Goal: Task Accomplishment & Management: Manage account settings

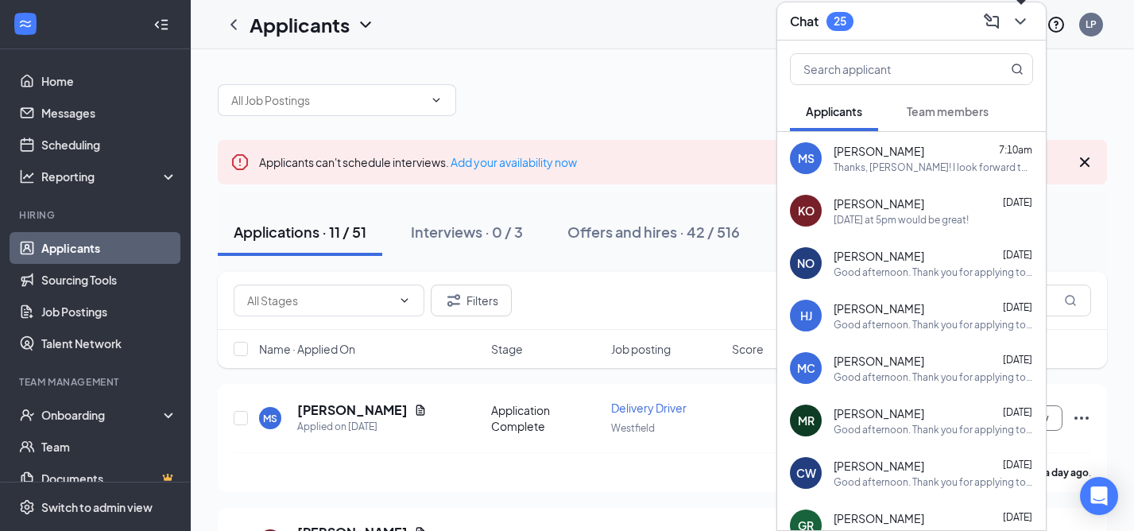
click at [1026, 18] on icon "ChevronDown" at bounding box center [1020, 21] width 19 height 19
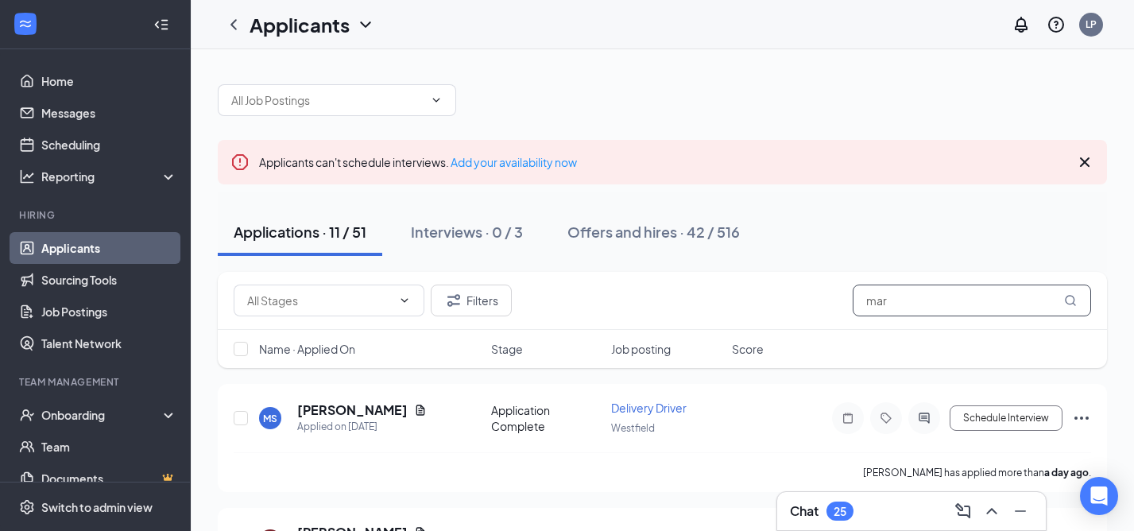
drag, startPoint x: 898, startPoint y: 306, endPoint x: 840, endPoint y: 304, distance: 58.1
click at [840, 304] on div "Filters mar" at bounding box center [663, 301] width 858 height 32
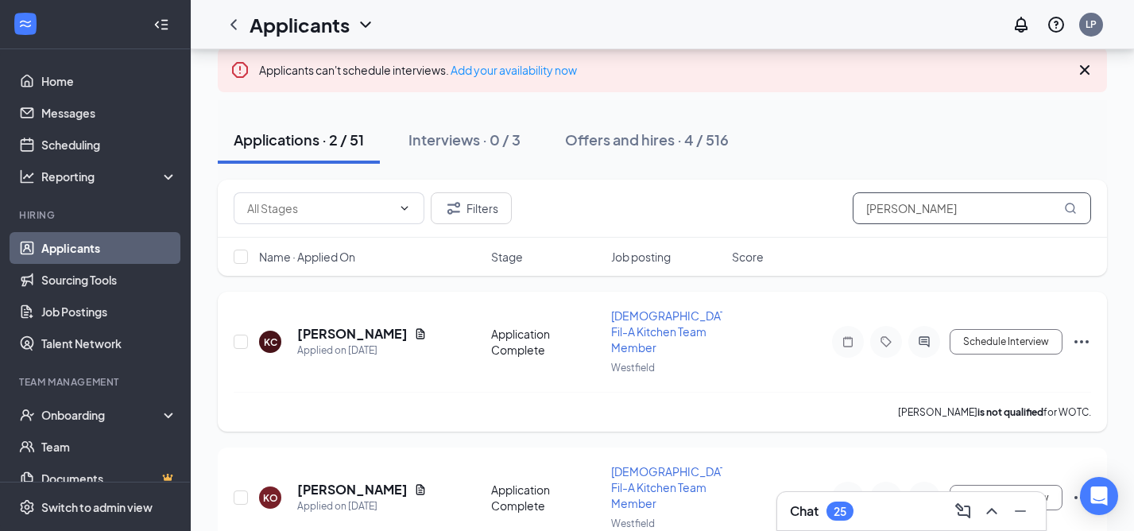
scroll to position [107, 0]
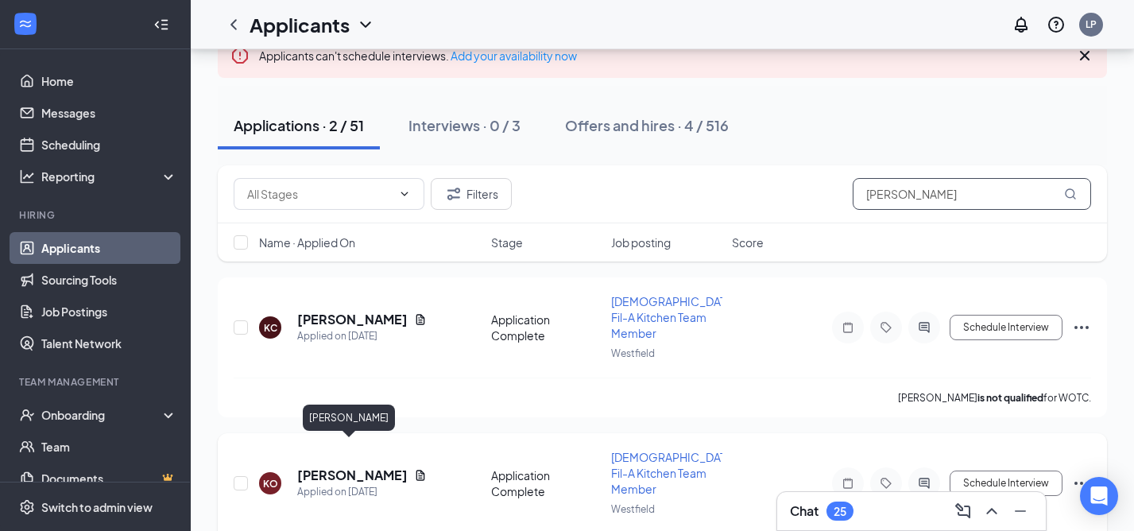
type input "kay"
click at [363, 467] on h5 "[PERSON_NAME]" at bounding box center [352, 475] width 111 height 17
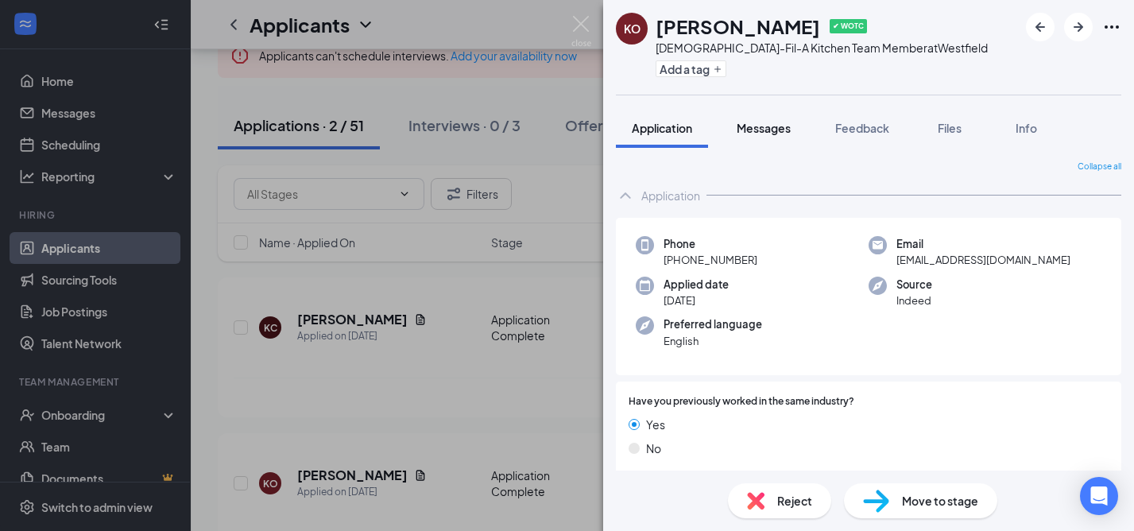
click at [775, 127] on span "Messages" at bounding box center [764, 128] width 54 height 14
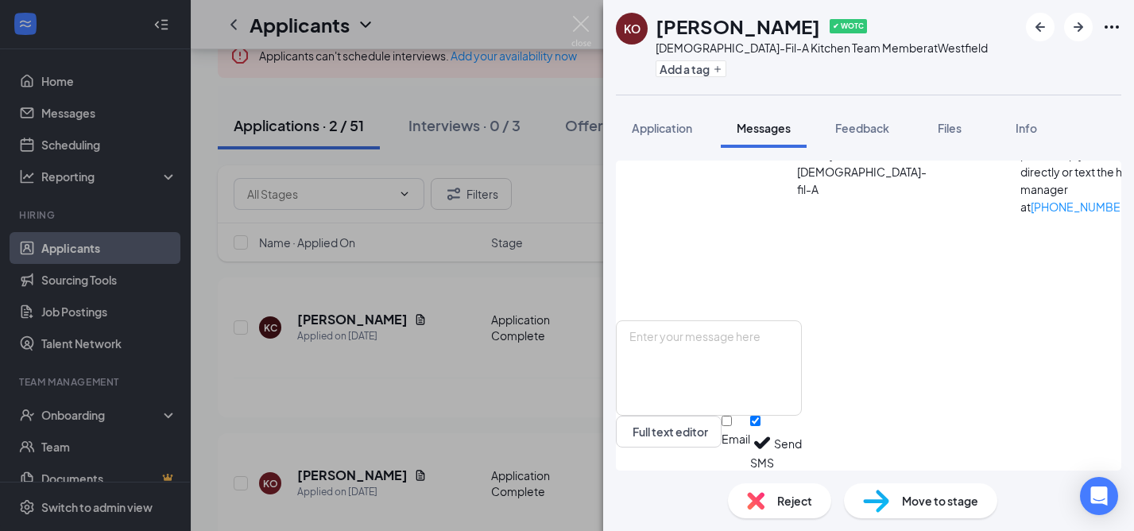
scroll to position [1629, 0]
click at [732, 426] on input "Email" at bounding box center [727, 421] width 10 height 10
checkbox input "true"
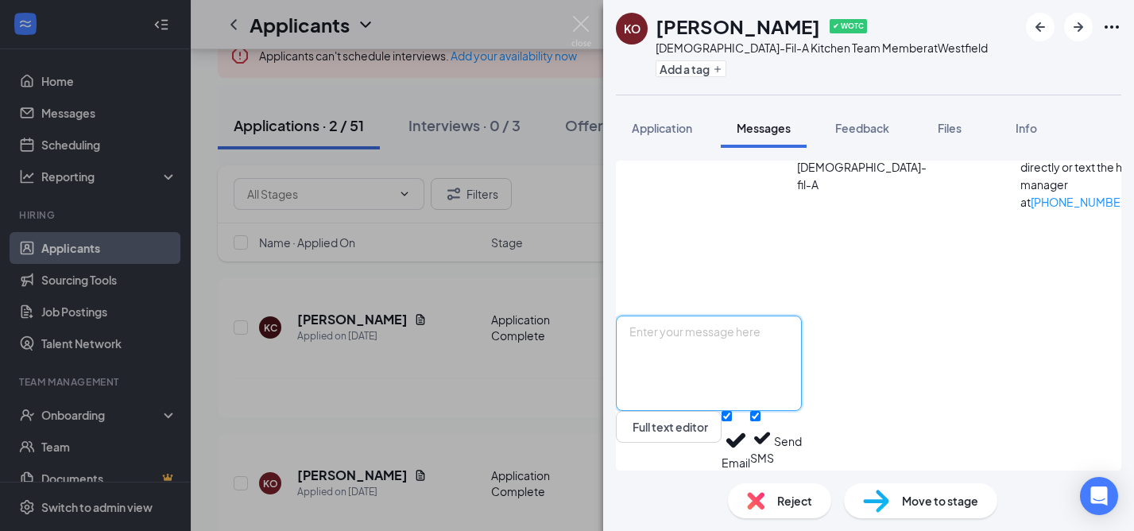
click at [787, 363] on textarea at bounding box center [709, 363] width 186 height 95
type textarea "Great! I will see you at 5 [DATE]. LP"
click at [802, 440] on button "Send" at bounding box center [788, 441] width 28 height 60
click at [582, 21] on img at bounding box center [582, 31] width 20 height 31
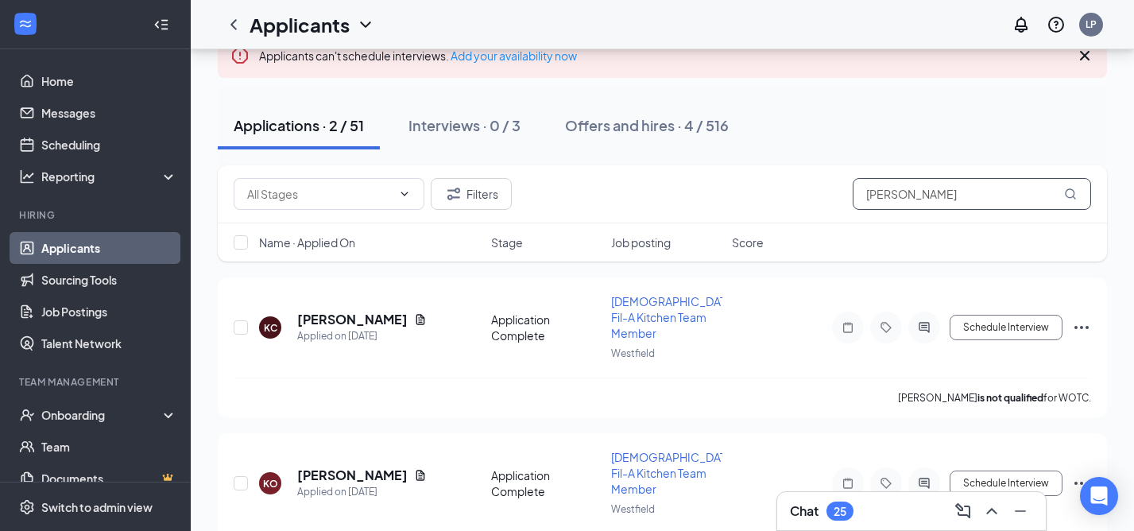
drag, startPoint x: 922, startPoint y: 195, endPoint x: 857, endPoint y: 193, distance: 65.2
click at [857, 193] on input "kay" at bounding box center [972, 194] width 238 height 32
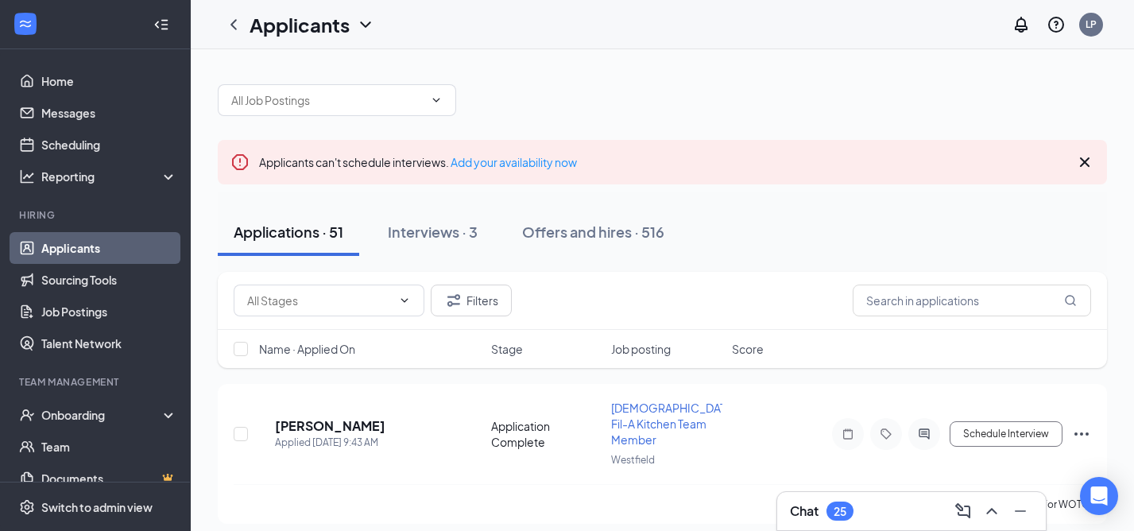
click at [807, 508] on h3 "Chat" at bounding box center [804, 510] width 29 height 17
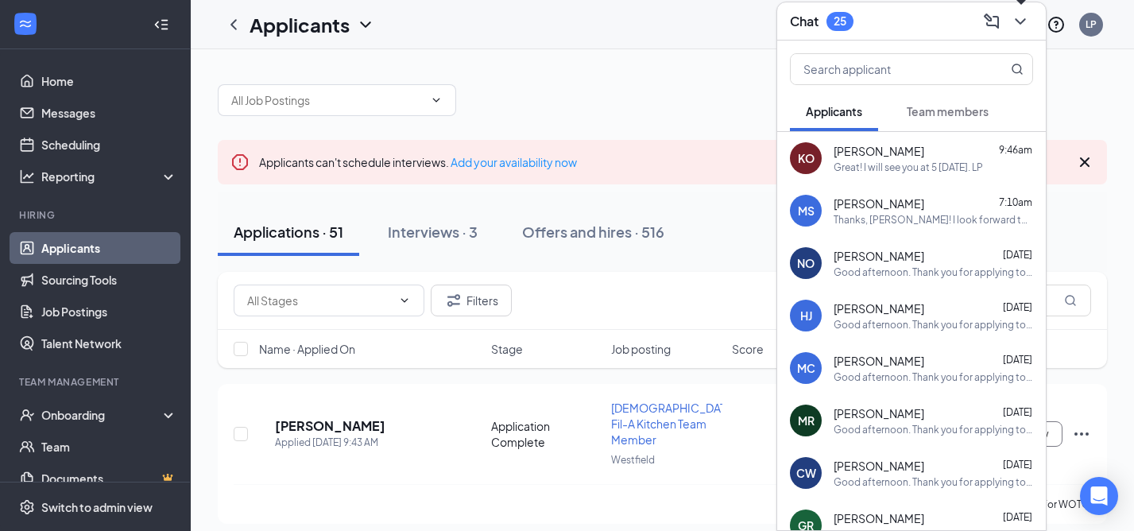
click at [1028, 15] on icon "ChevronDown" at bounding box center [1020, 21] width 19 height 19
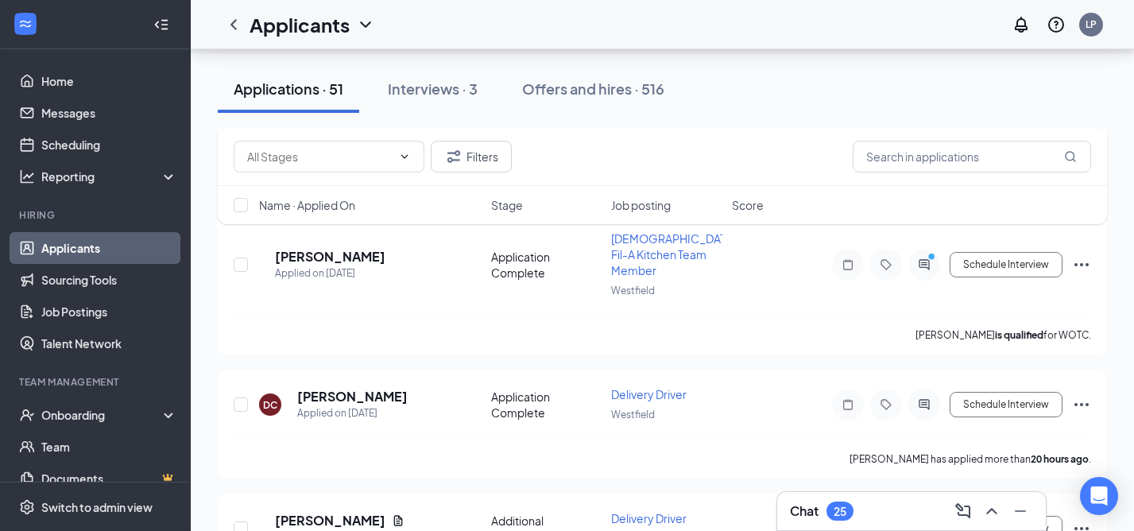
scroll to position [603, 0]
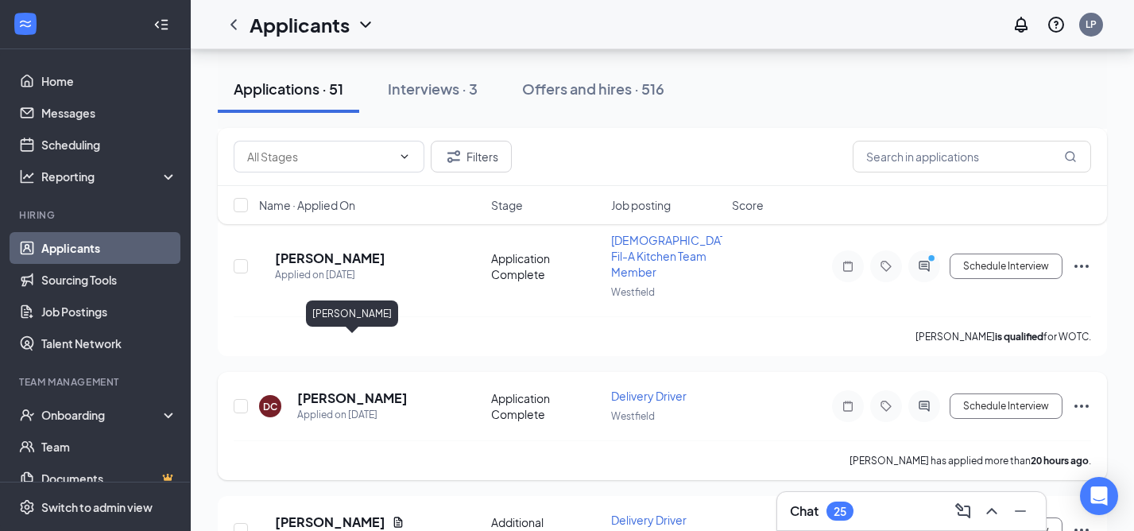
click at [392, 390] on h5 "[PERSON_NAME]" at bounding box center [352, 398] width 111 height 17
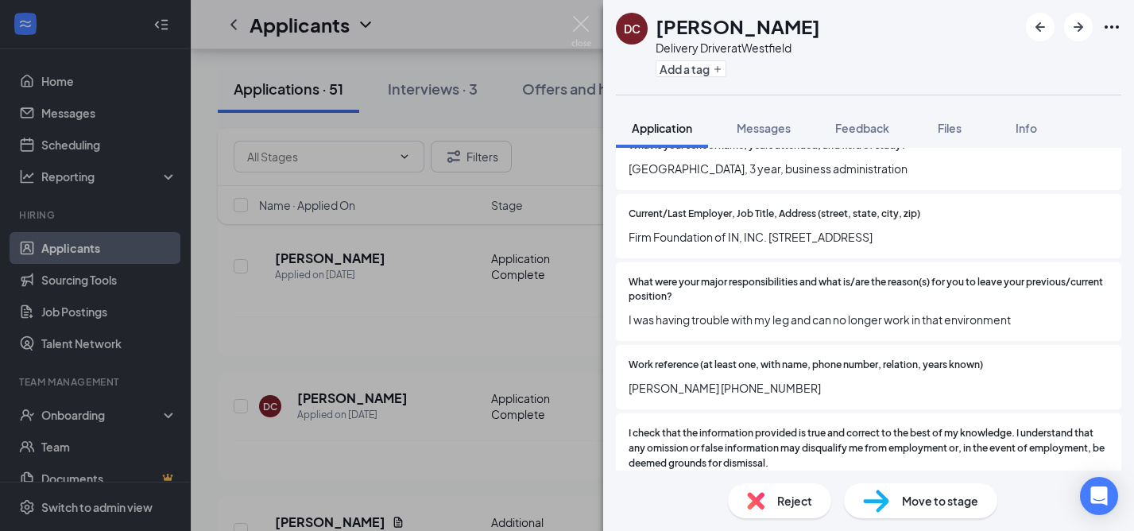
scroll to position [1486, 0]
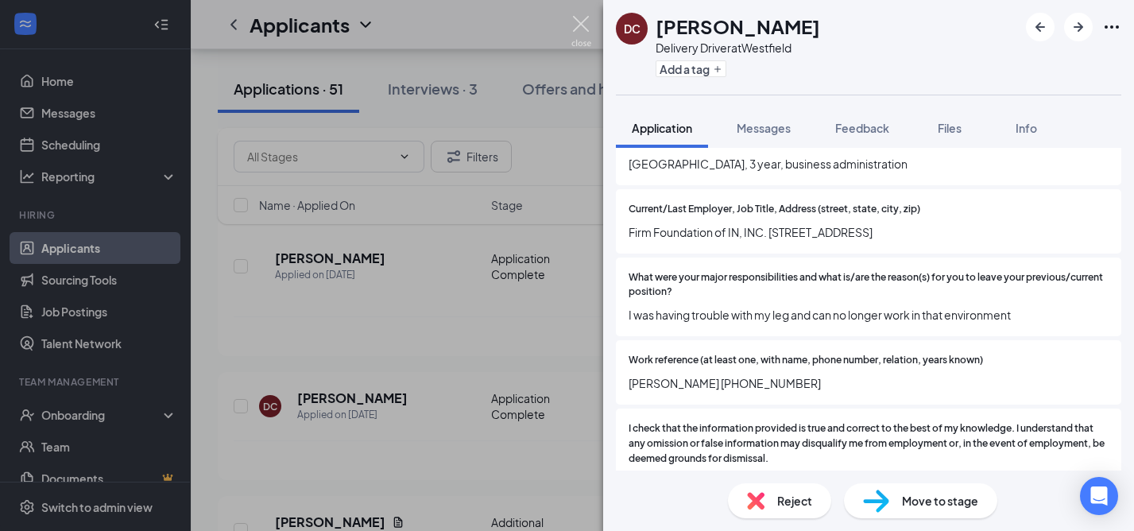
click at [582, 17] on img at bounding box center [582, 31] width 20 height 31
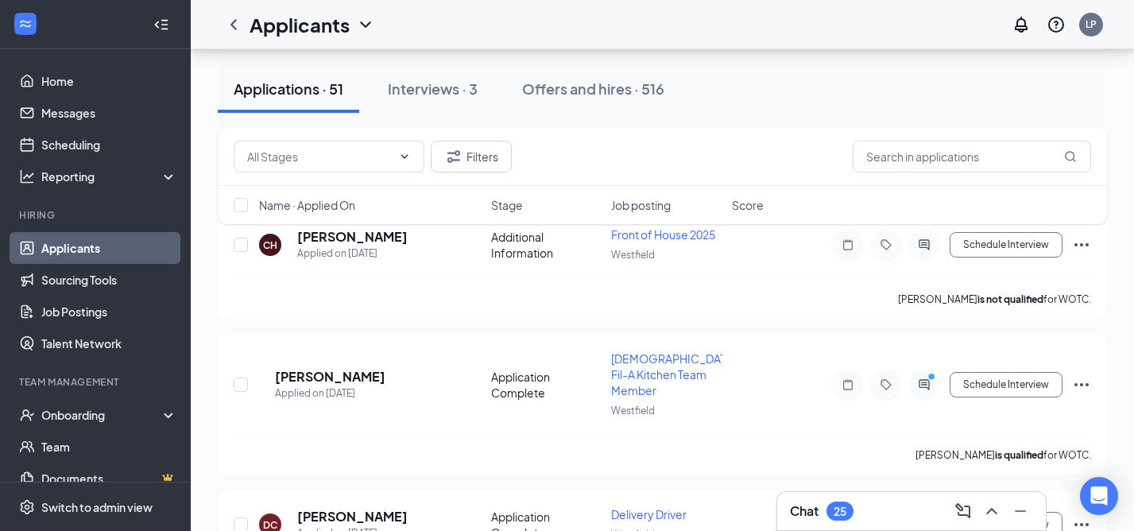
scroll to position [483, 0]
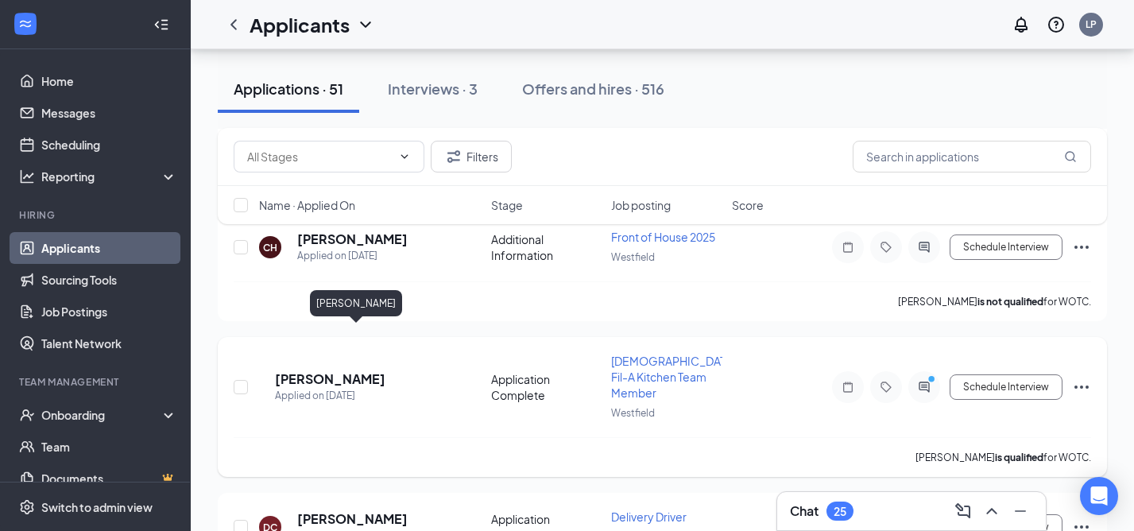
click at [384, 370] on h5 "[PERSON_NAME]" at bounding box center [330, 378] width 111 height 17
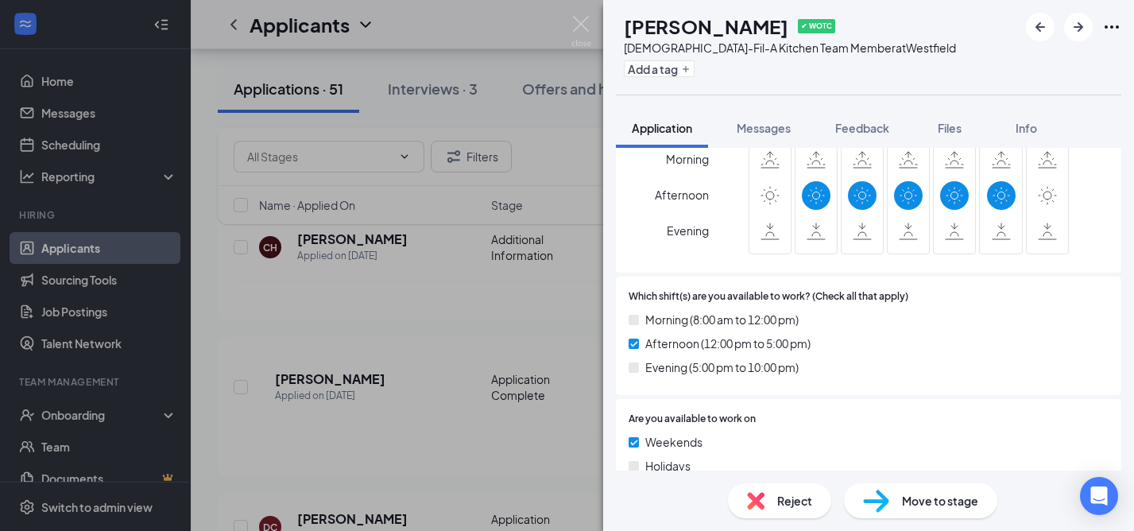
scroll to position [851, 0]
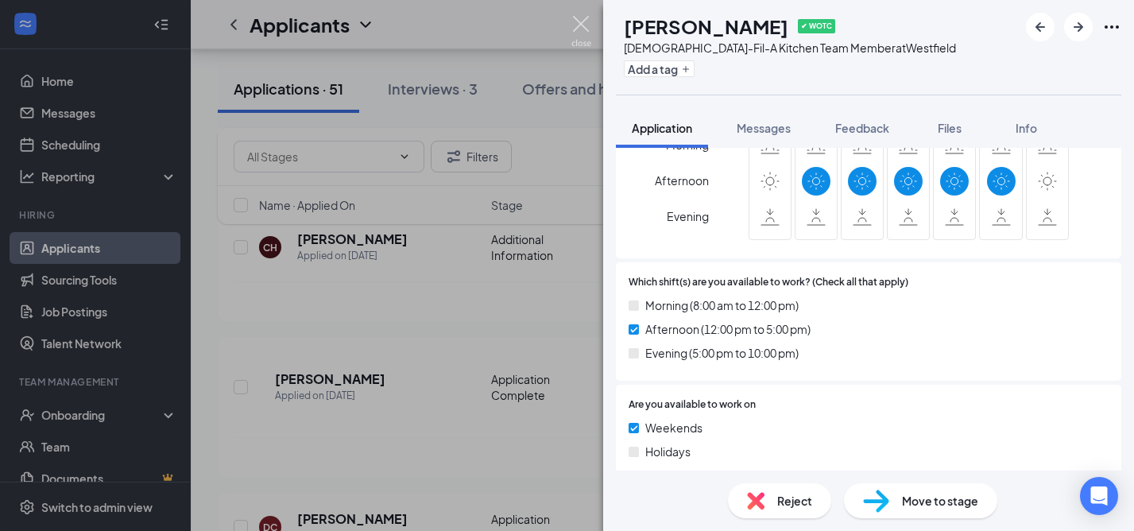
click at [579, 21] on img at bounding box center [582, 31] width 20 height 31
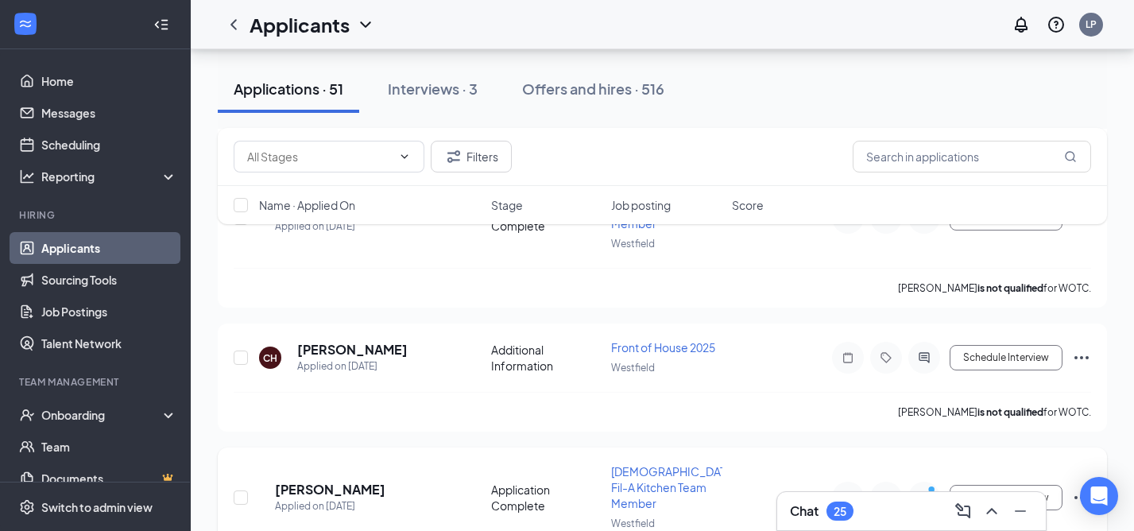
scroll to position [365, 0]
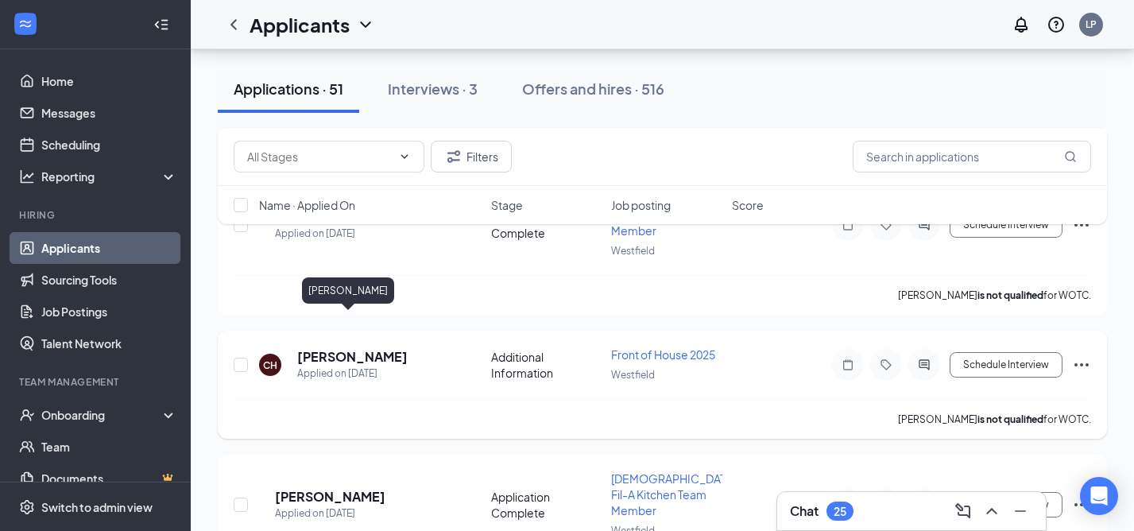
click at [356, 348] on h5 "[PERSON_NAME]" at bounding box center [352, 356] width 111 height 17
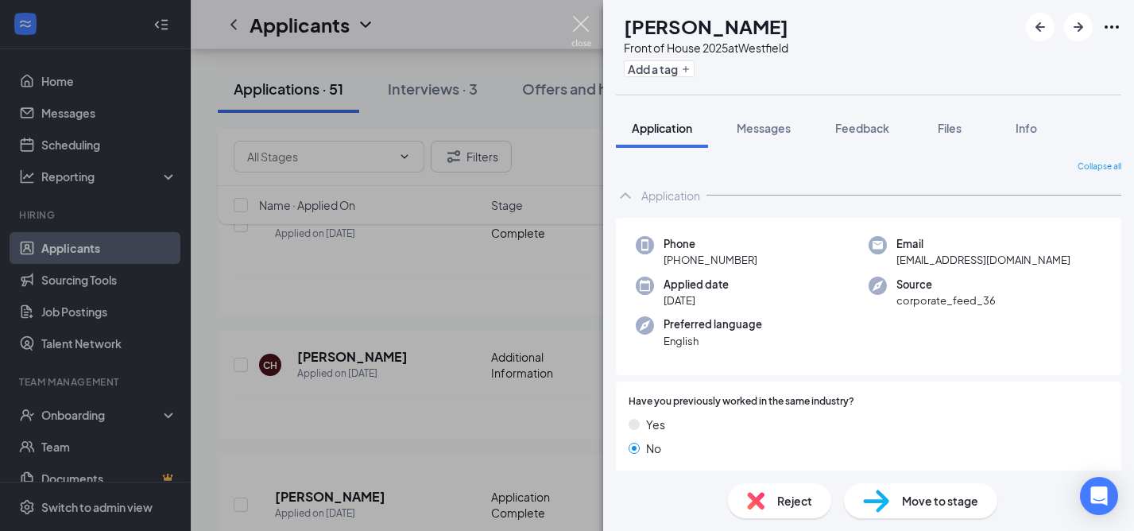
click at [575, 16] on img at bounding box center [582, 31] width 20 height 31
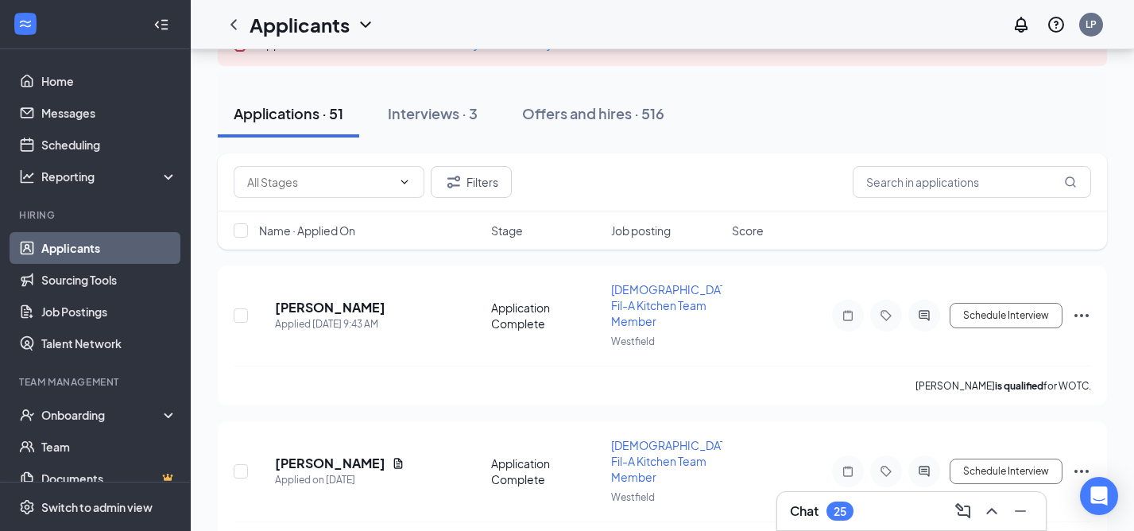
scroll to position [130, 0]
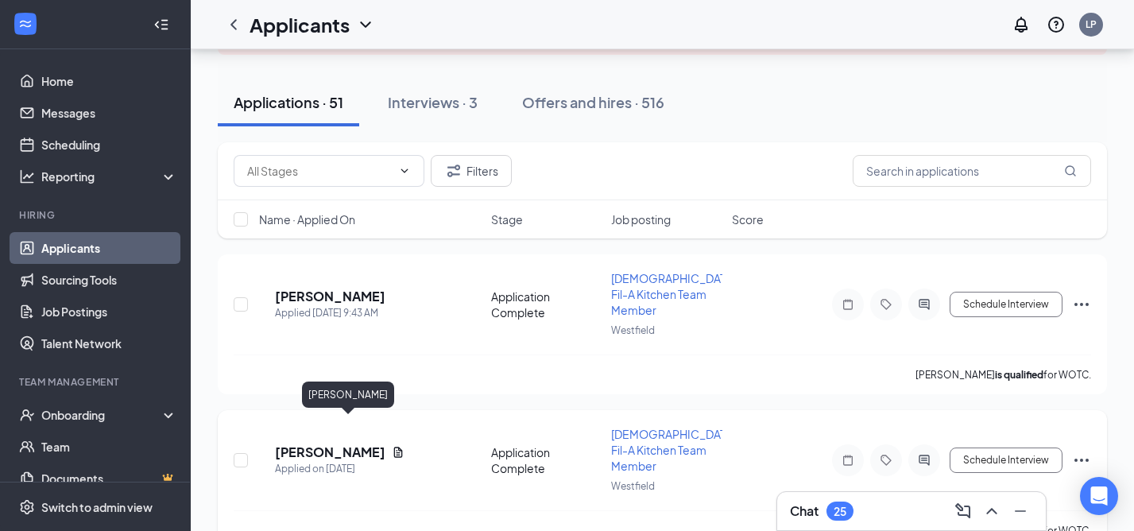
click at [345, 444] on h5 "Breean Black" at bounding box center [330, 452] width 111 height 17
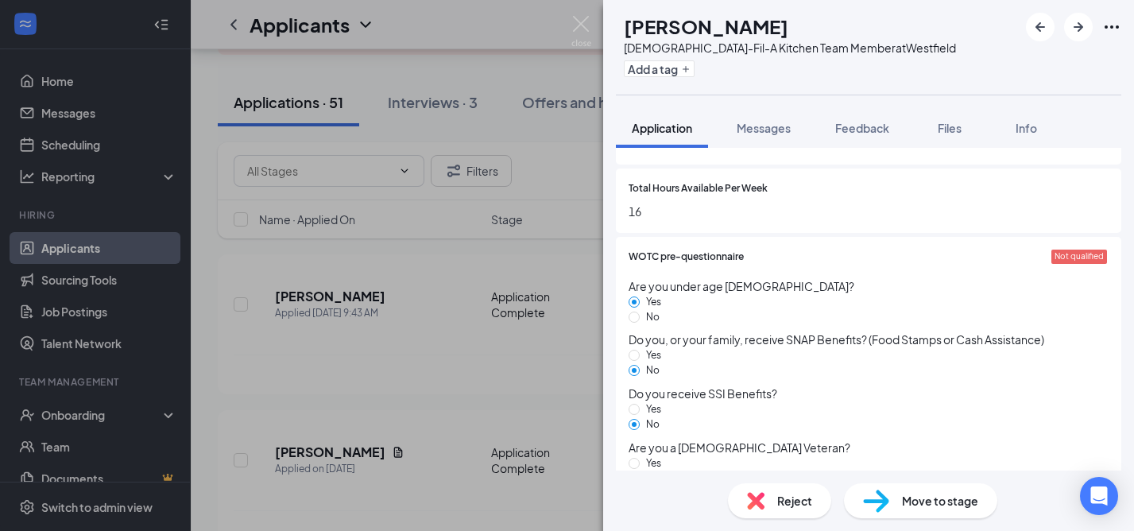
scroll to position [1254, 0]
click at [778, 505] on span "Reject" at bounding box center [795, 500] width 35 height 17
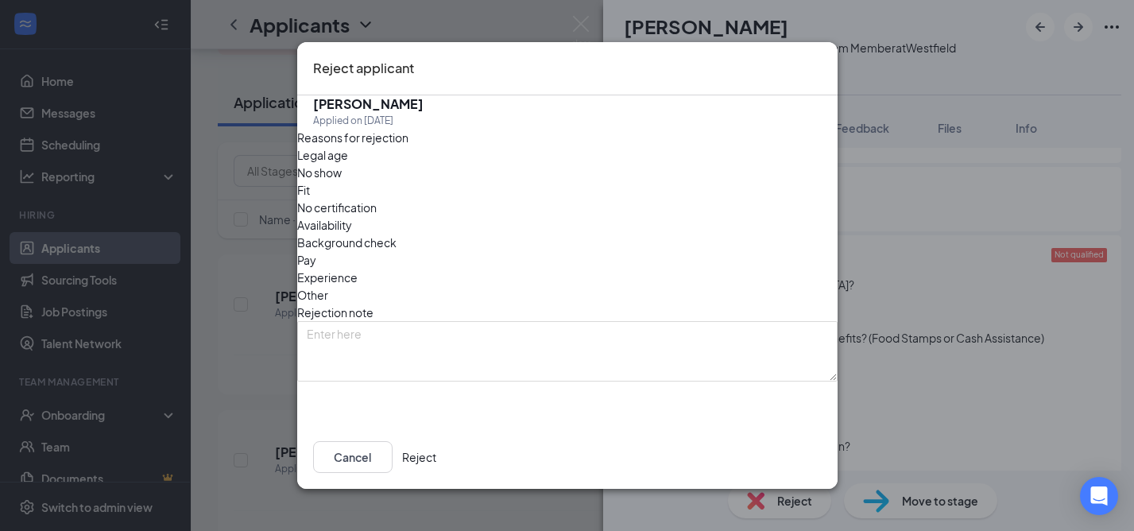
click at [352, 216] on span "Availability" at bounding box center [324, 224] width 55 height 17
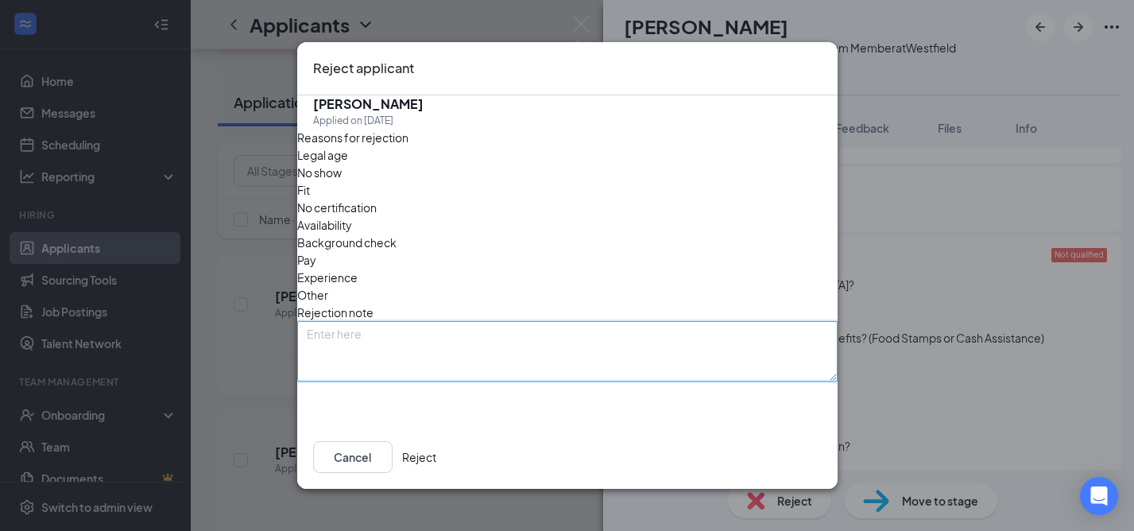
click at [363, 321] on textarea at bounding box center [567, 351] width 541 height 60
type textarea "Based on application, candidate not available during the week"
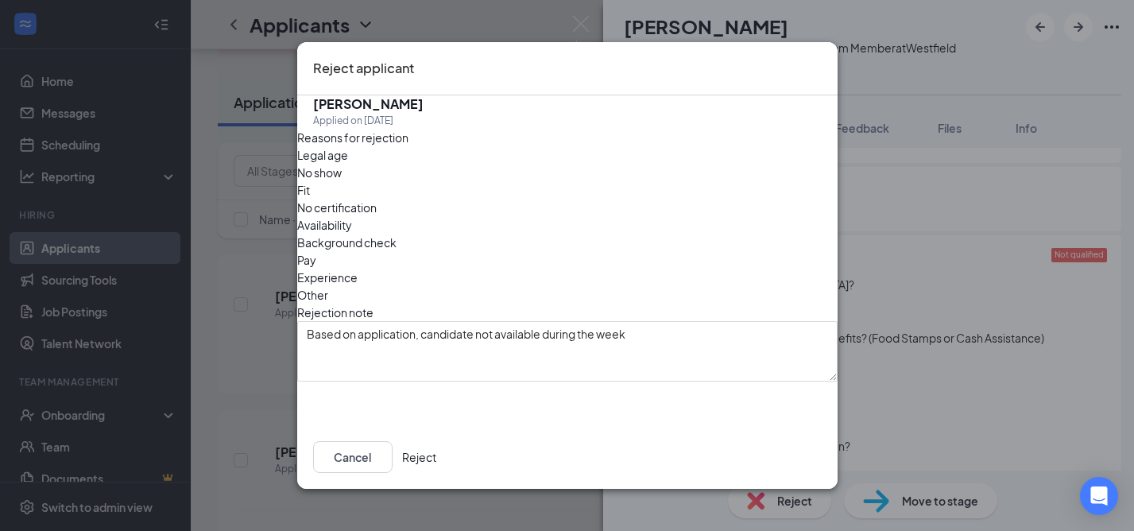
click at [436, 449] on button "Reject" at bounding box center [419, 457] width 34 height 32
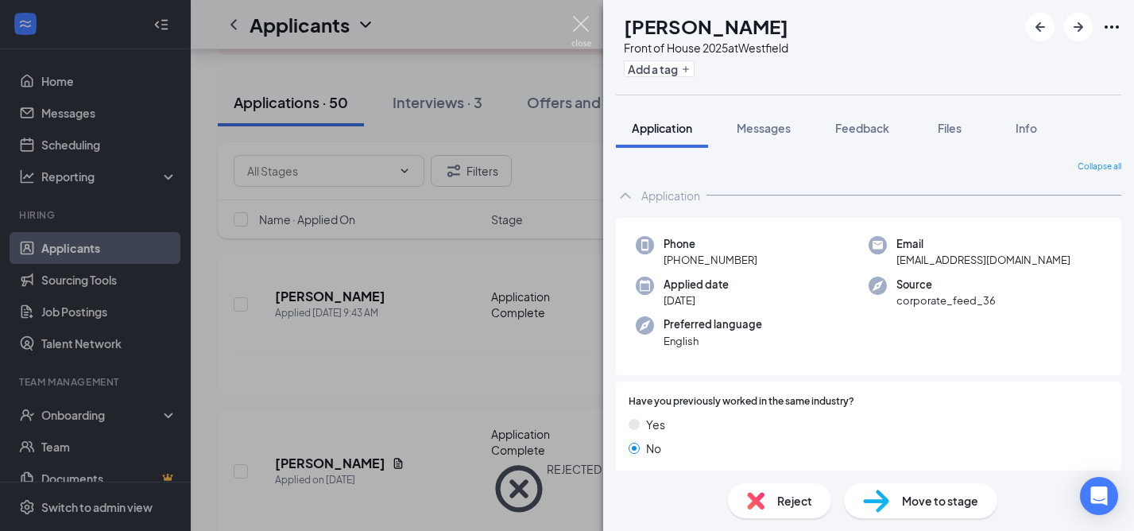
click at [581, 26] on img at bounding box center [582, 31] width 20 height 31
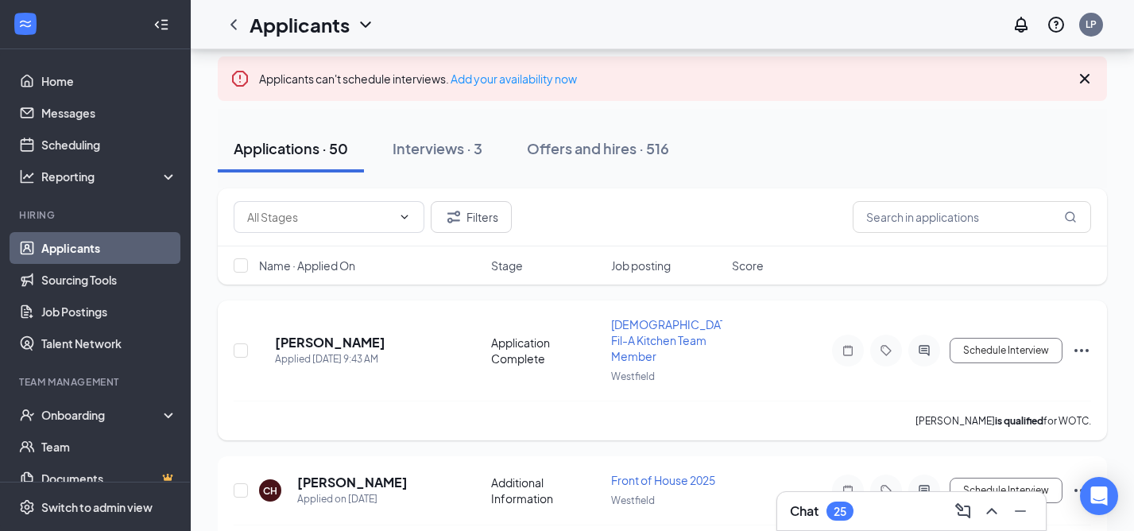
scroll to position [87, 0]
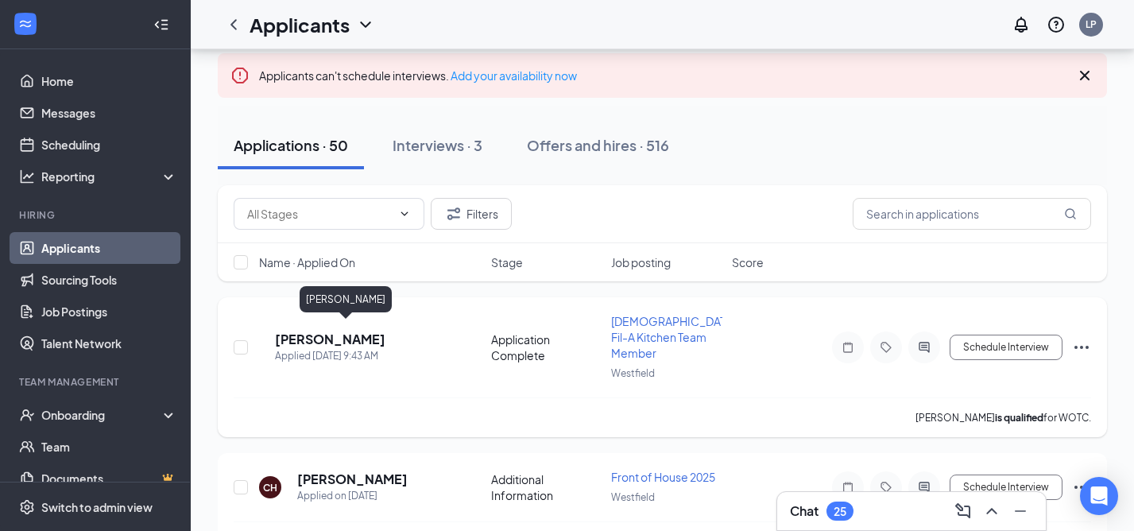
click at [345, 334] on h5 "[PERSON_NAME]" at bounding box center [330, 339] width 111 height 17
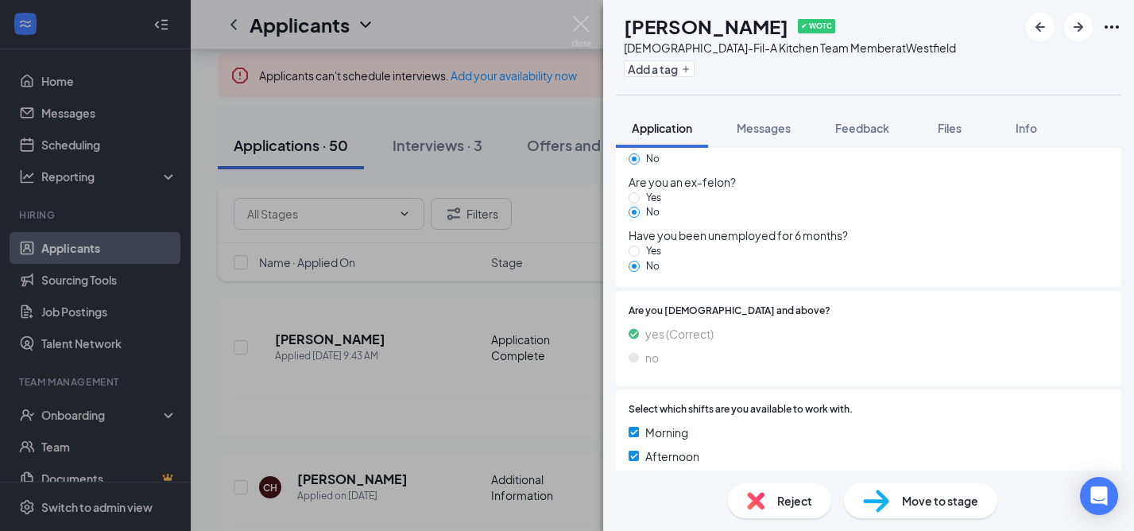
scroll to position [1553, 0]
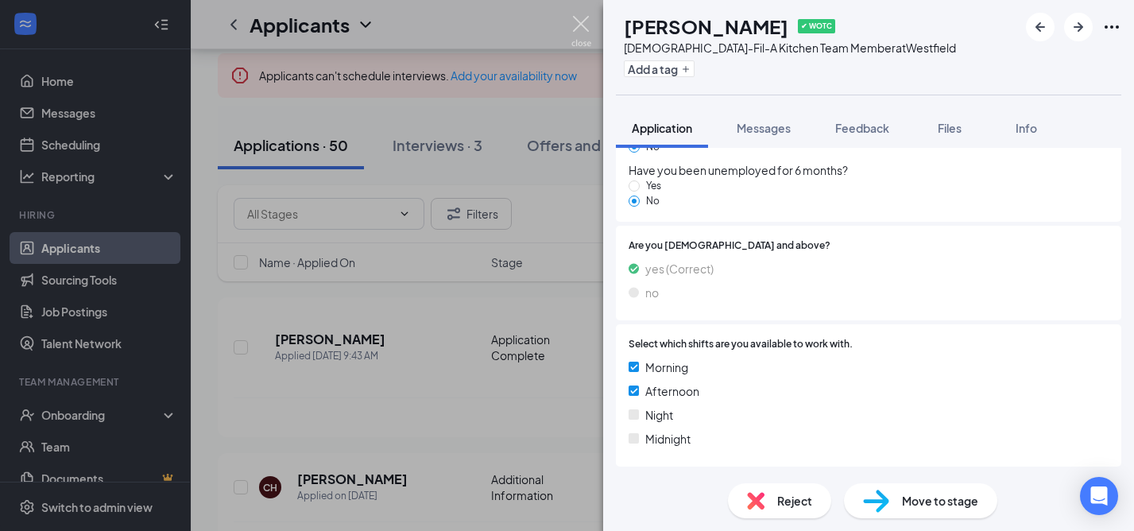
click at [585, 21] on img at bounding box center [582, 31] width 20 height 31
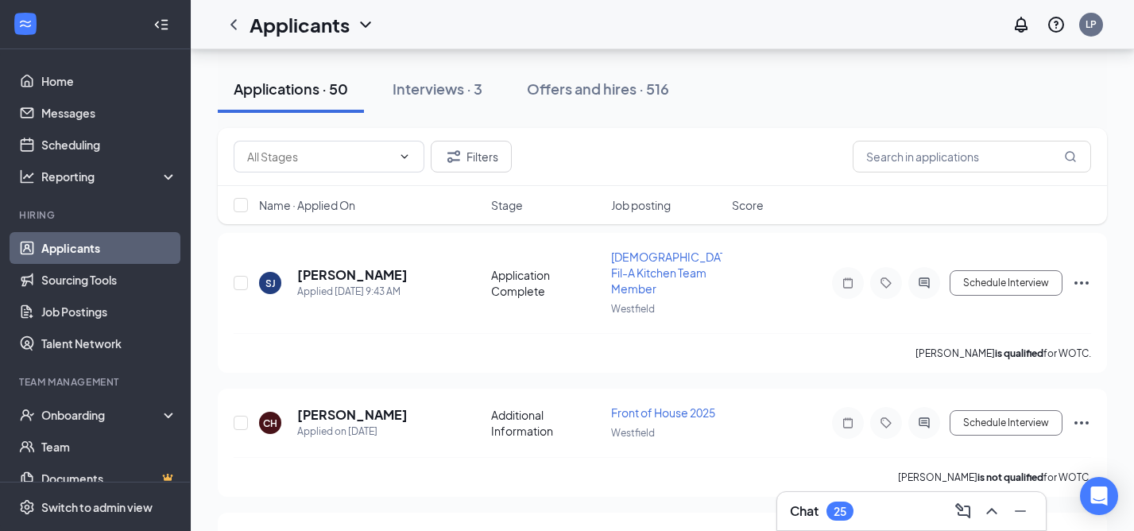
scroll to position [152, 0]
click at [336, 266] on h5 "[PERSON_NAME]" at bounding box center [352, 274] width 111 height 17
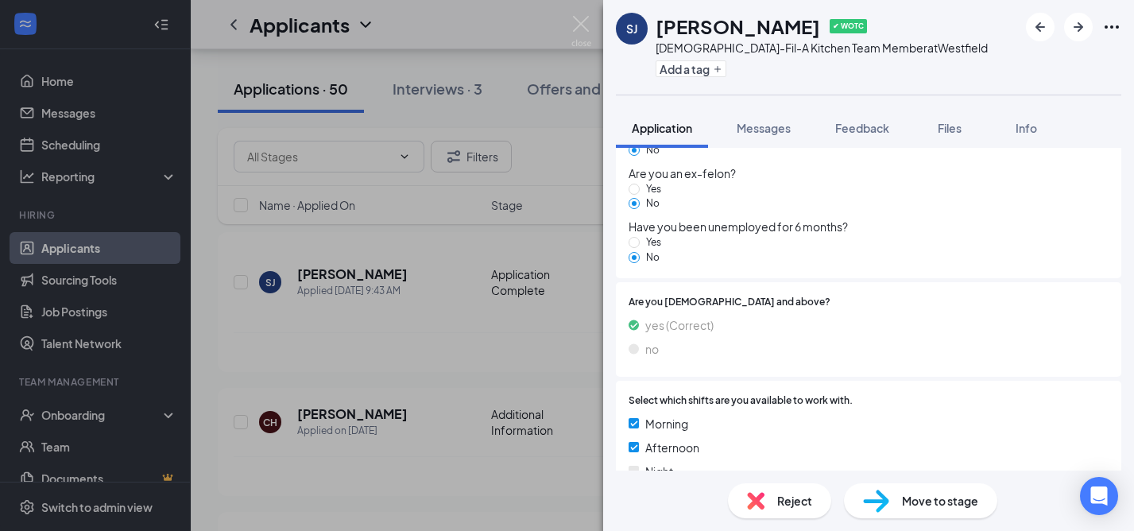
scroll to position [1553, 0]
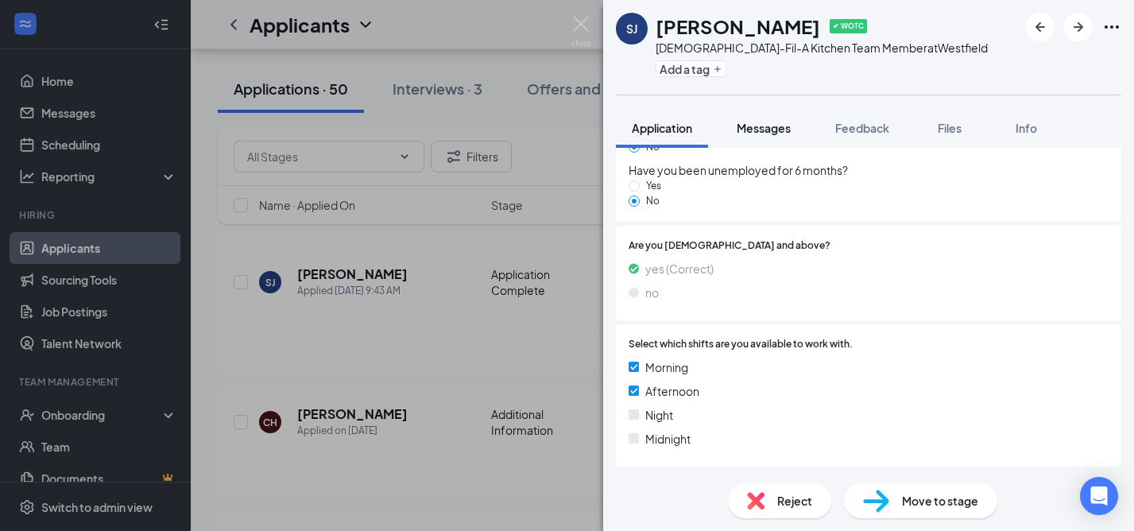
click at [750, 127] on span "Messages" at bounding box center [764, 128] width 54 height 14
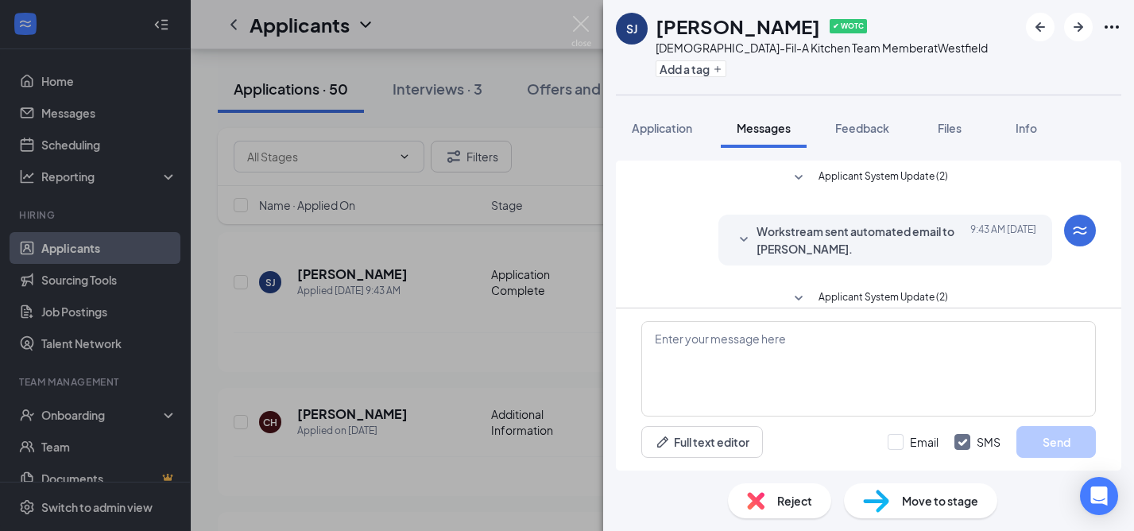
scroll to position [20, 0]
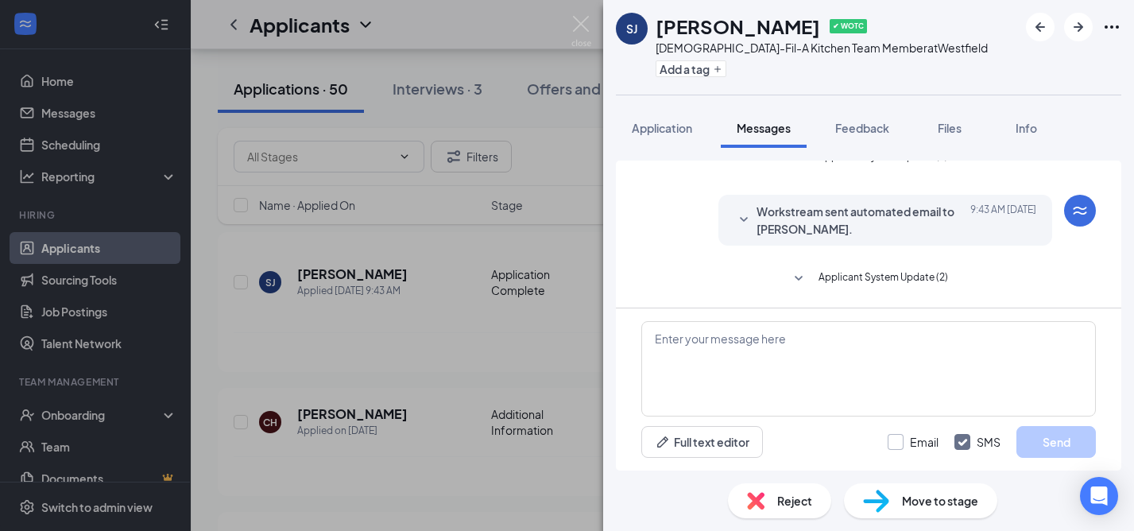
click at [902, 441] on input "Email" at bounding box center [913, 442] width 51 height 16
checkbox input "true"
click at [674, 353] on textarea at bounding box center [869, 368] width 455 height 95
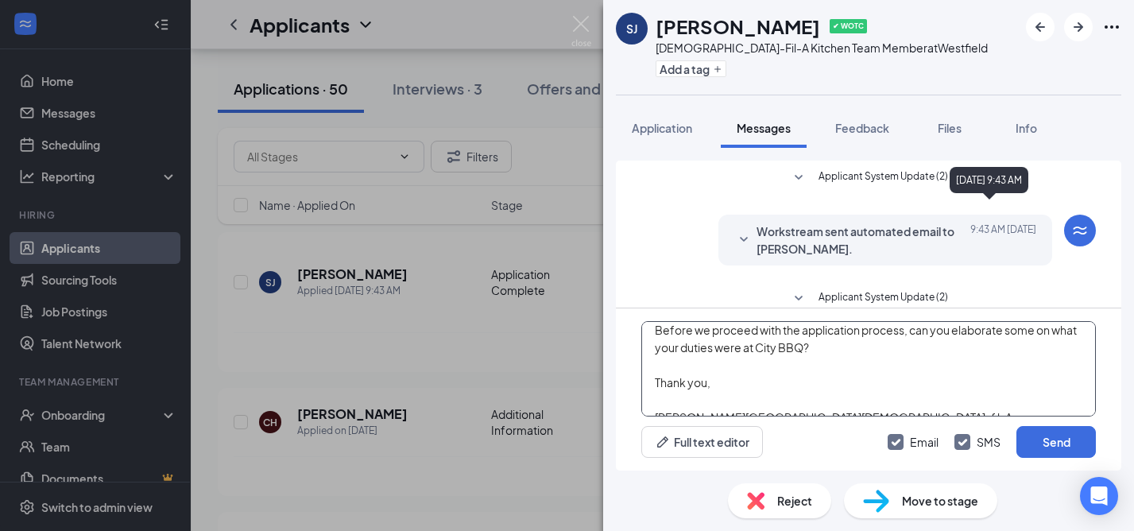
scroll to position [1, 0]
type textarea "Good morning, [PERSON_NAME]. We received your application to work in the Kitche…"
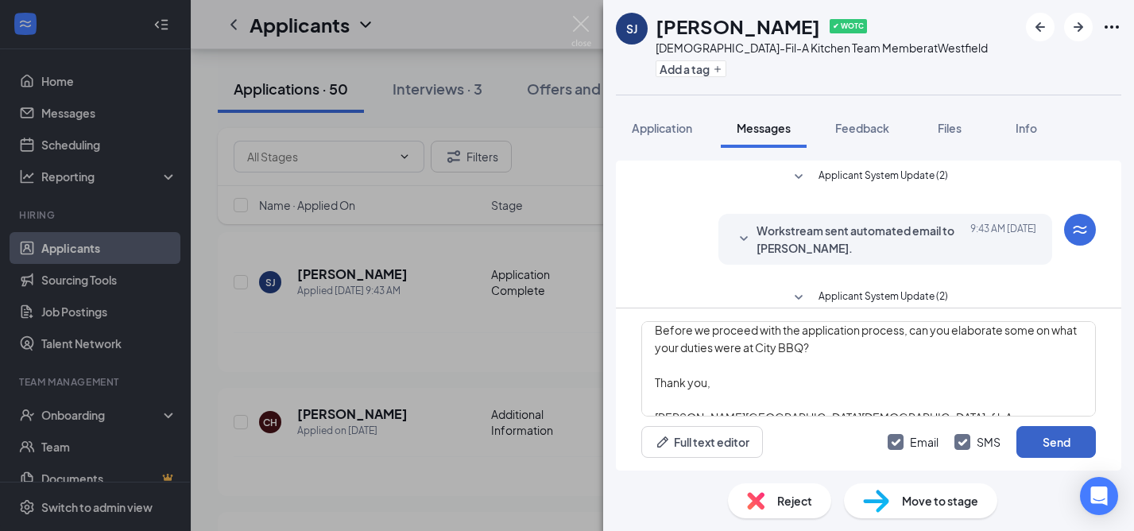
click at [1053, 443] on button "Send" at bounding box center [1056, 442] width 79 height 32
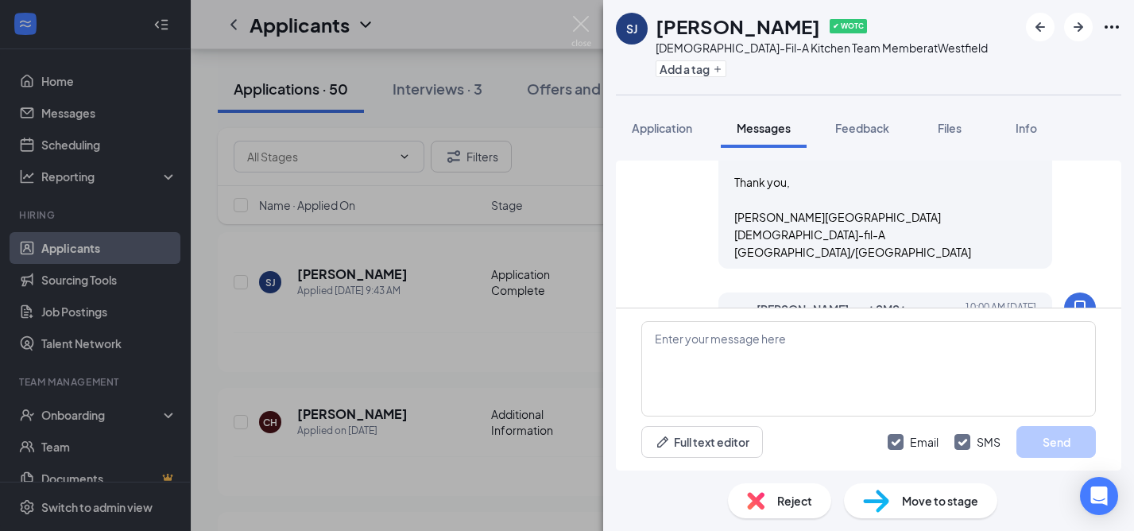
scroll to position [471, 0]
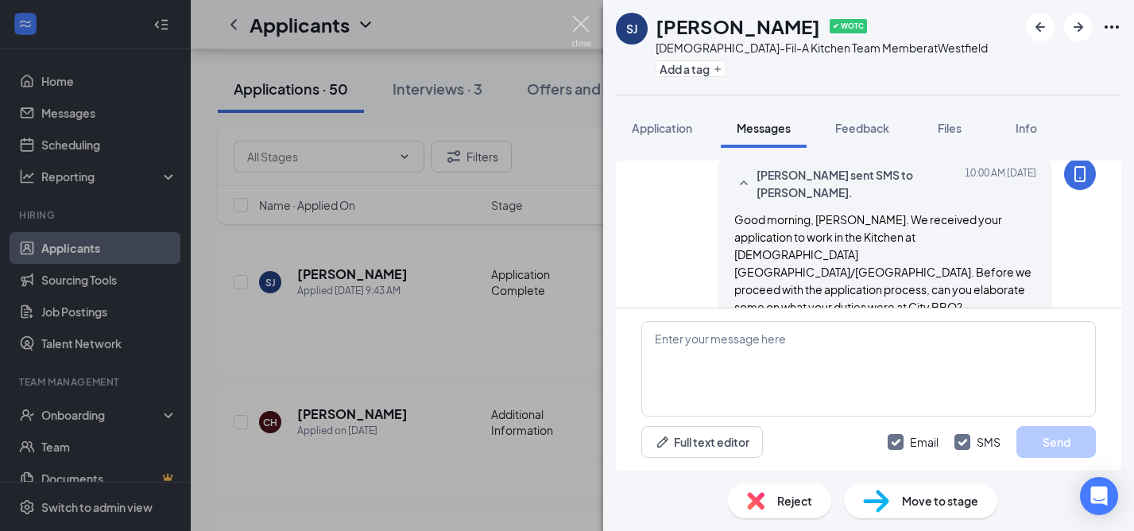
click at [578, 19] on img at bounding box center [582, 31] width 20 height 31
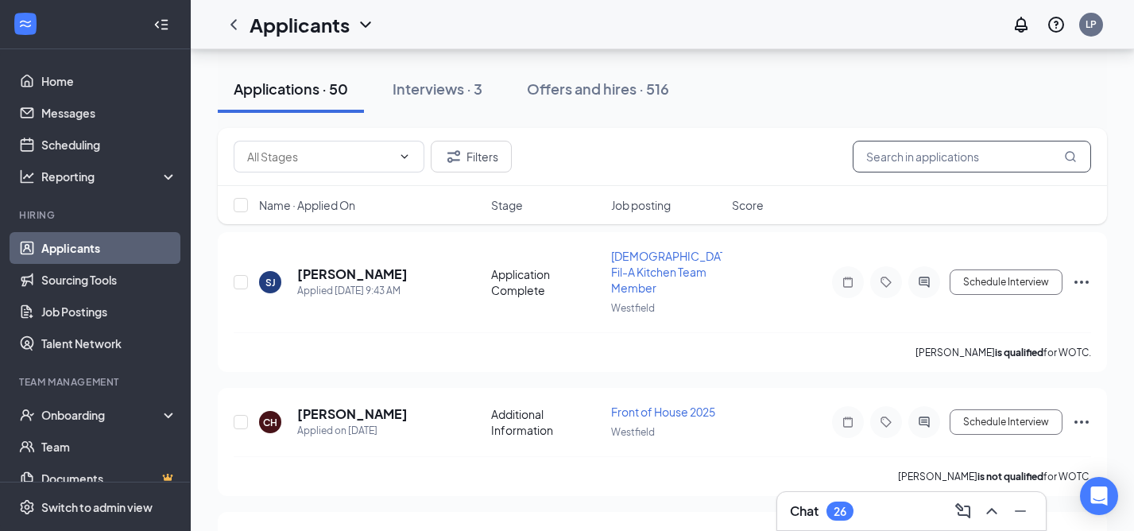
click at [889, 161] on input "text" at bounding box center [972, 157] width 238 height 32
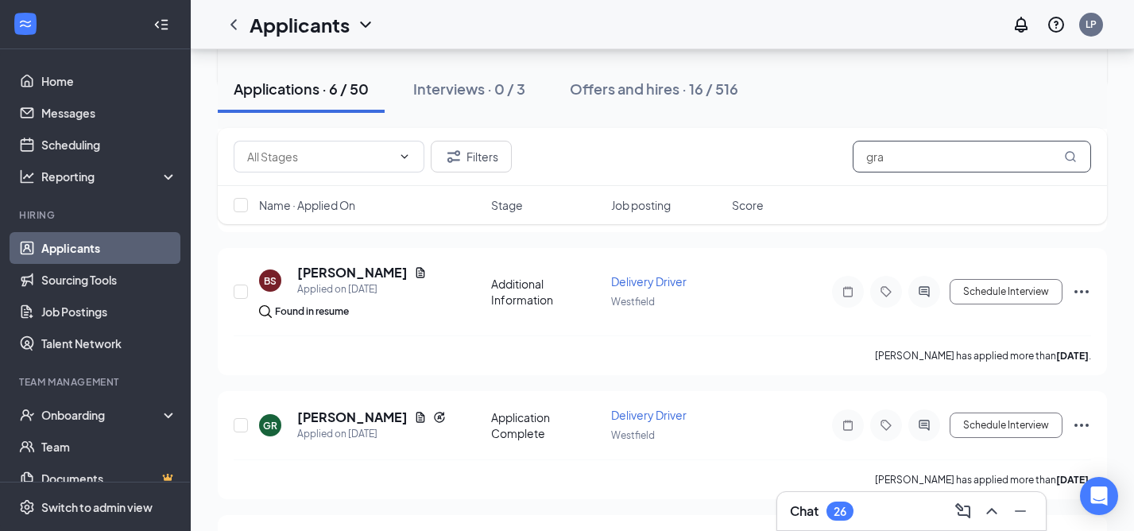
scroll to position [425, 0]
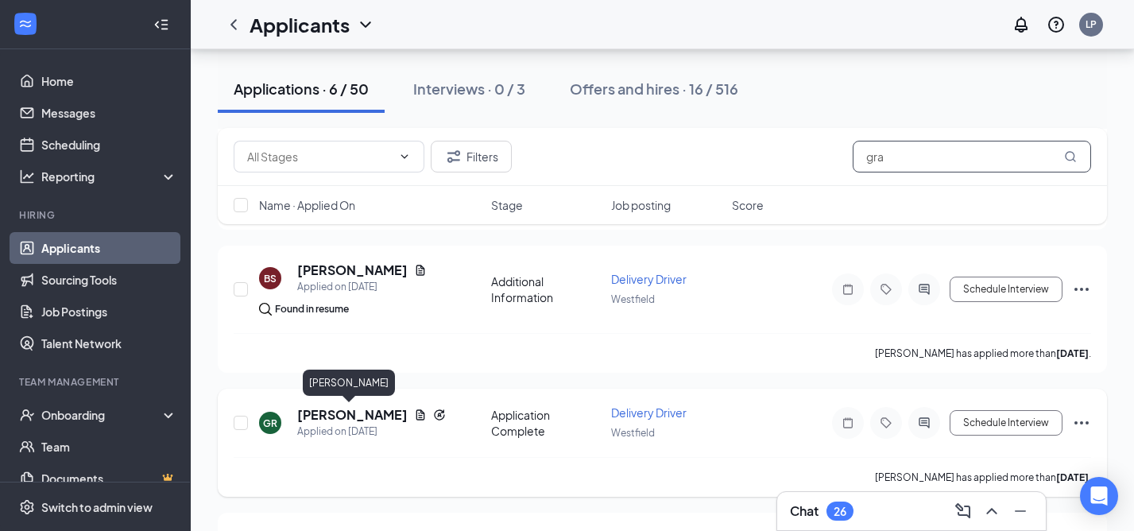
type input "gra"
click at [347, 411] on h5 "[PERSON_NAME]" at bounding box center [352, 414] width 111 height 17
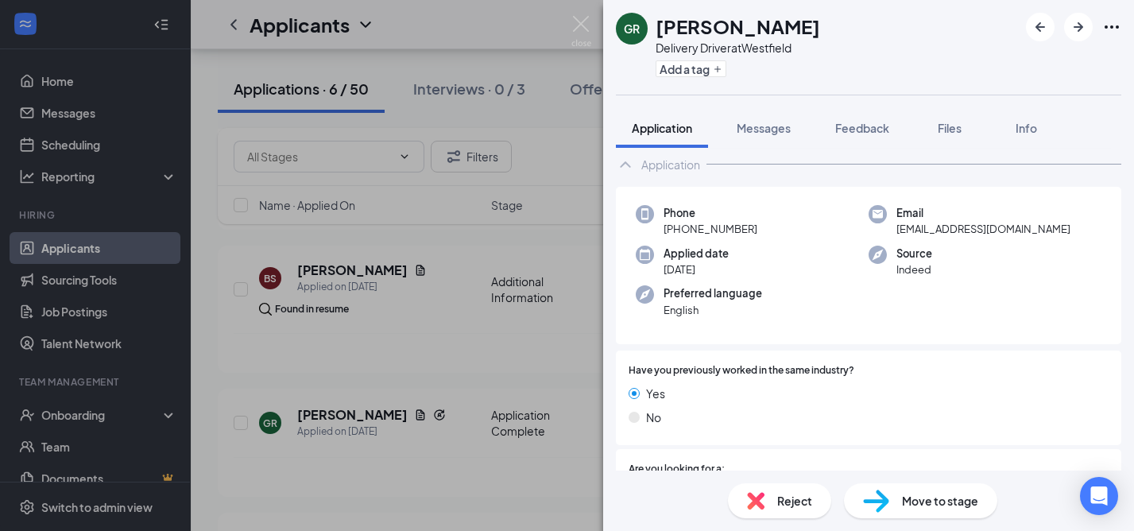
scroll to position [80, 0]
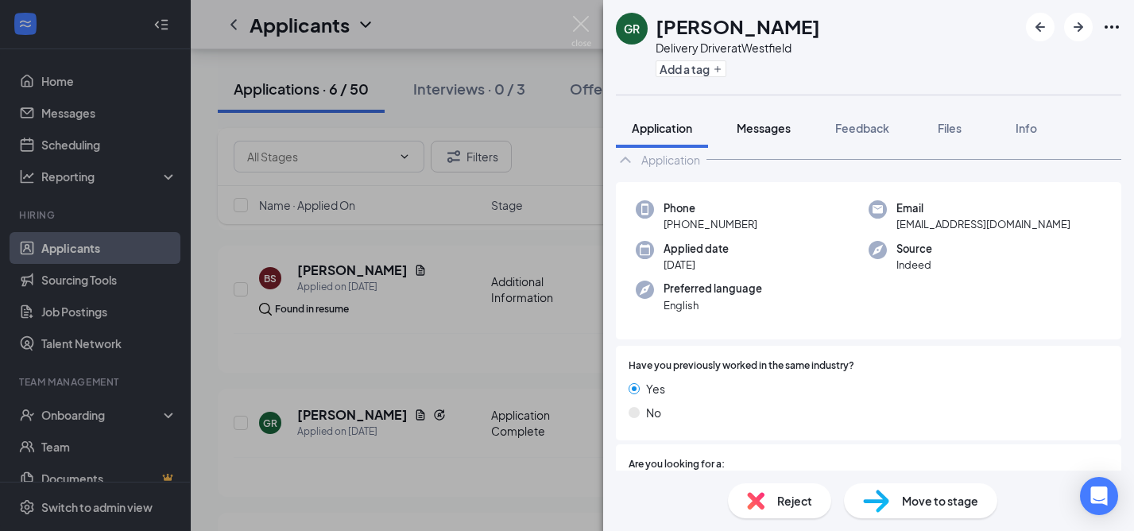
click at [778, 131] on span "Messages" at bounding box center [764, 128] width 54 height 14
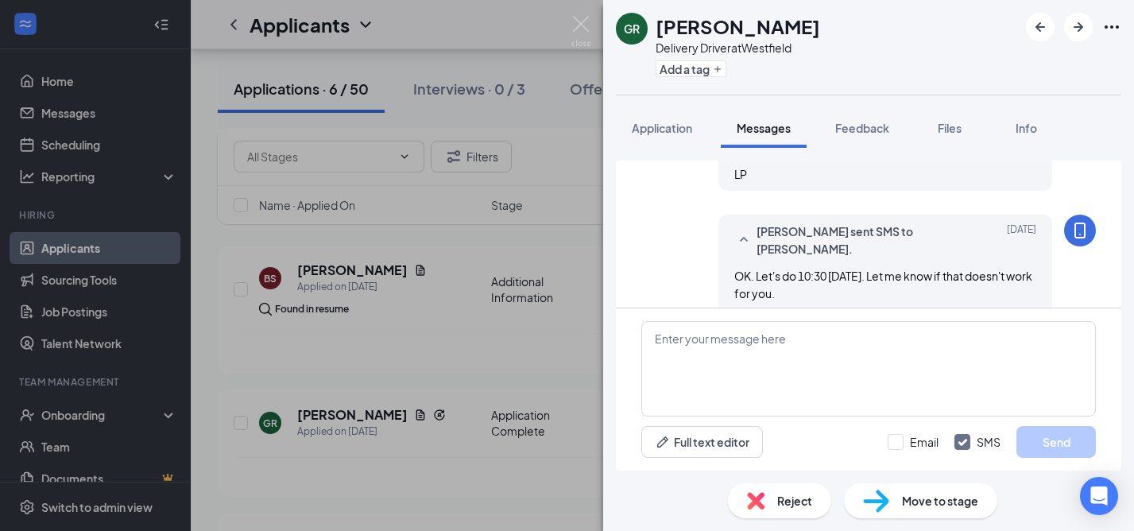
scroll to position [1934, 0]
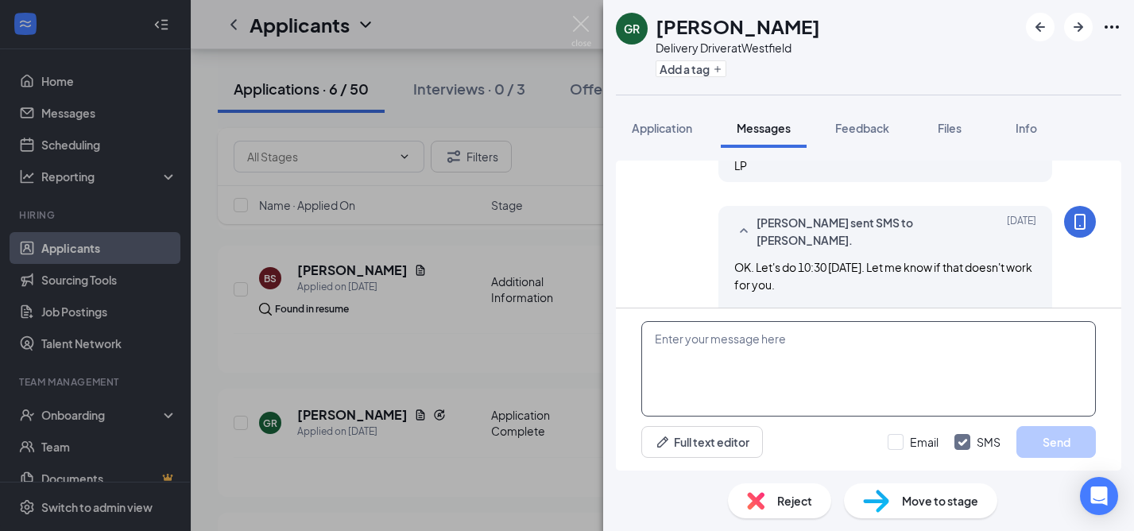
click at [673, 367] on textarea at bounding box center [869, 368] width 455 height 95
paste textarea "Lore ipsumdo. Si amet co adip elitseddoei te Incididun Utlabo 71 et 38:65do. Ma…"
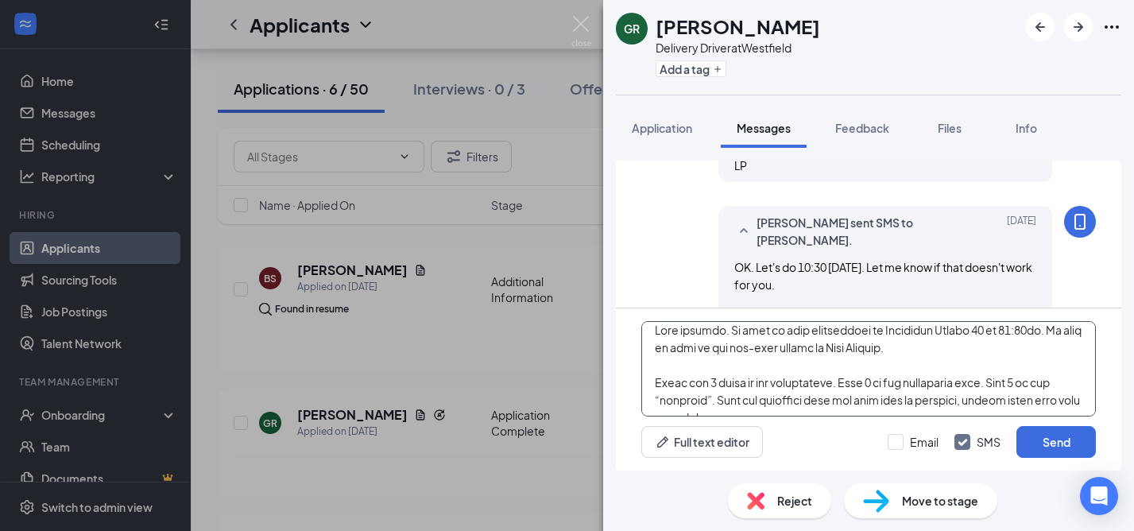
scroll to position [0, 0]
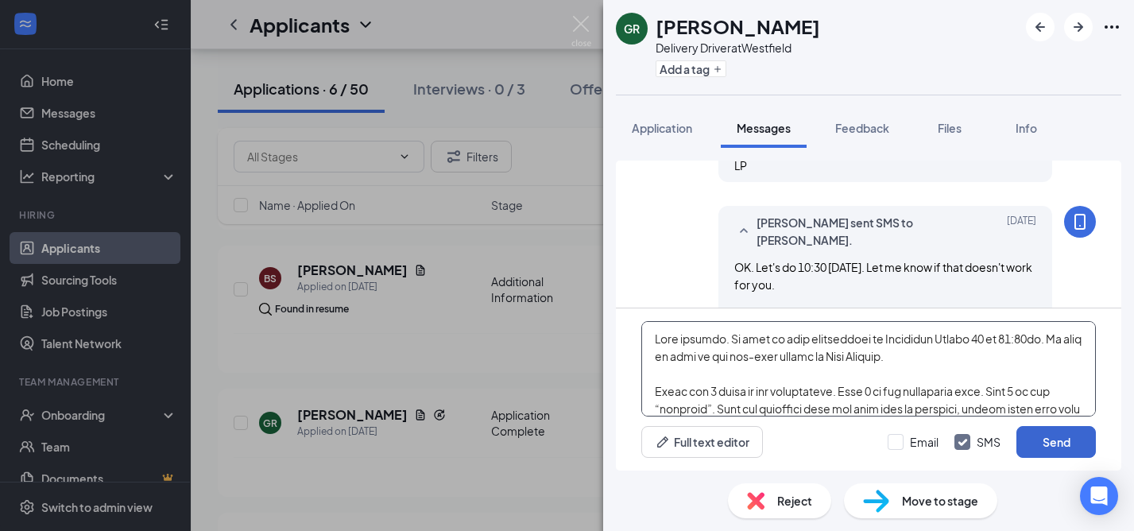
type textarea "Lore ipsumdo. Si amet co adip elitseddoei te Incididun Utlabo 71 et 38:65do. Ma…"
click at [1067, 442] on button "Send" at bounding box center [1056, 442] width 79 height 32
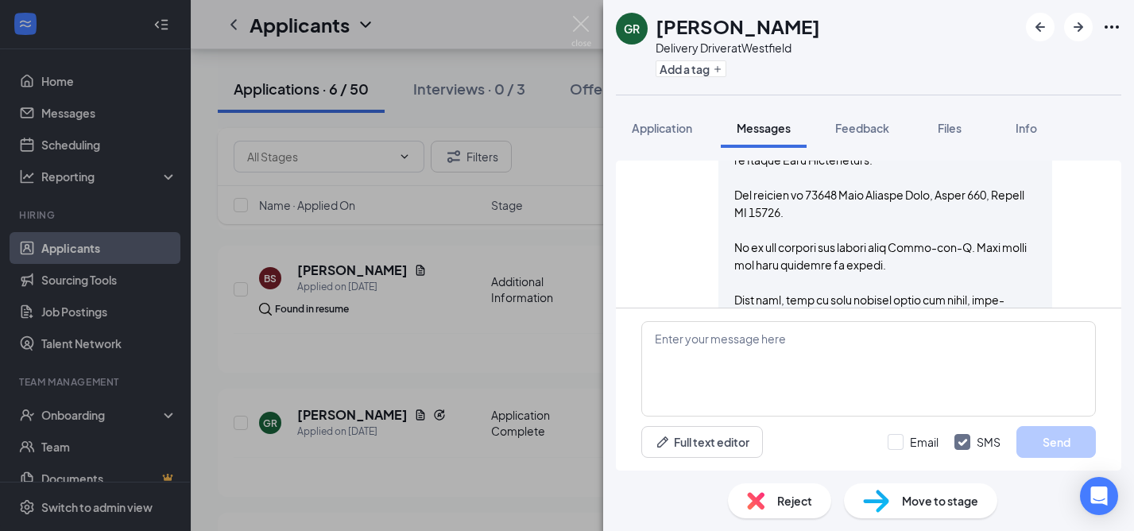
scroll to position [2562, 0]
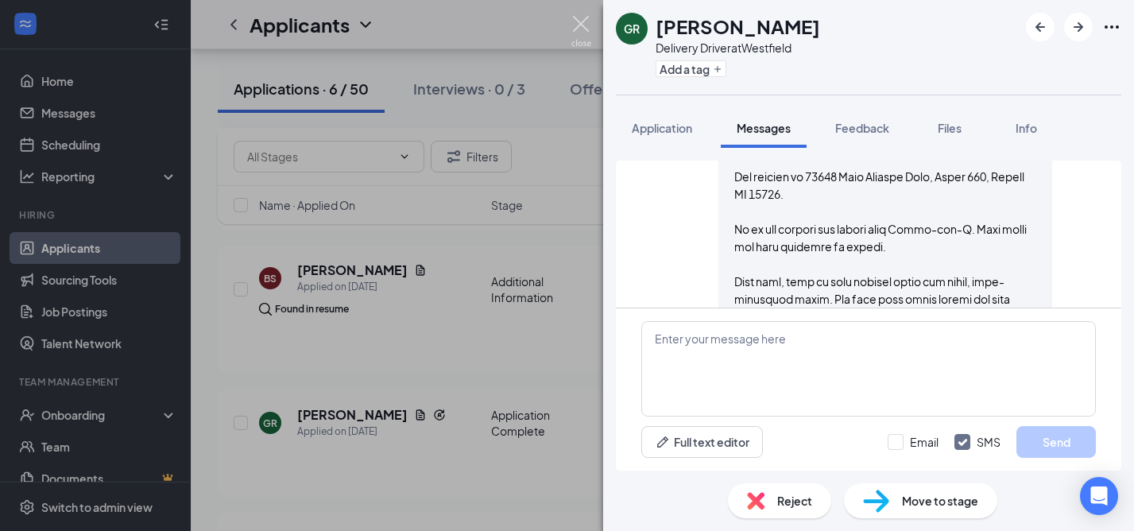
click at [579, 26] on img at bounding box center [582, 31] width 20 height 31
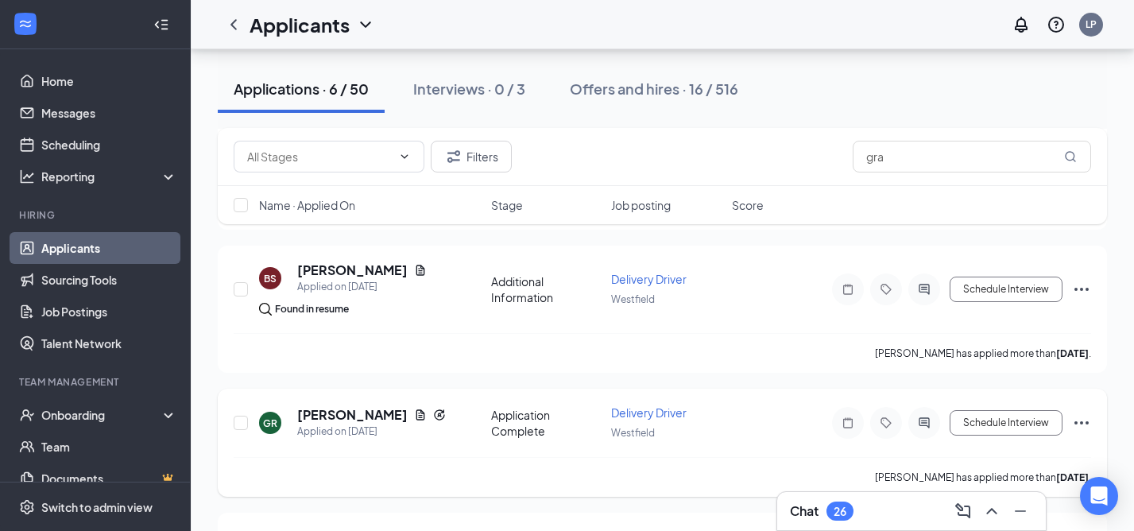
click at [1076, 421] on icon "Ellipses" at bounding box center [1081, 422] width 19 height 19
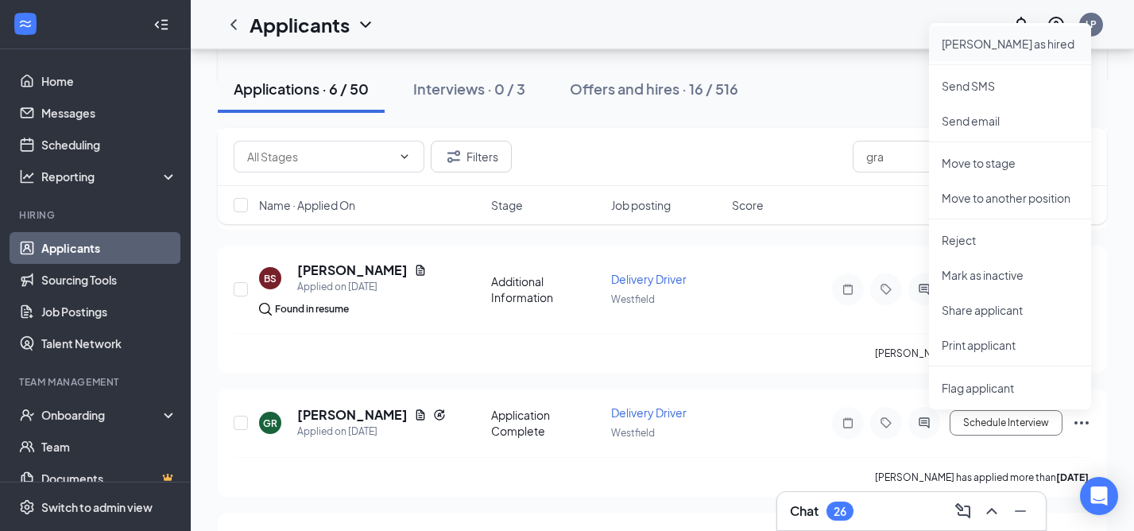
click at [983, 49] on p "[PERSON_NAME] as hired" at bounding box center [1010, 44] width 137 height 16
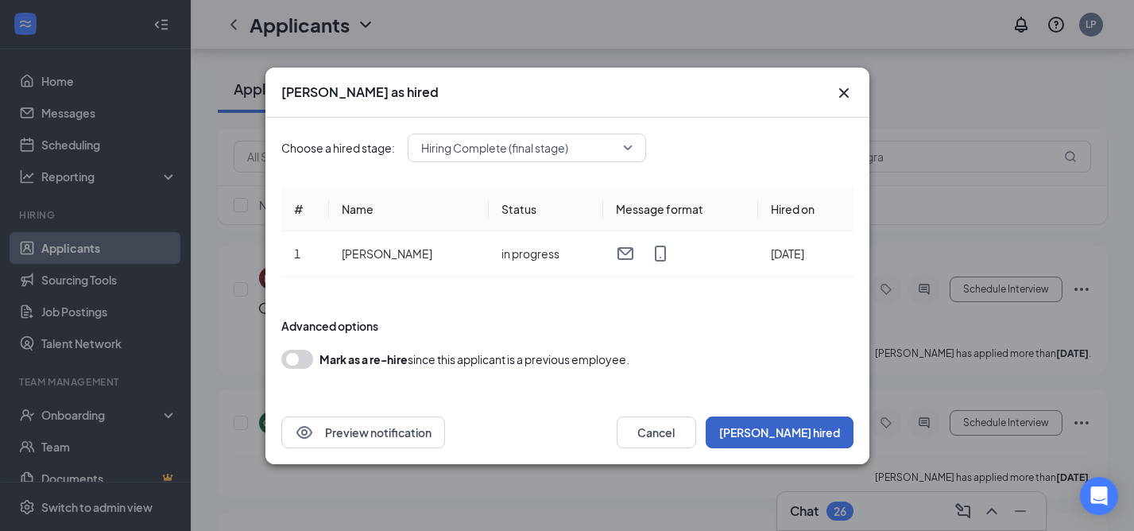
click at [801, 433] on button "[PERSON_NAME] hired" at bounding box center [780, 433] width 148 height 32
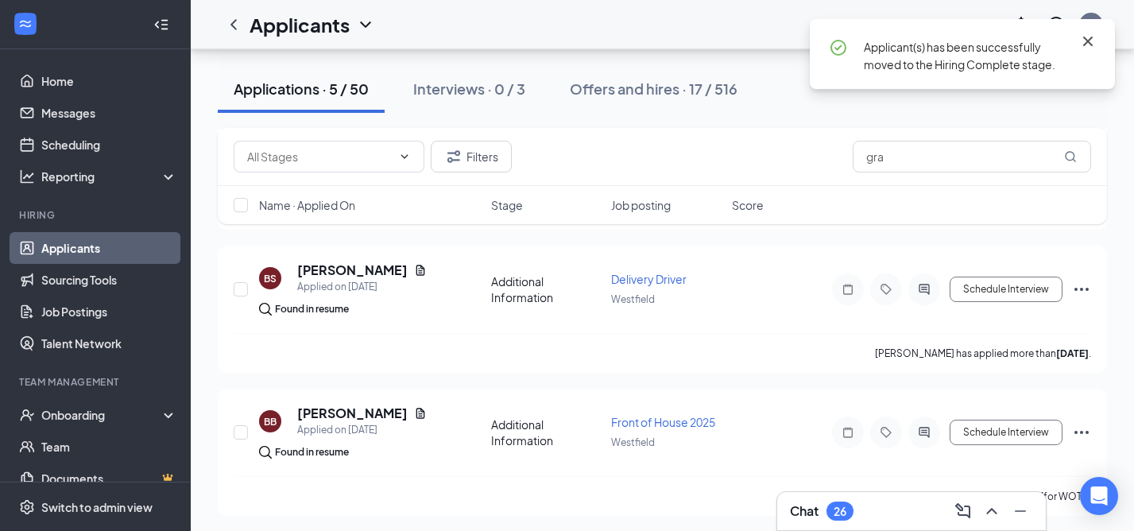
click at [1093, 37] on icon "Cross" at bounding box center [1088, 41] width 19 height 19
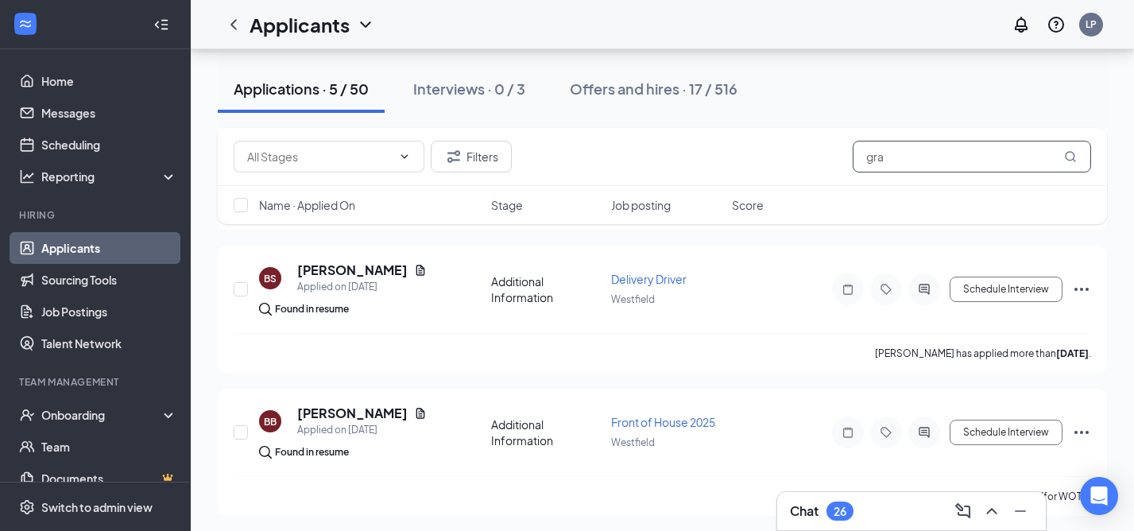
drag, startPoint x: 896, startPoint y: 162, endPoint x: 851, endPoint y: 161, distance: 45.3
click at [851, 161] on div "Filters gra" at bounding box center [663, 157] width 858 height 32
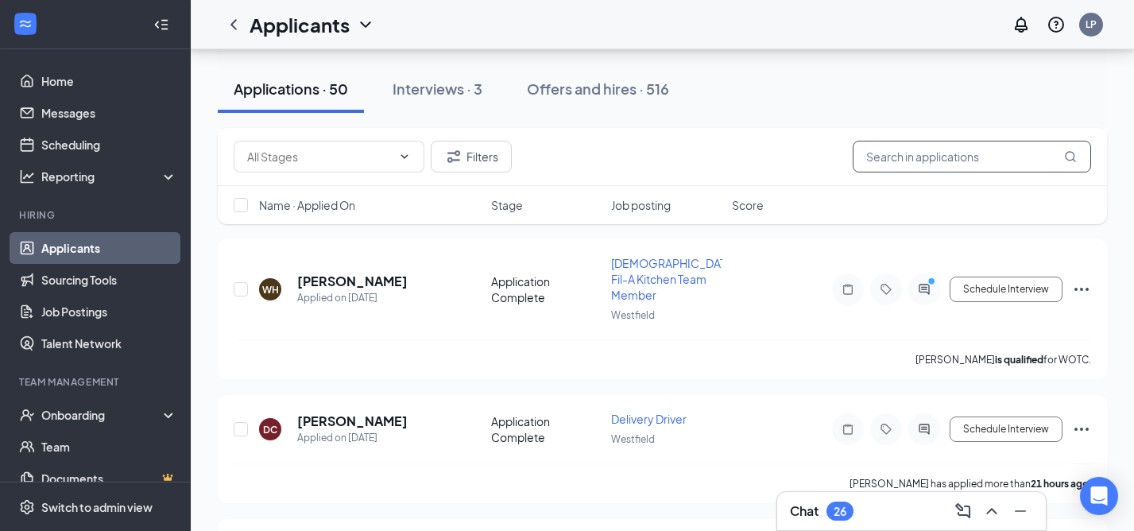
scroll to position [422, 0]
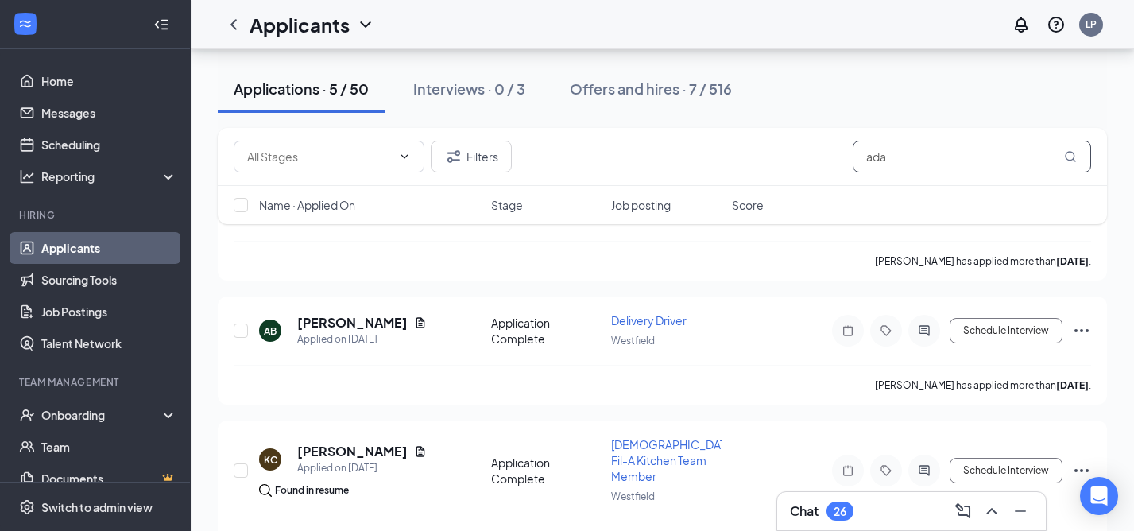
scroll to position [212, 0]
type input "ada"
click at [338, 322] on h5 "[PERSON_NAME]" at bounding box center [352, 321] width 111 height 17
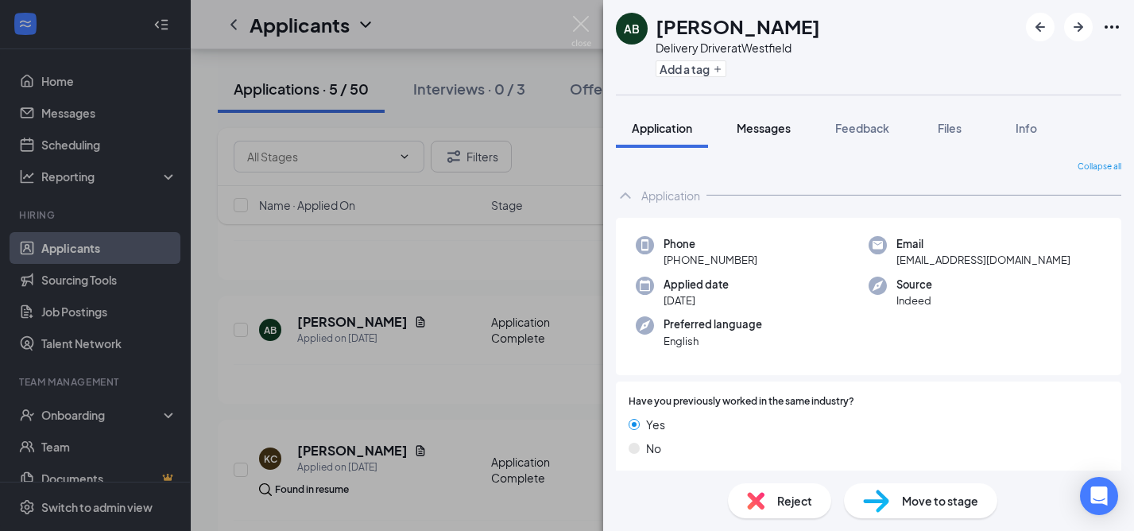
click at [774, 127] on span "Messages" at bounding box center [764, 128] width 54 height 14
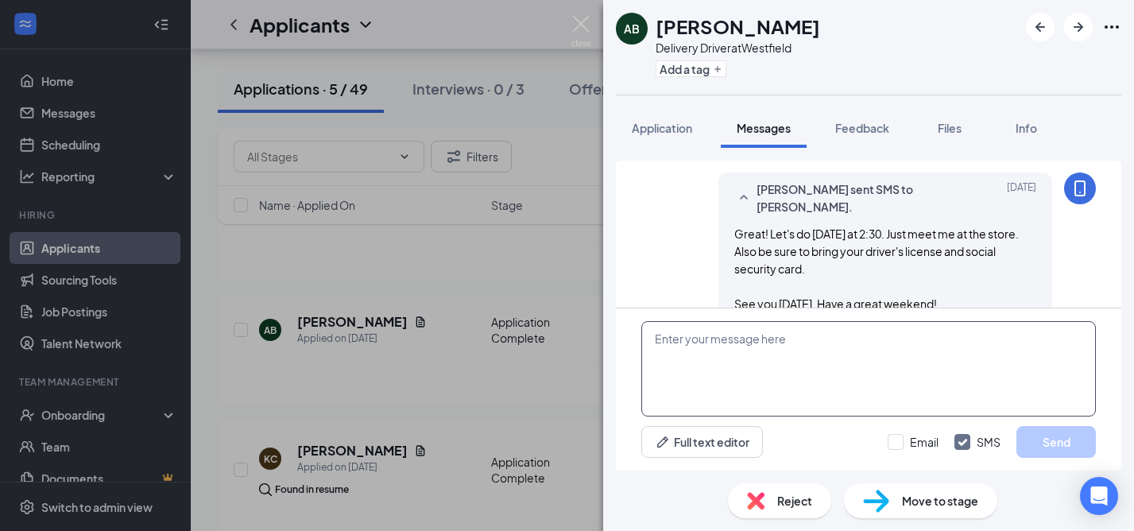
scroll to position [2406, 0]
click at [701, 363] on textarea at bounding box center [869, 368] width 455 height 95
paste textarea "Lore ipsumdo. Si amet co adip elitseddoei te Incididun Utlabo 71 et 38:65do. Ma…"
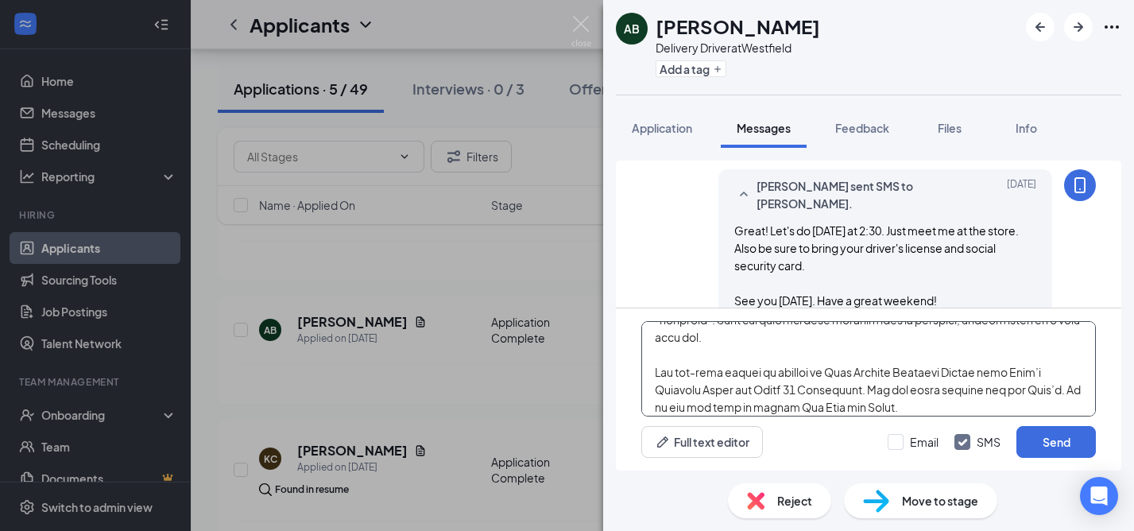
scroll to position [0, 0]
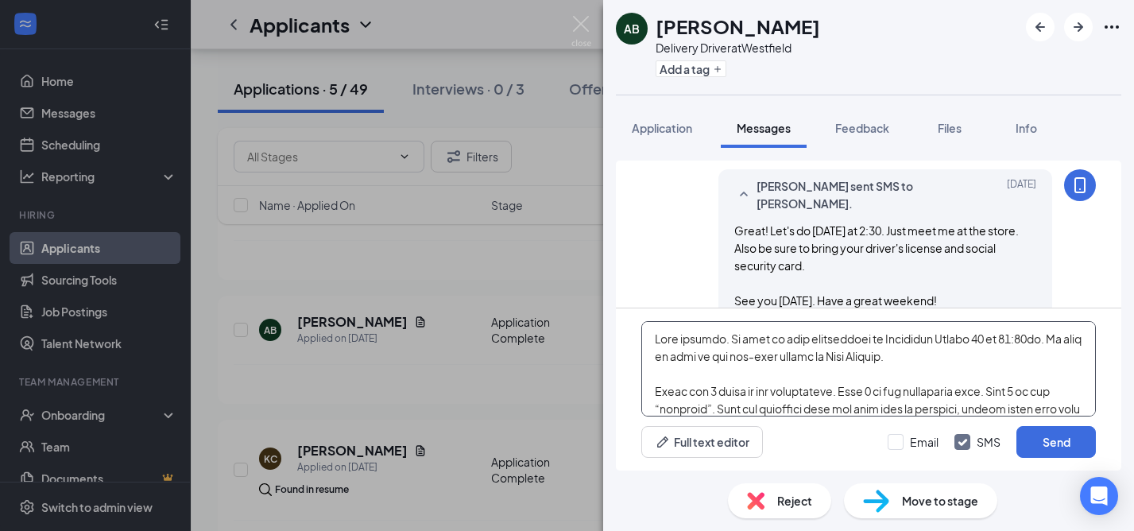
click at [929, 339] on textarea at bounding box center [869, 368] width 455 height 95
click at [990, 338] on textarea at bounding box center [869, 368] width 455 height 95
type textarea "Lore ipsumdo. Si amet co adip elitseddoei te Incididu Utlabo 94 et 42:95do. Ma …"
click at [898, 439] on input "Email" at bounding box center [913, 442] width 51 height 16
checkbox input "true"
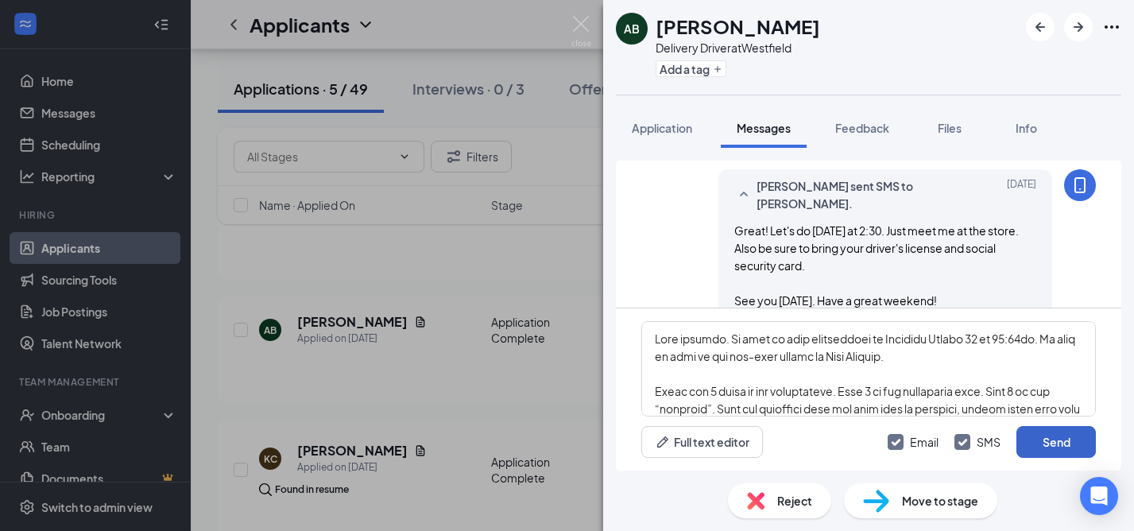
click at [1050, 444] on button "Send" at bounding box center [1056, 442] width 79 height 32
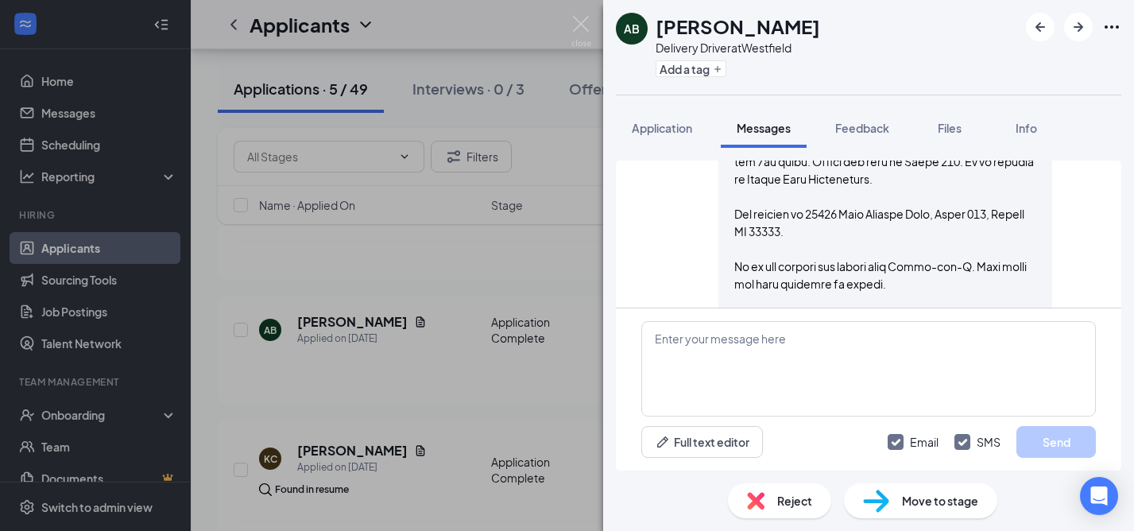
scroll to position [3663, 0]
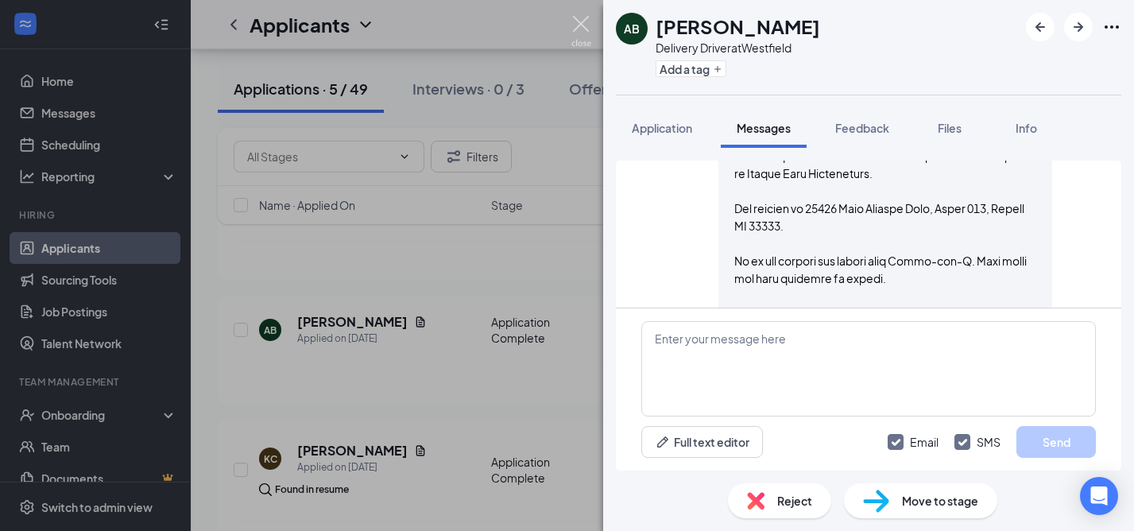
click at [583, 25] on img at bounding box center [582, 31] width 20 height 31
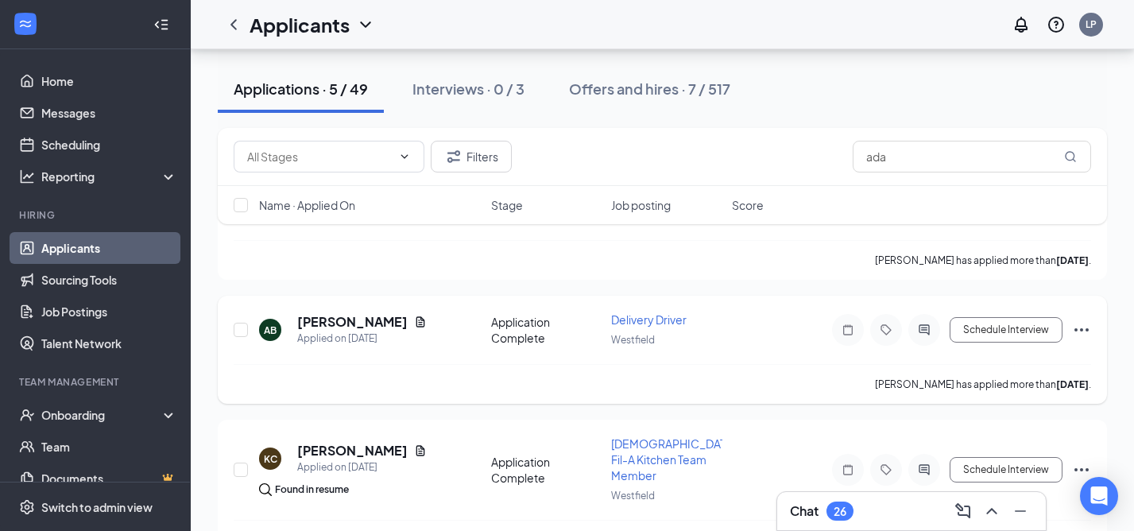
click at [1077, 324] on icon "Ellipses" at bounding box center [1081, 329] width 19 height 19
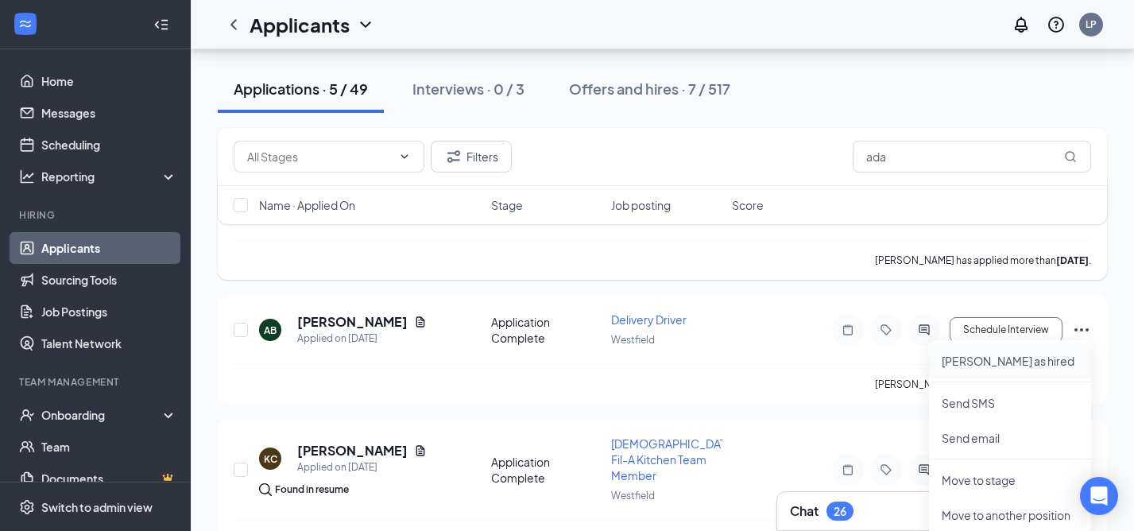
click at [1010, 359] on p "[PERSON_NAME] as hired" at bounding box center [1010, 361] width 137 height 16
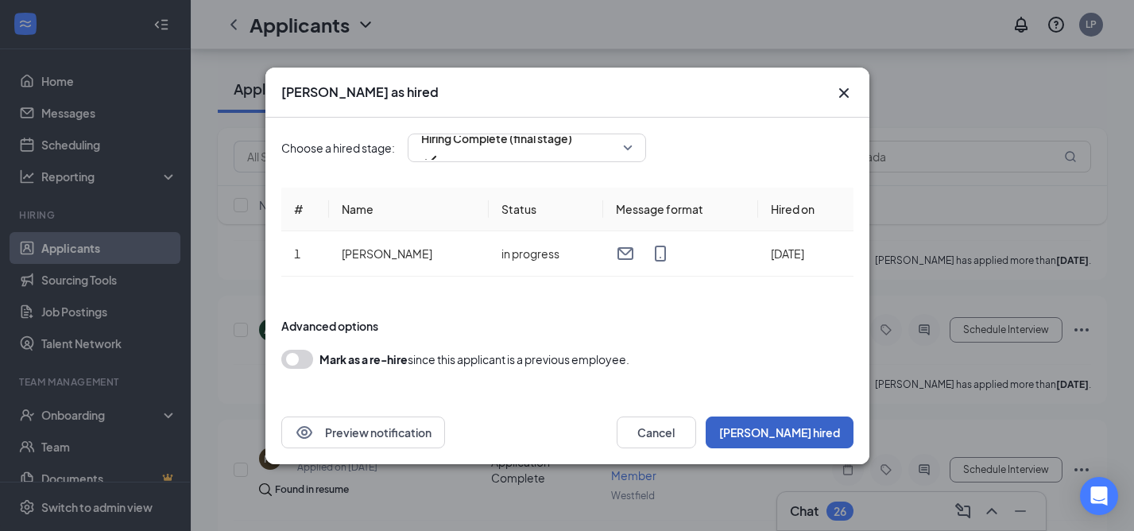
click at [789, 427] on button "[PERSON_NAME] hired" at bounding box center [780, 433] width 148 height 32
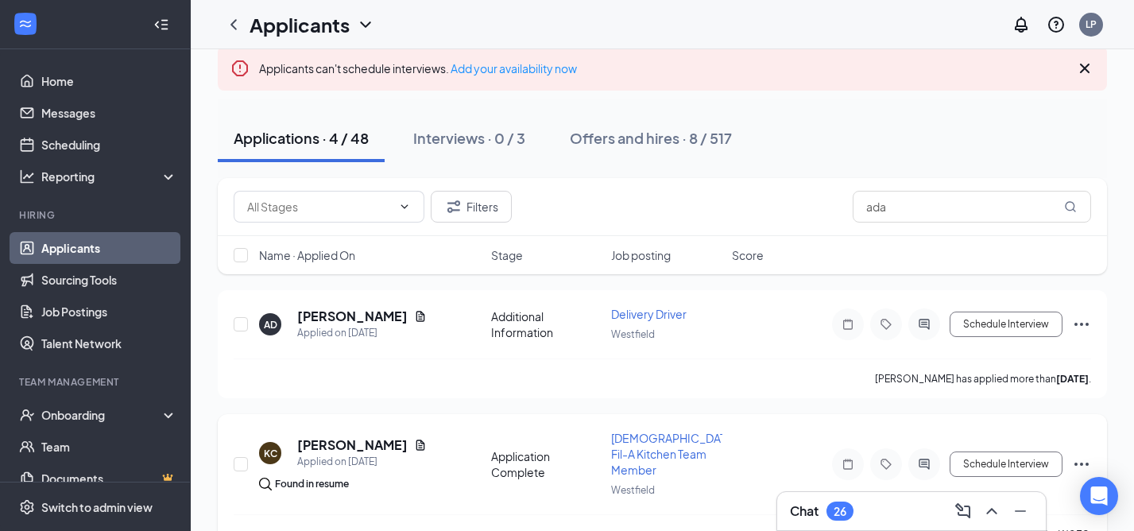
scroll to position [26, 0]
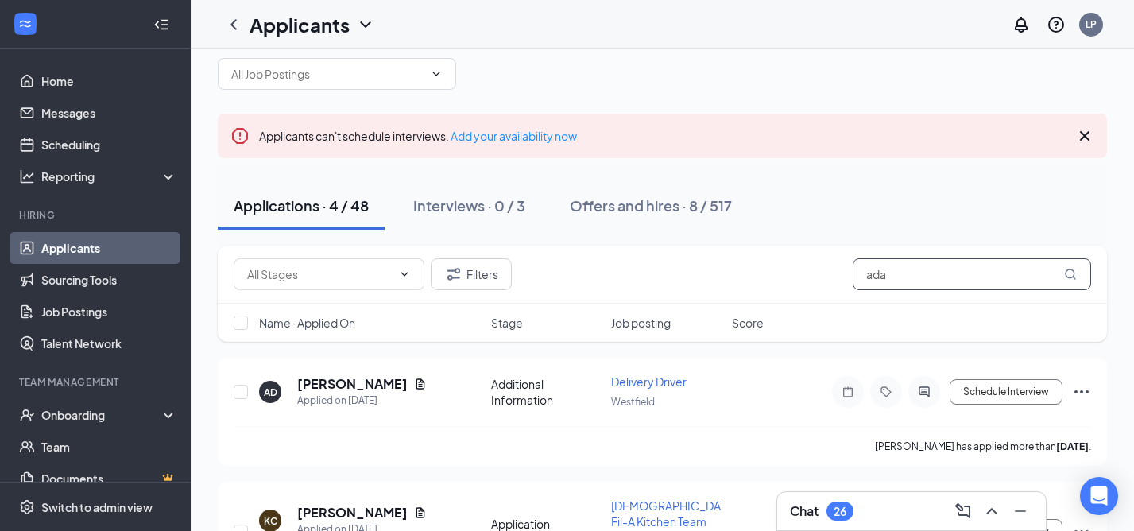
drag, startPoint x: 902, startPoint y: 278, endPoint x: 852, endPoint y: 279, distance: 49.3
click at [853, 278] on input "ada" at bounding box center [972, 274] width 238 height 32
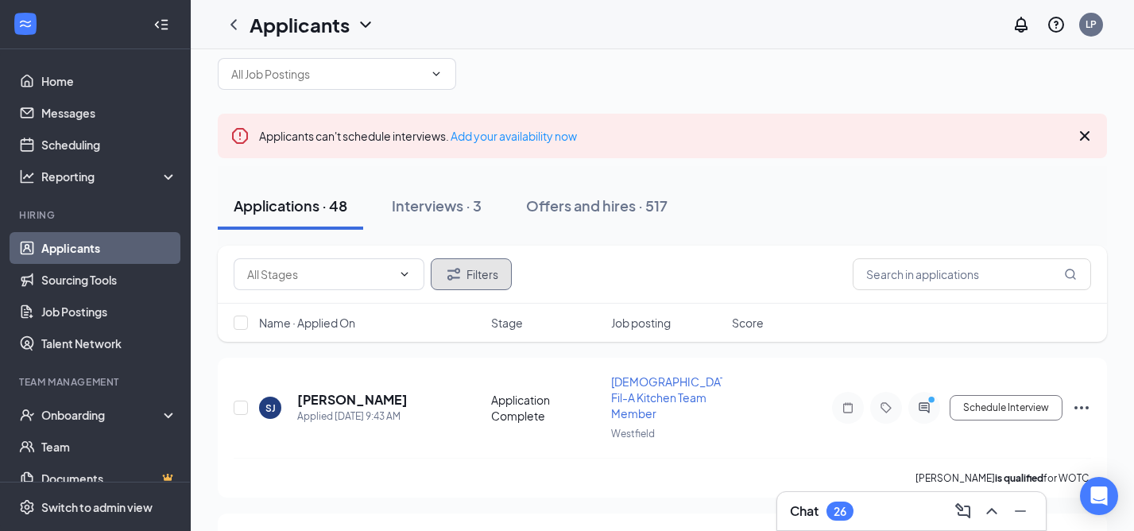
click at [479, 271] on button "Filters" at bounding box center [471, 274] width 81 height 32
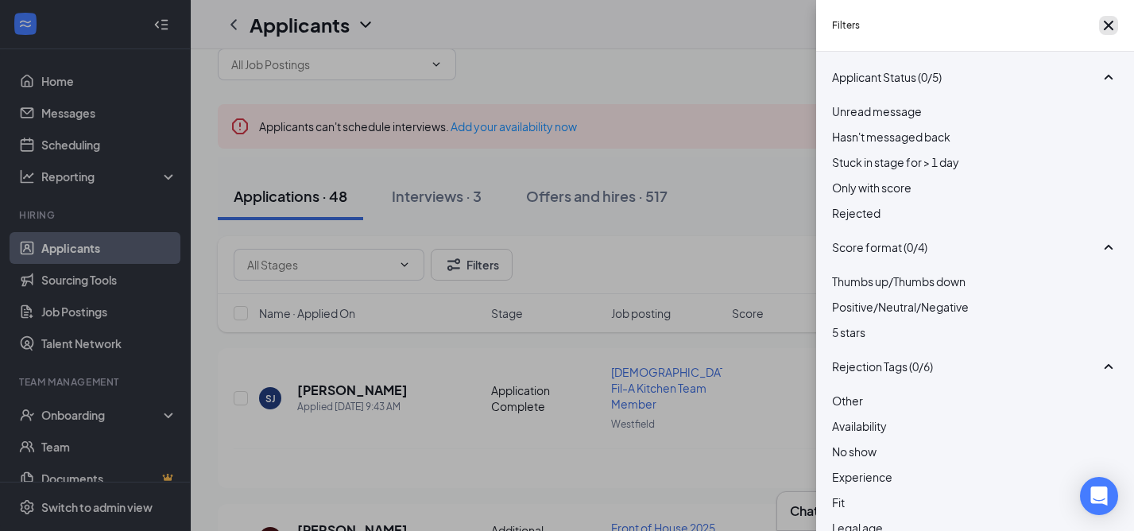
click at [1104, 29] on icon "Cross" at bounding box center [1109, 26] width 10 height 10
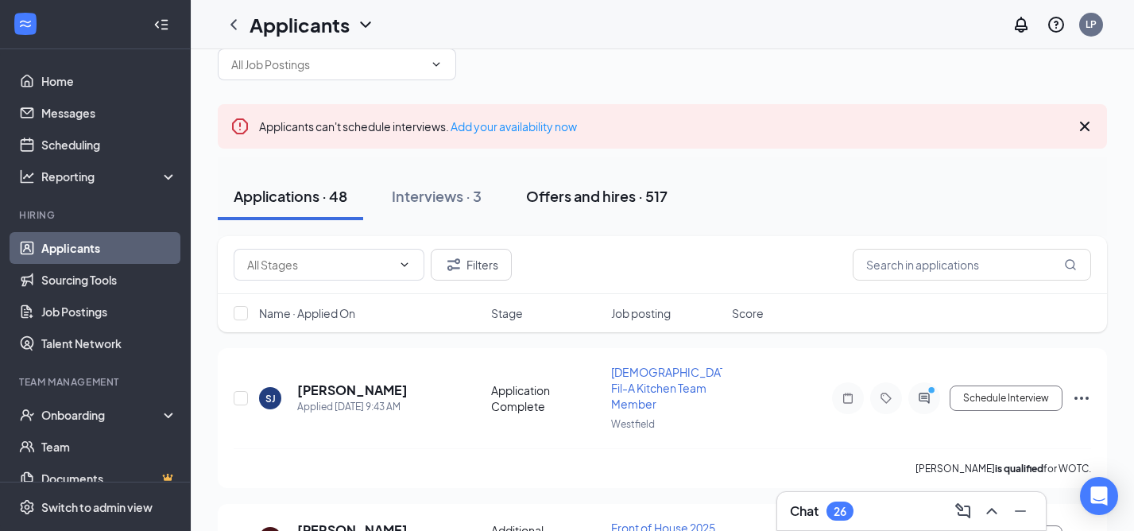
click at [576, 192] on div "Offers and hires · 517" at bounding box center [597, 196] width 142 height 20
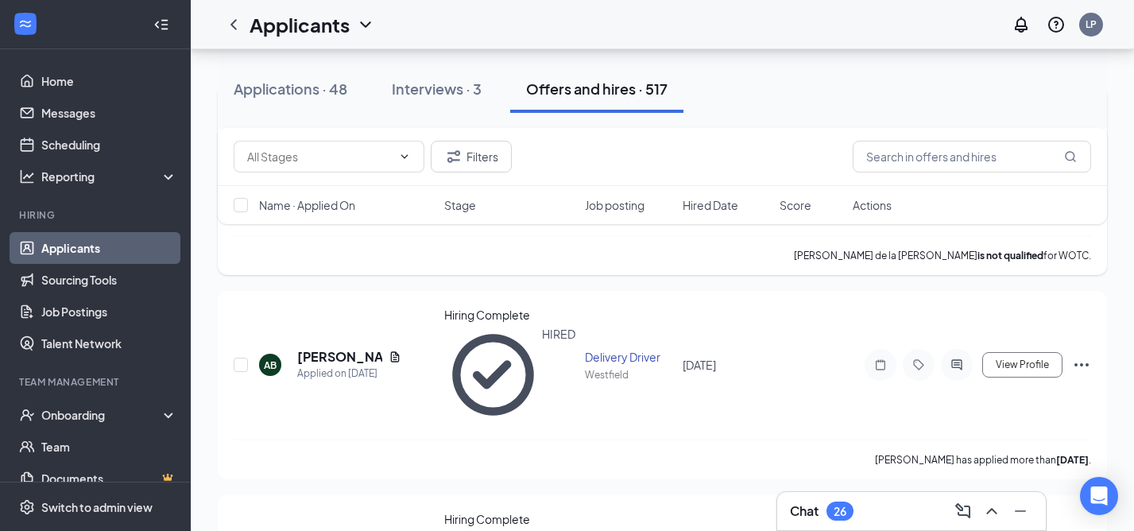
scroll to position [306, 0]
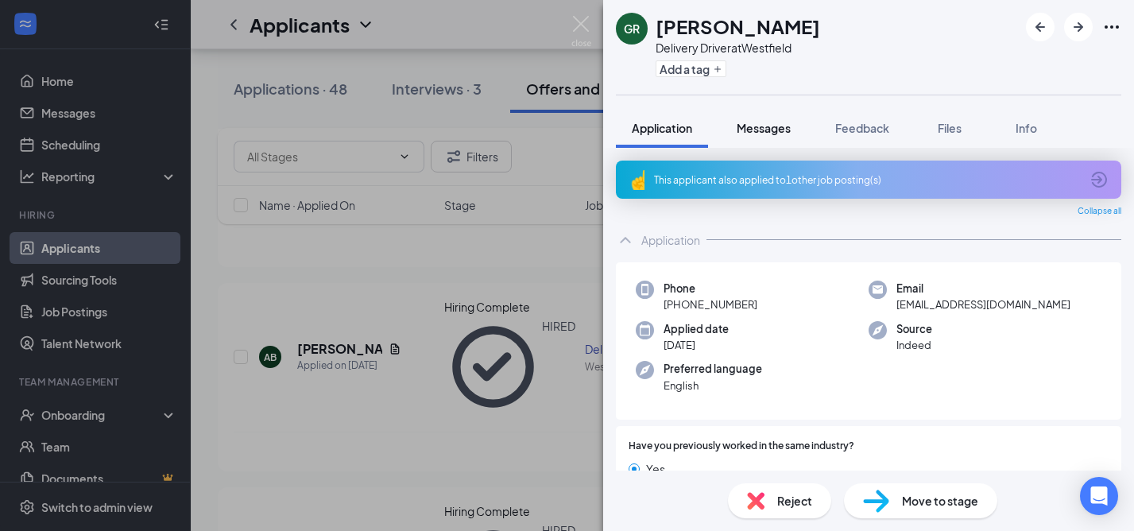
click at [779, 127] on span "Messages" at bounding box center [764, 128] width 54 height 14
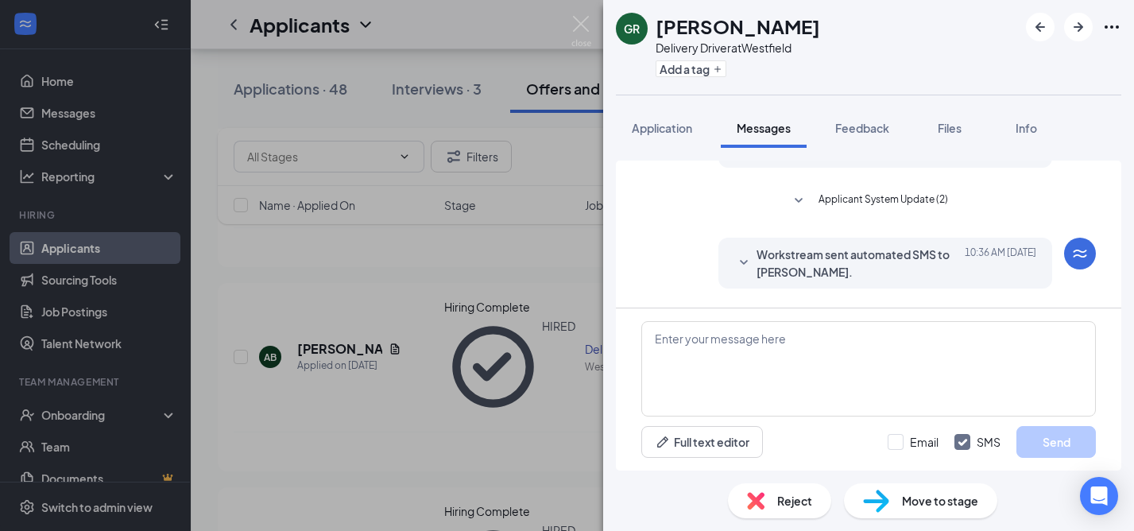
scroll to position [1419, 0]
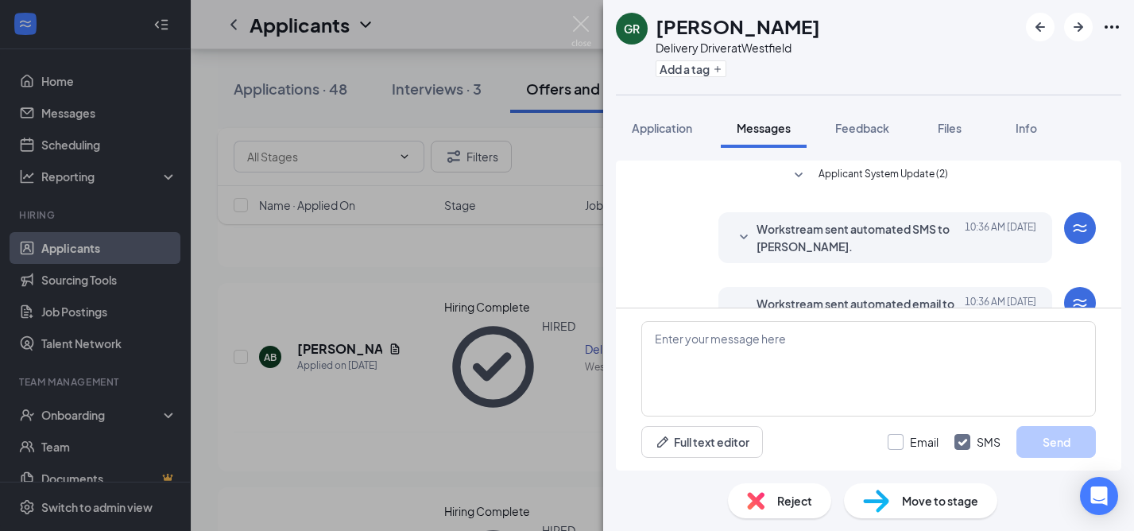
click at [898, 445] on input "Email" at bounding box center [913, 442] width 51 height 16
checkbox input "true"
click at [751, 365] on textarea at bounding box center [869, 368] width 455 height 95
click at [583, 25] on img at bounding box center [582, 31] width 20 height 31
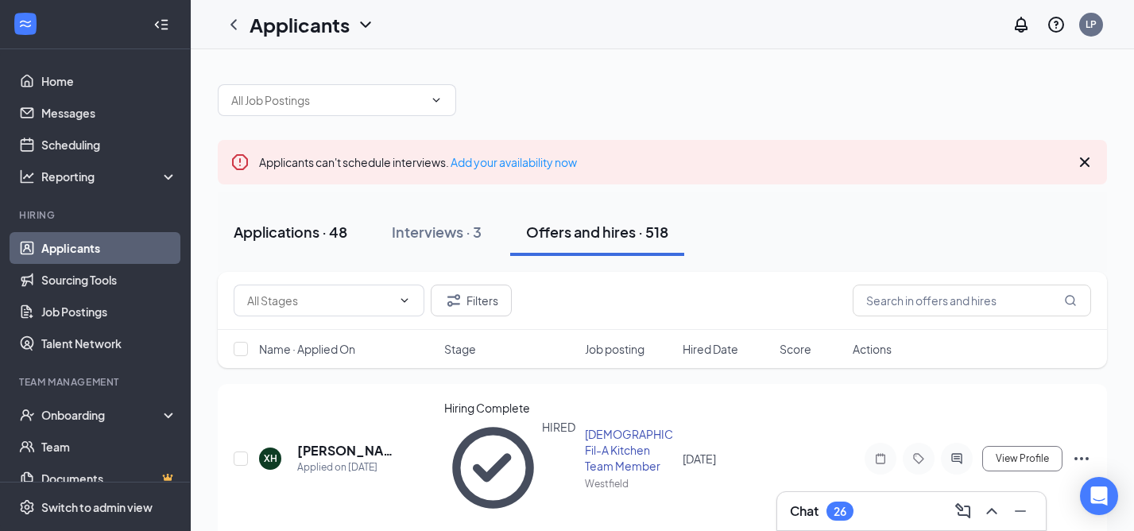
click at [304, 228] on div "Applications · 48" at bounding box center [291, 232] width 114 height 20
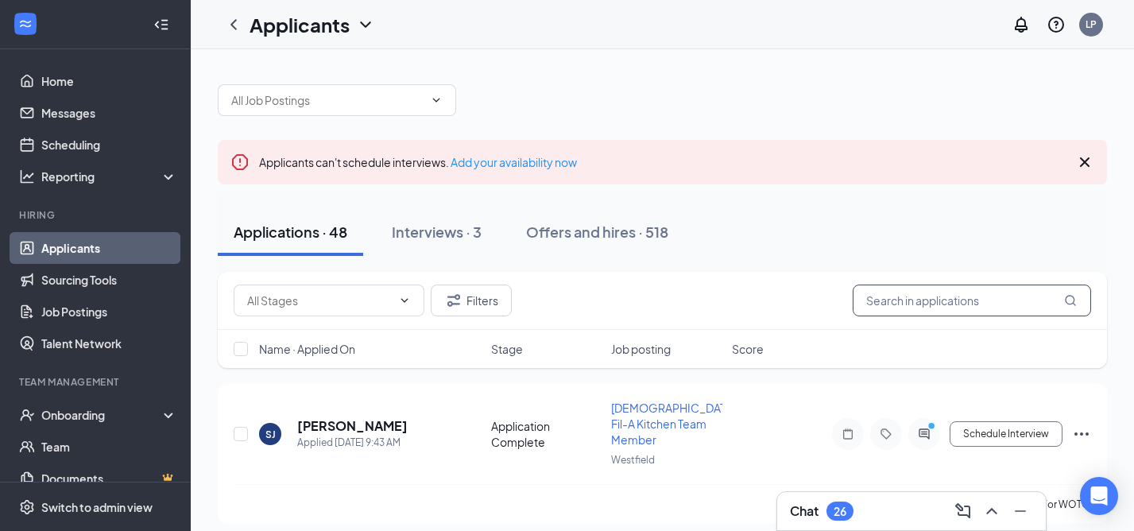
click at [898, 298] on input "text" at bounding box center [972, 301] width 238 height 32
type input "yel"
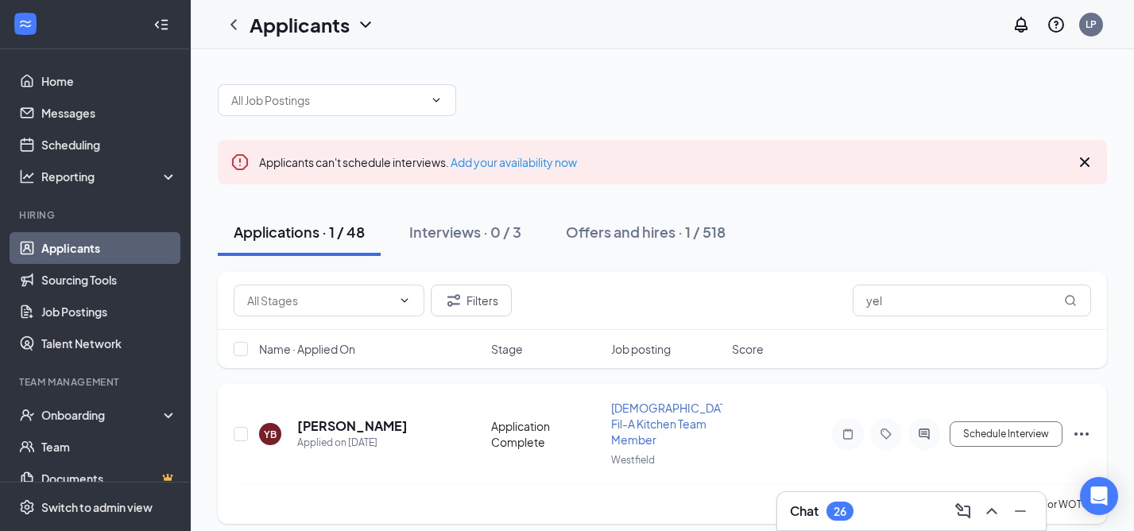
click at [1083, 425] on icon "Ellipses" at bounding box center [1081, 434] width 19 height 19
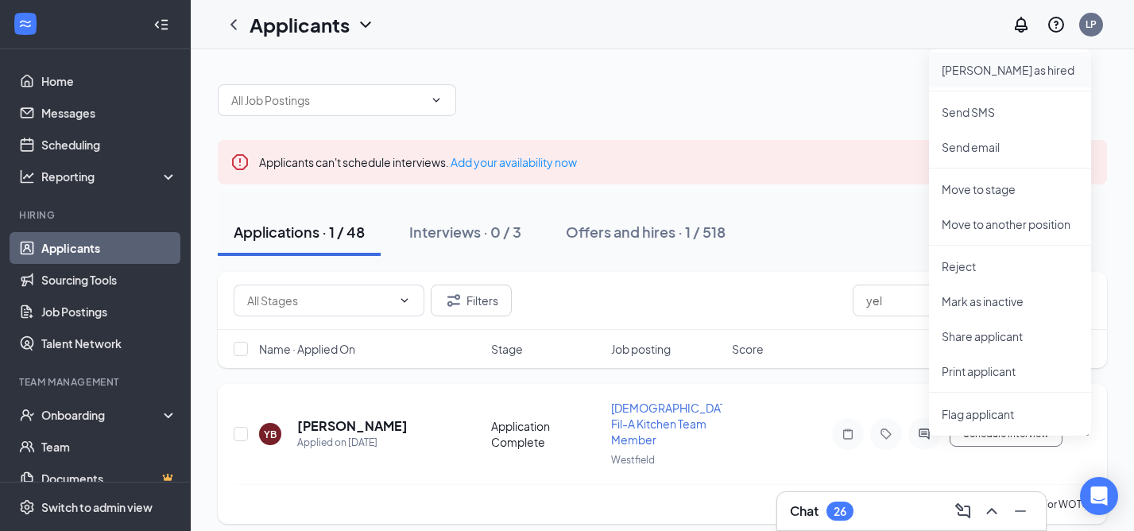
click at [966, 65] on p "[PERSON_NAME] as hired" at bounding box center [1010, 70] width 137 height 16
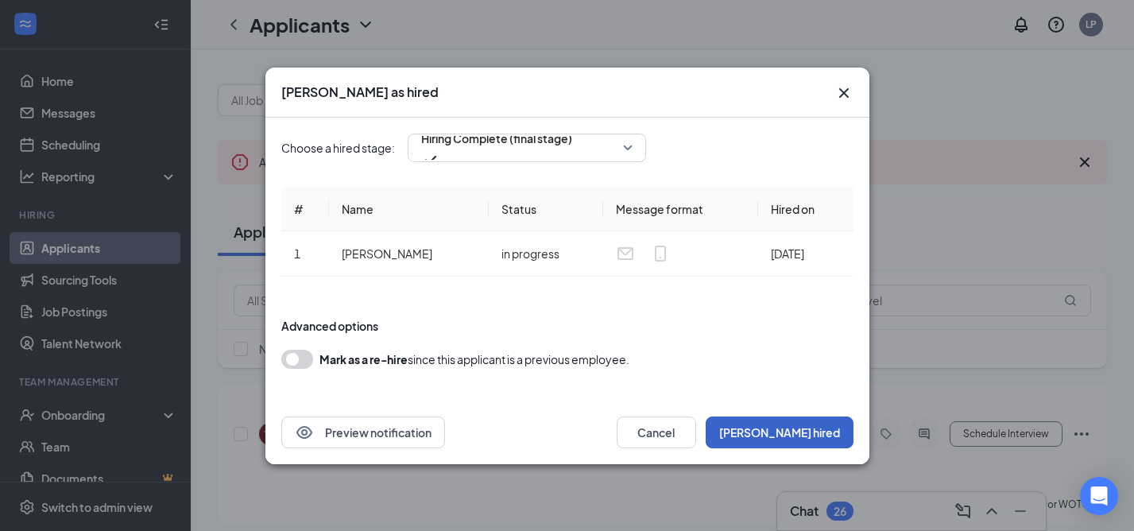
click at [814, 428] on button "[PERSON_NAME] hired" at bounding box center [780, 433] width 148 height 32
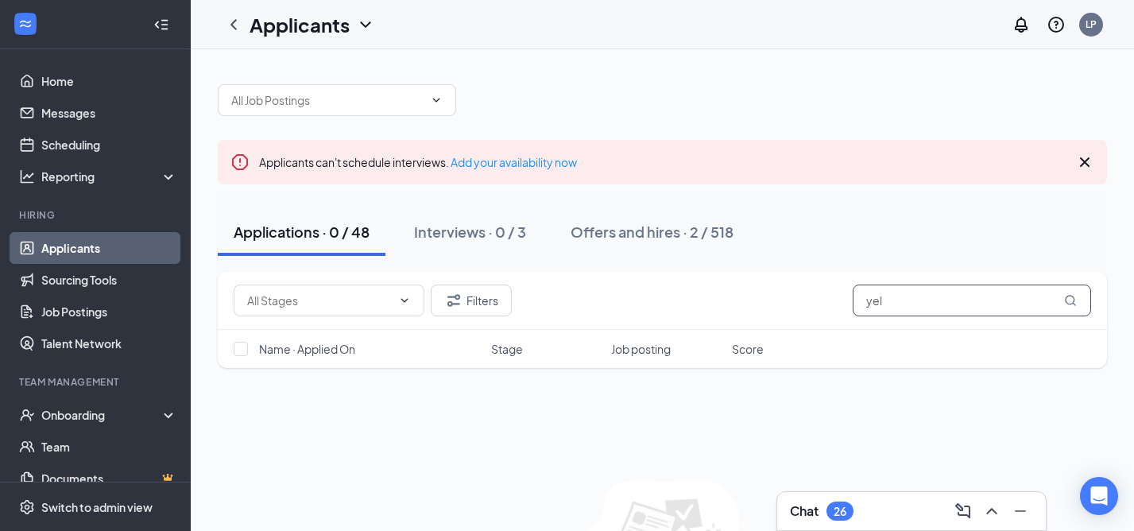
drag, startPoint x: 886, startPoint y: 306, endPoint x: 866, endPoint y: 301, distance: 20.4
click at [866, 302] on input "yel" at bounding box center [972, 301] width 238 height 32
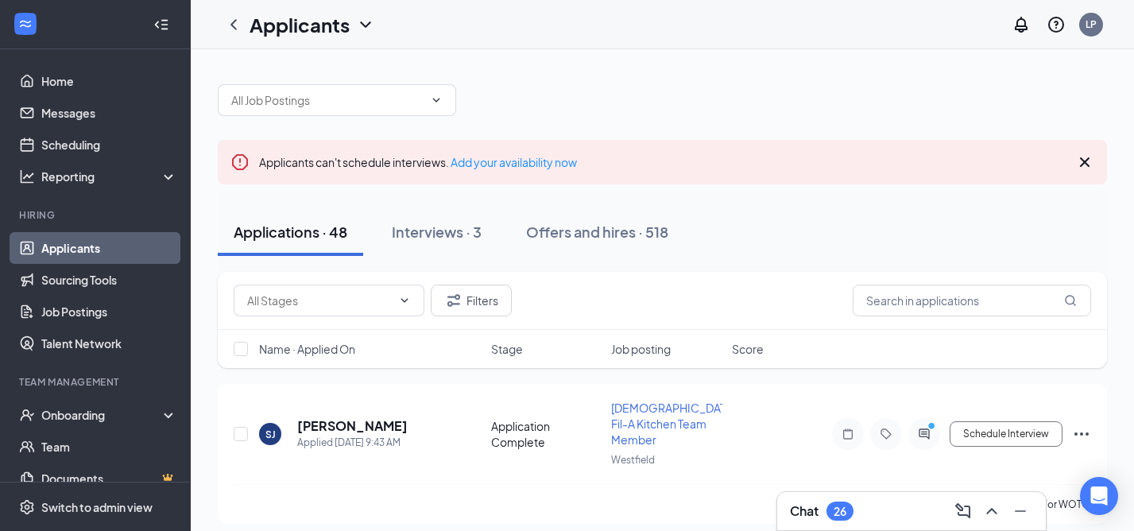
click at [798, 513] on h3 "Chat" at bounding box center [804, 510] width 29 height 17
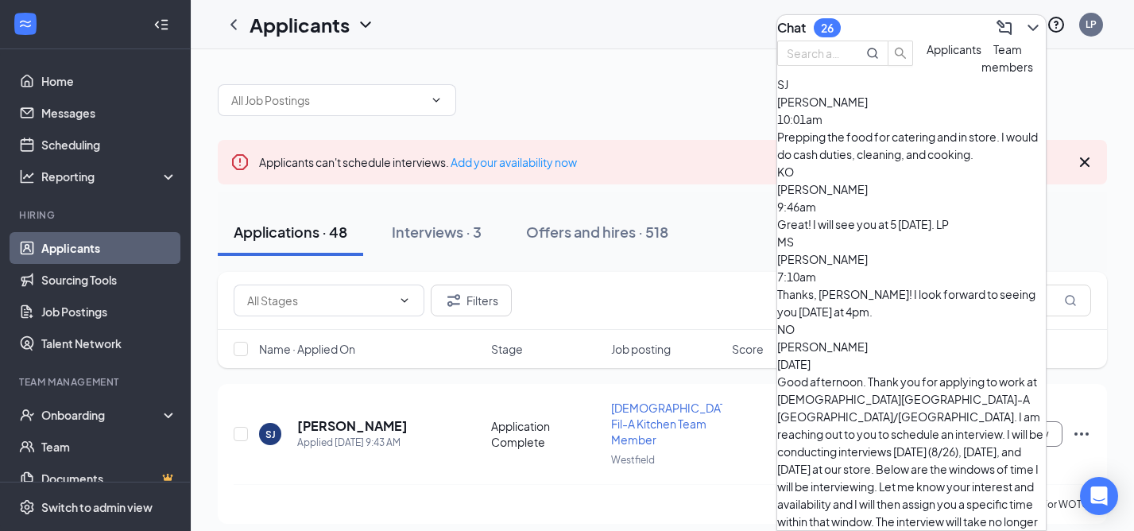
click at [870, 163] on div "Prepping the food for catering and in store. I would do cash duties, cleaning, …" at bounding box center [912, 145] width 269 height 35
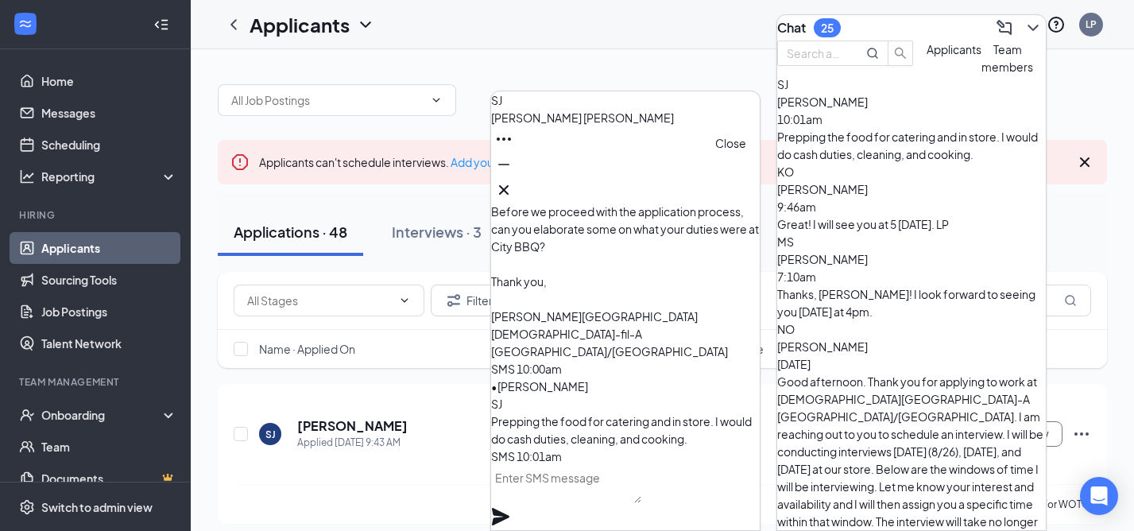
click at [509, 185] on icon "Cross" at bounding box center [504, 190] width 10 height 10
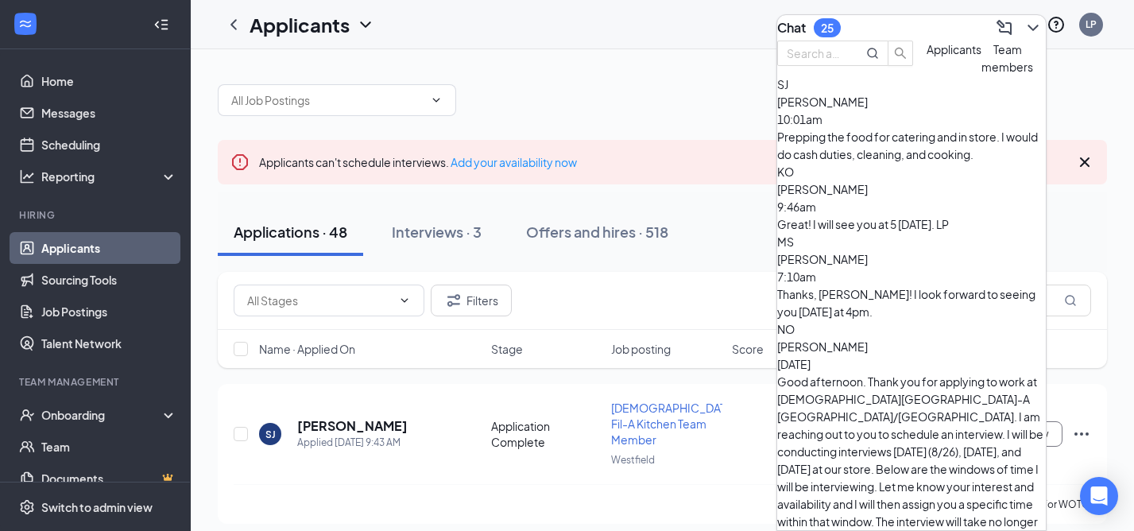
click at [1024, 18] on icon "ChevronDown" at bounding box center [1033, 27] width 19 height 19
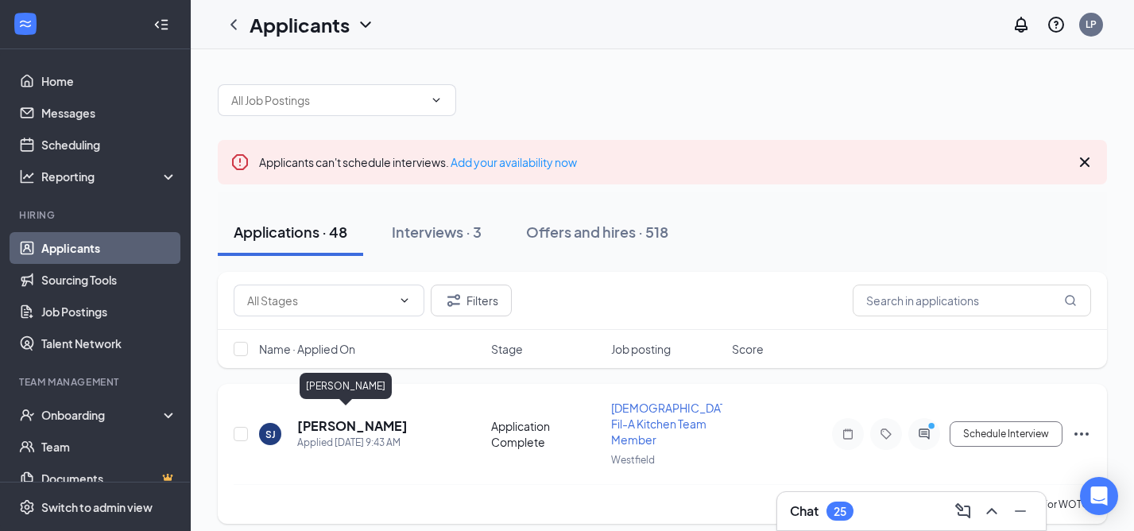
click at [324, 422] on h5 "[PERSON_NAME]" at bounding box center [352, 425] width 111 height 17
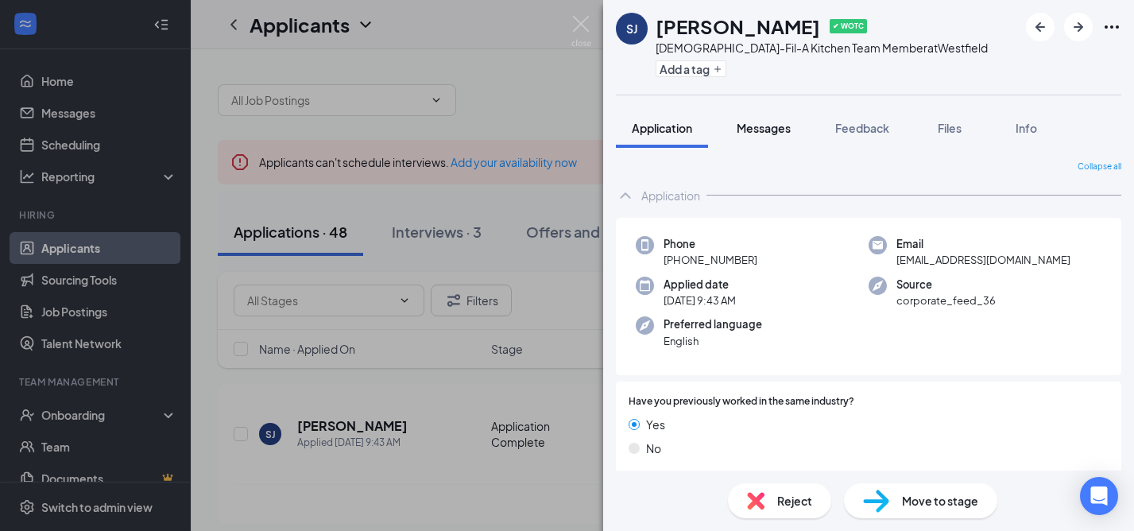
click at [777, 126] on span "Messages" at bounding box center [764, 128] width 54 height 14
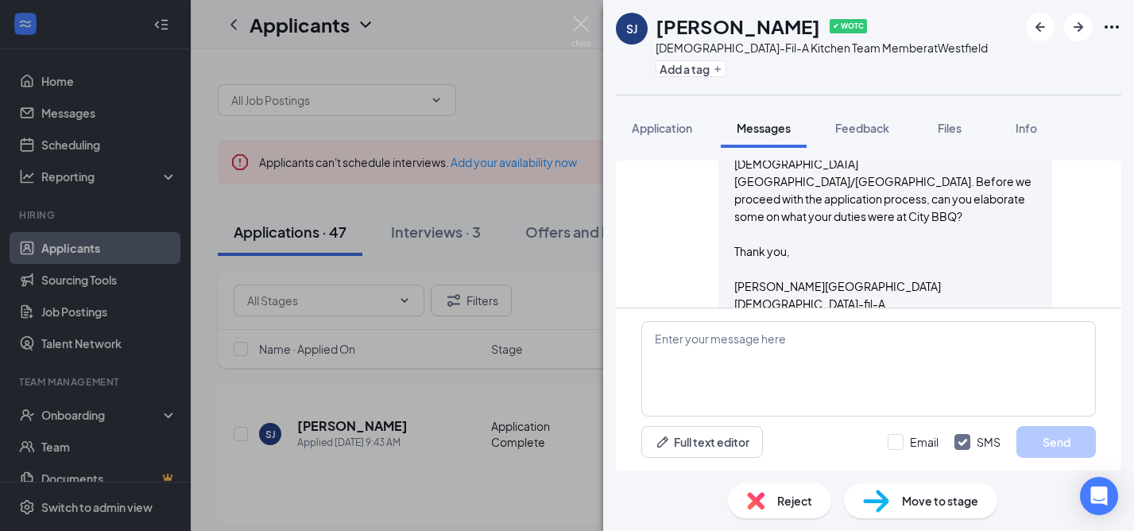
scroll to position [575, 0]
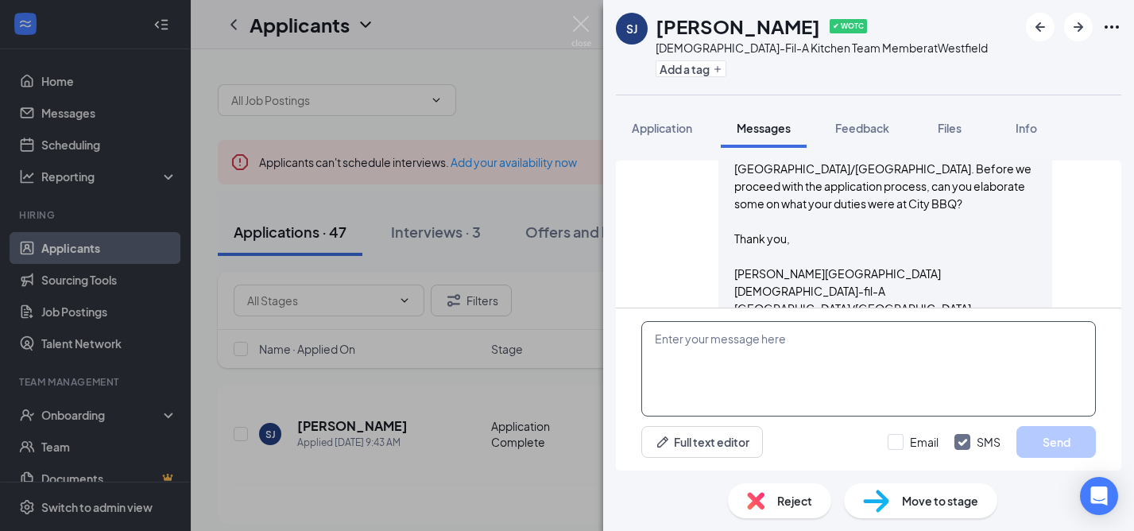
click at [692, 353] on textarea at bounding box center [869, 368] width 455 height 95
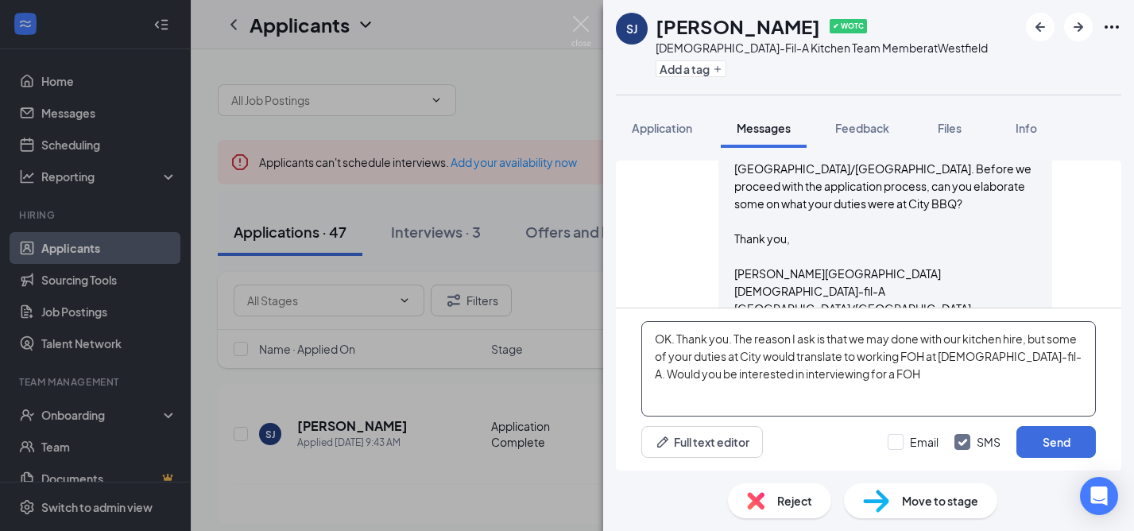
click at [913, 356] on textarea "OK. Thank you. The reason I ask is that we may done with our kitchen hire, but …" at bounding box center [869, 368] width 455 height 95
click at [913, 375] on textarea "OK. Thank you. The reason I ask is that we may done with our kitchen hire, but …" at bounding box center [869, 368] width 455 height 95
type textarea "OK. Thank you. The reason I ask is that we may done with our kitchen hire, but …"
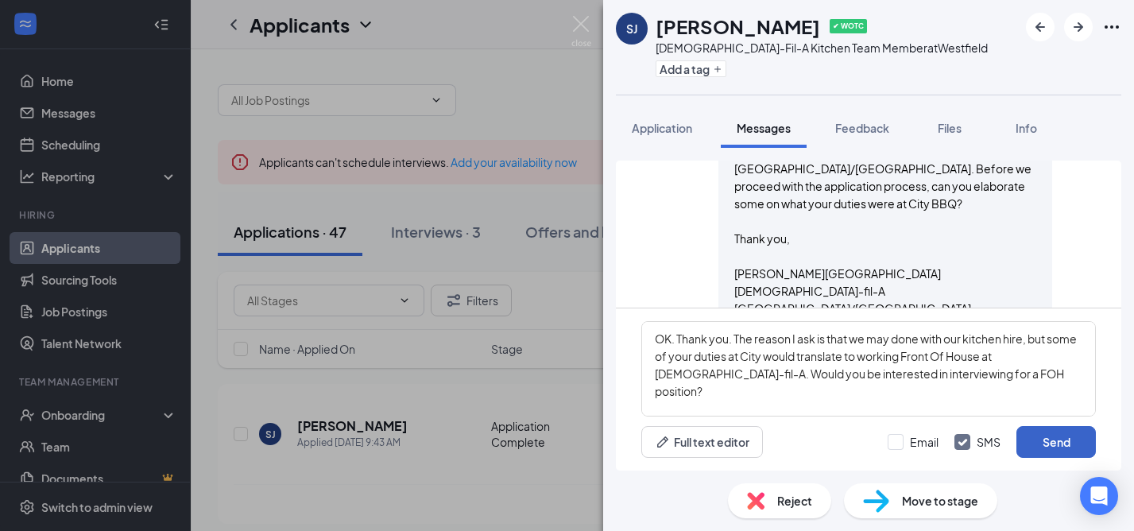
click at [1052, 445] on button "Send" at bounding box center [1056, 442] width 79 height 32
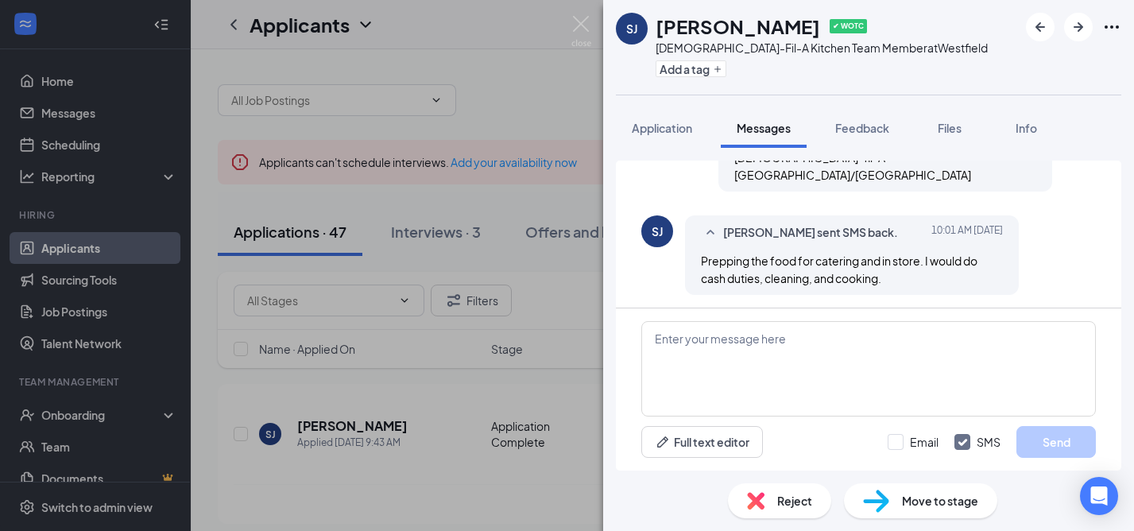
scroll to position [748, 0]
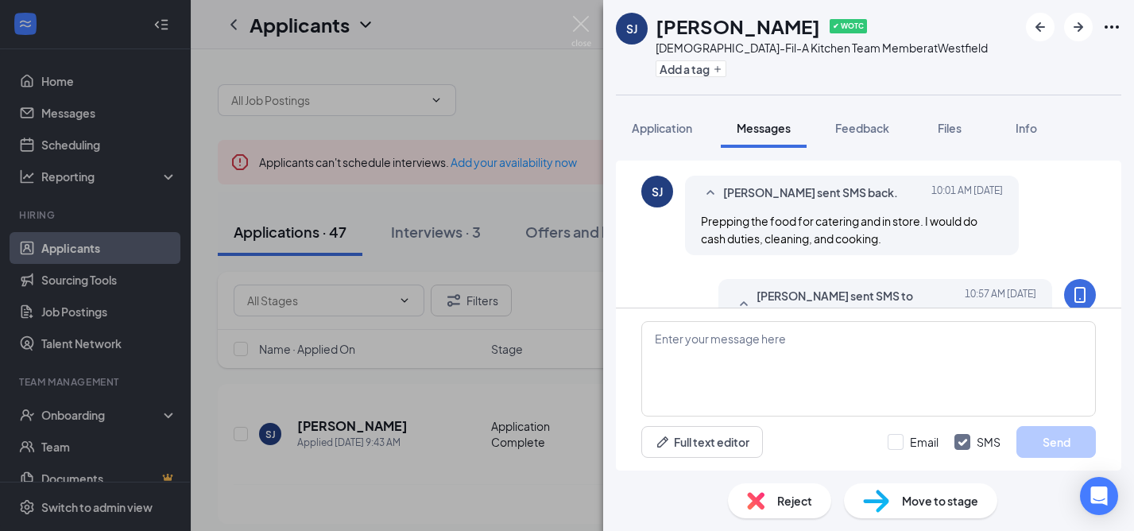
click at [681, 280] on div "[PERSON_NAME] sent SMS to [PERSON_NAME]. [DATE] 10:57 AM OK. Thank you. The rea…" at bounding box center [869, 374] width 455 height 191
click at [583, 17] on img at bounding box center [582, 31] width 20 height 31
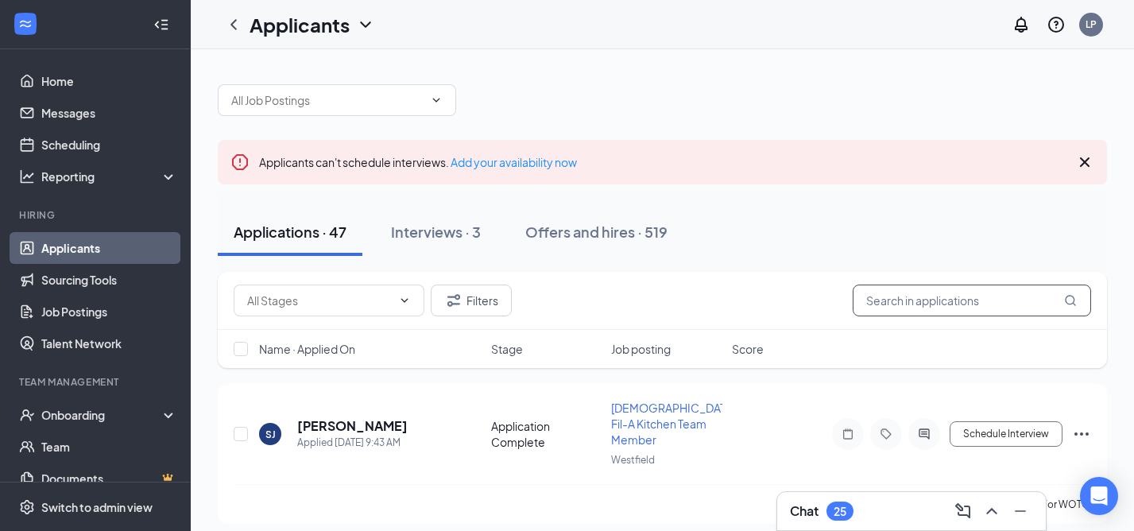
click at [902, 307] on input "text" at bounding box center [972, 301] width 238 height 32
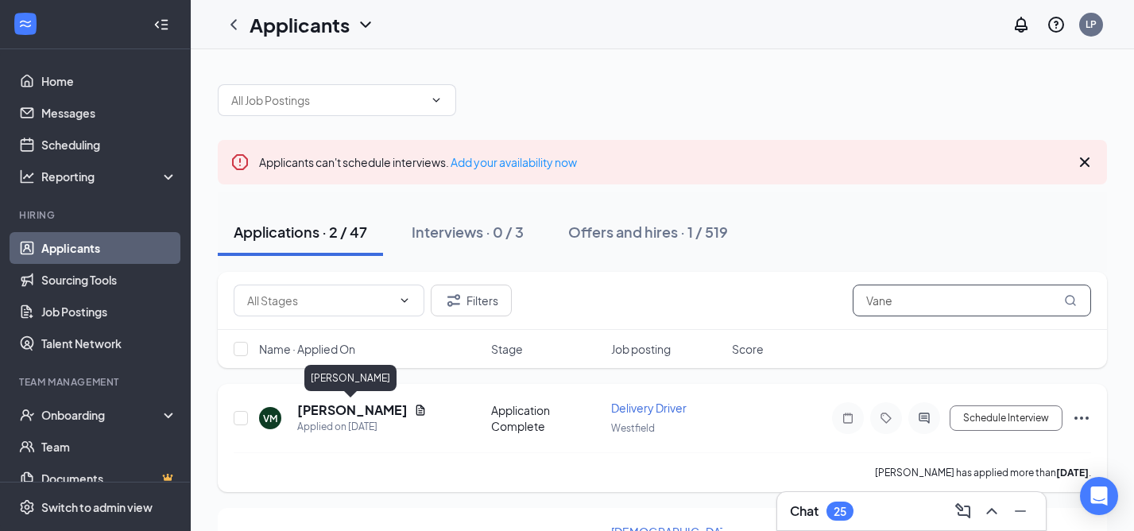
type input "Vane"
click at [349, 409] on h5 "[PERSON_NAME]" at bounding box center [352, 409] width 111 height 17
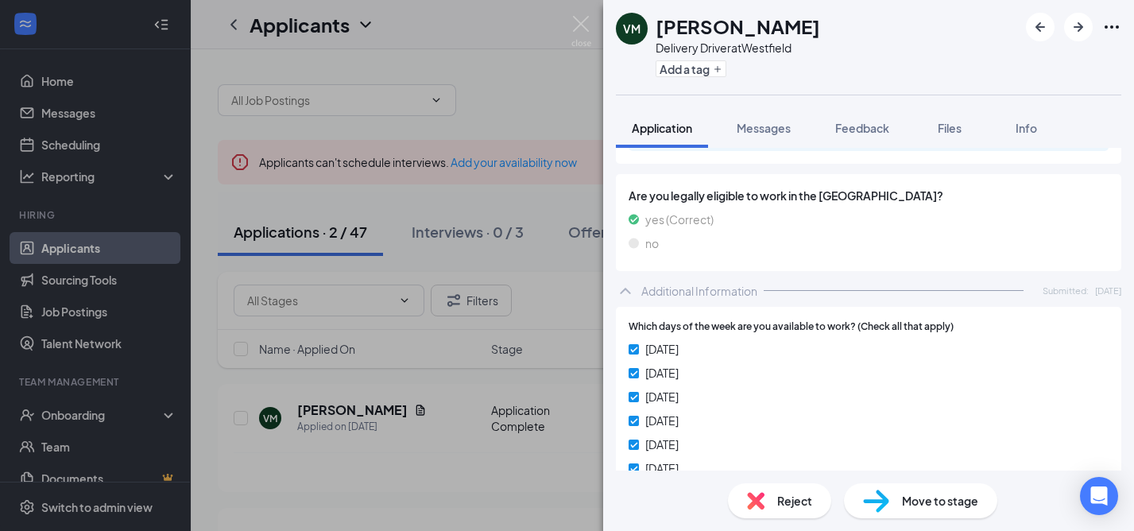
scroll to position [625, 0]
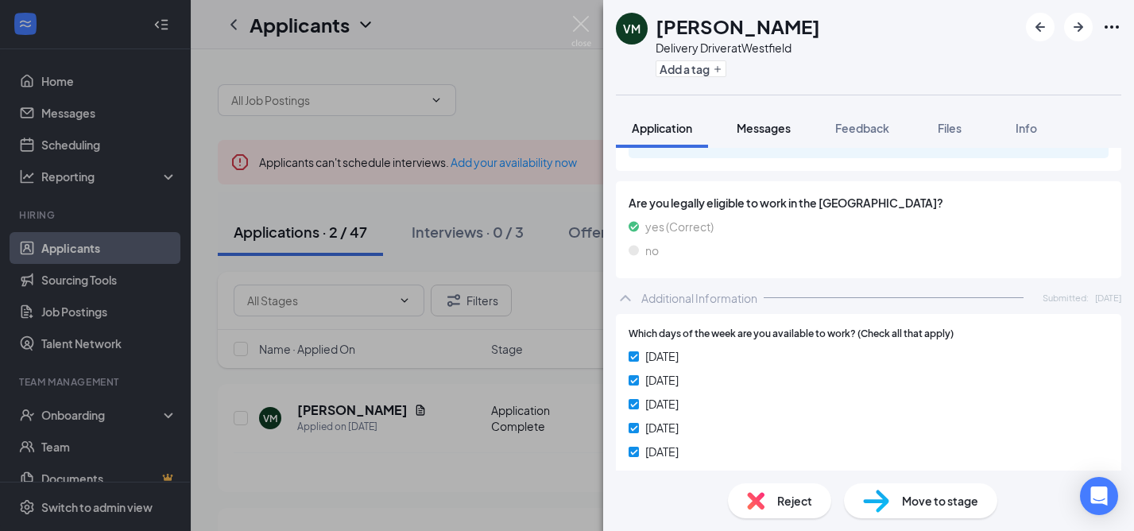
click at [771, 126] on span "Messages" at bounding box center [764, 128] width 54 height 14
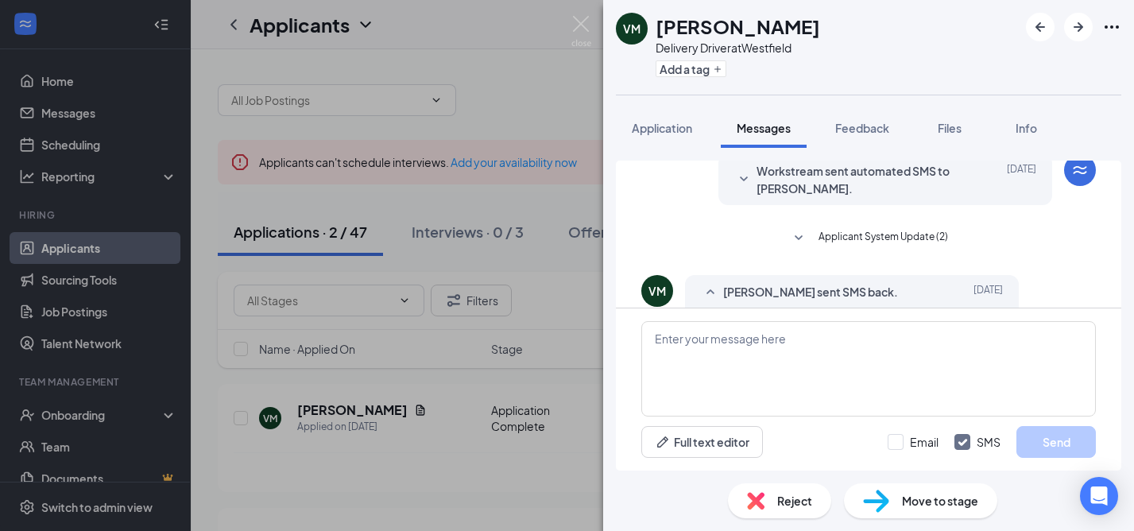
scroll to position [180, 0]
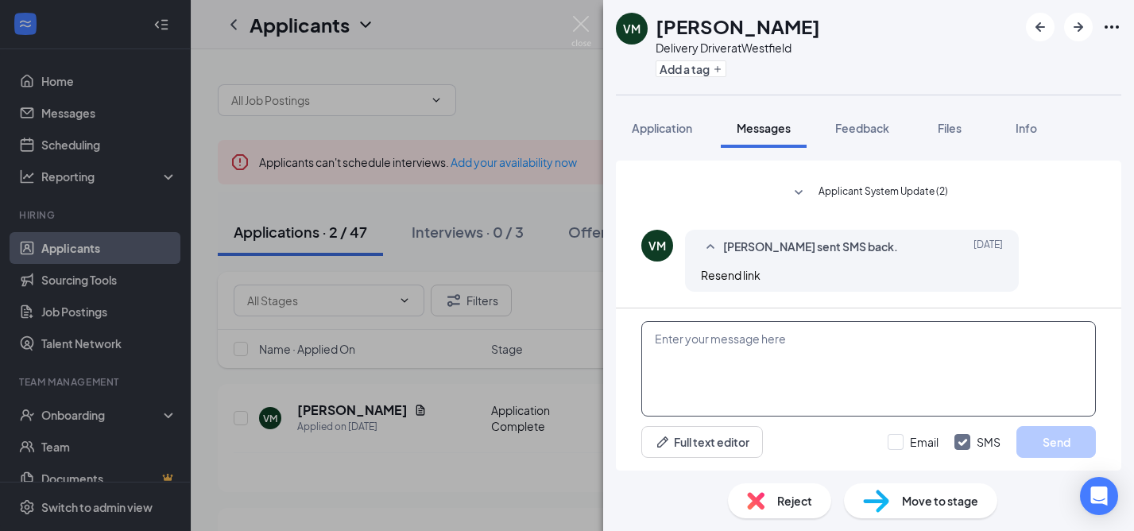
click at [692, 353] on textarea at bounding box center [869, 368] width 455 height 95
paste textarea "Good morning.. Thank you for applying to work at [DEMOGRAPHIC_DATA][GEOGRAPHIC_…"
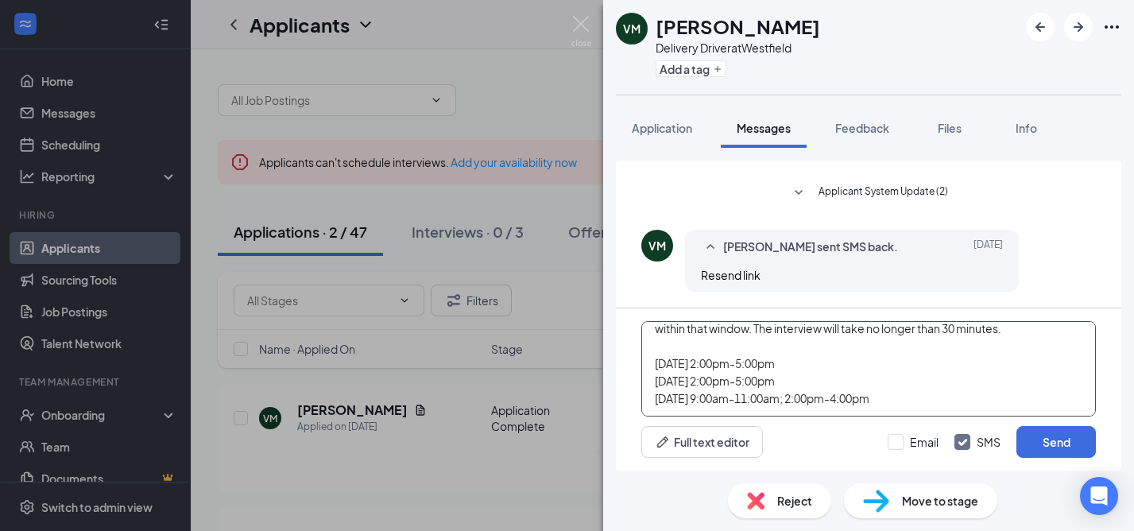
scroll to position [116, 0]
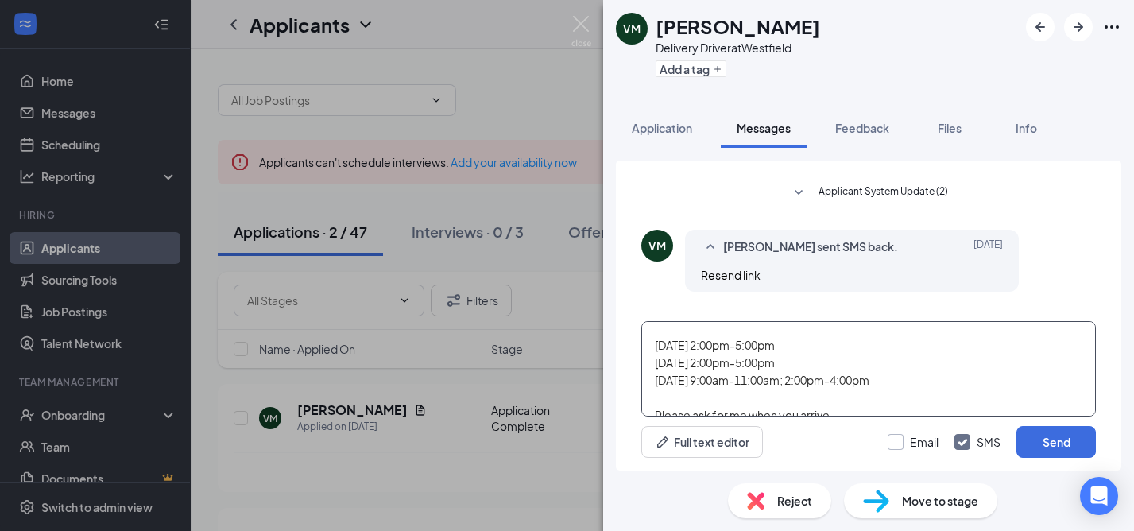
type textarea "Good morning.. Thank you for applying to work at [DEMOGRAPHIC_DATA][GEOGRAPHIC_…"
click at [898, 436] on input "Email" at bounding box center [913, 442] width 51 height 16
checkbox input "true"
click at [1059, 447] on button "Send" at bounding box center [1056, 442] width 79 height 32
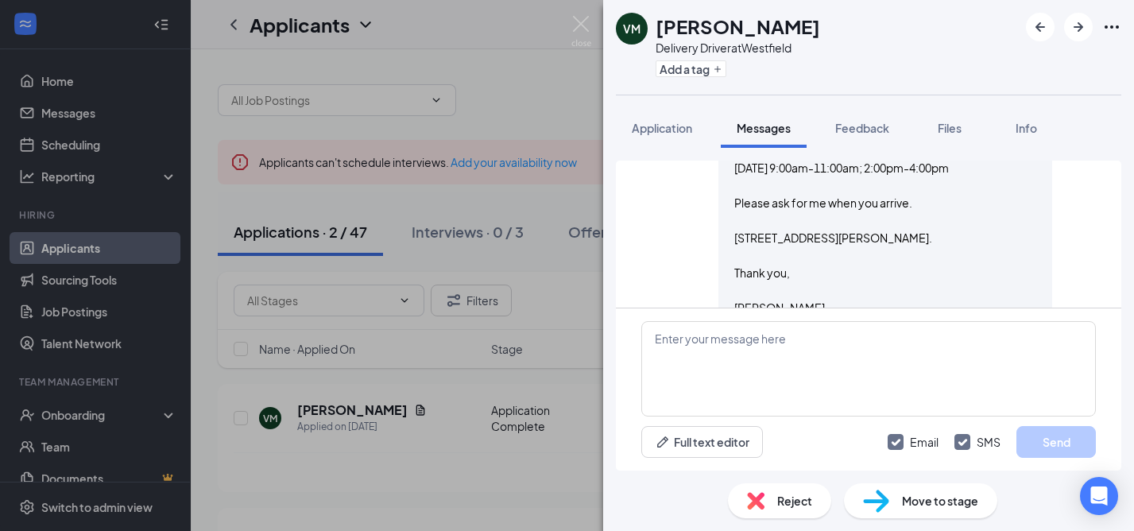
scroll to position [1087, 0]
click at [584, 28] on img at bounding box center [582, 31] width 20 height 31
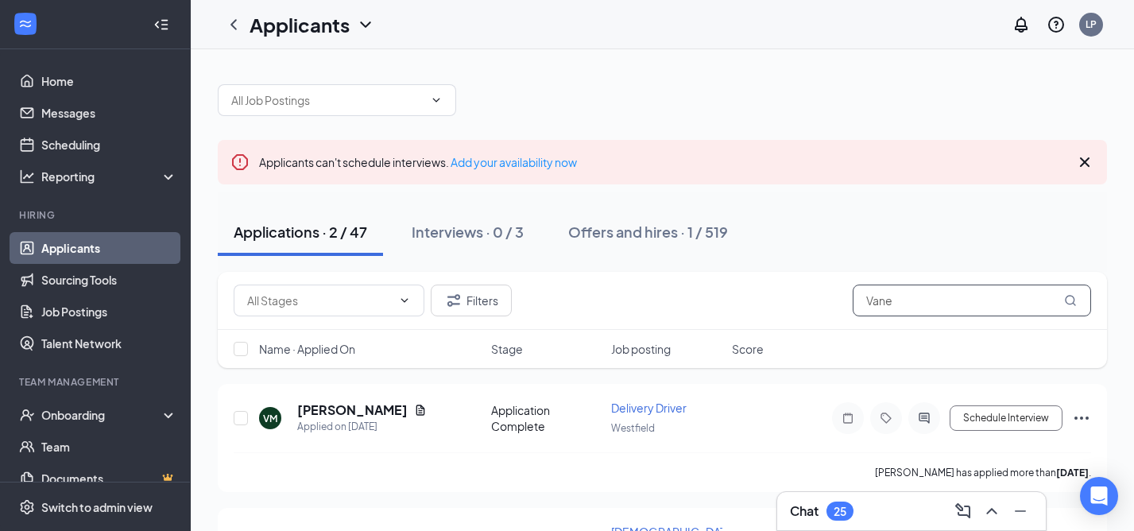
drag, startPoint x: 912, startPoint y: 301, endPoint x: 849, endPoint y: 296, distance: 63.0
click at [853, 300] on input "Vane" at bounding box center [972, 301] width 238 height 32
type input "DAv"
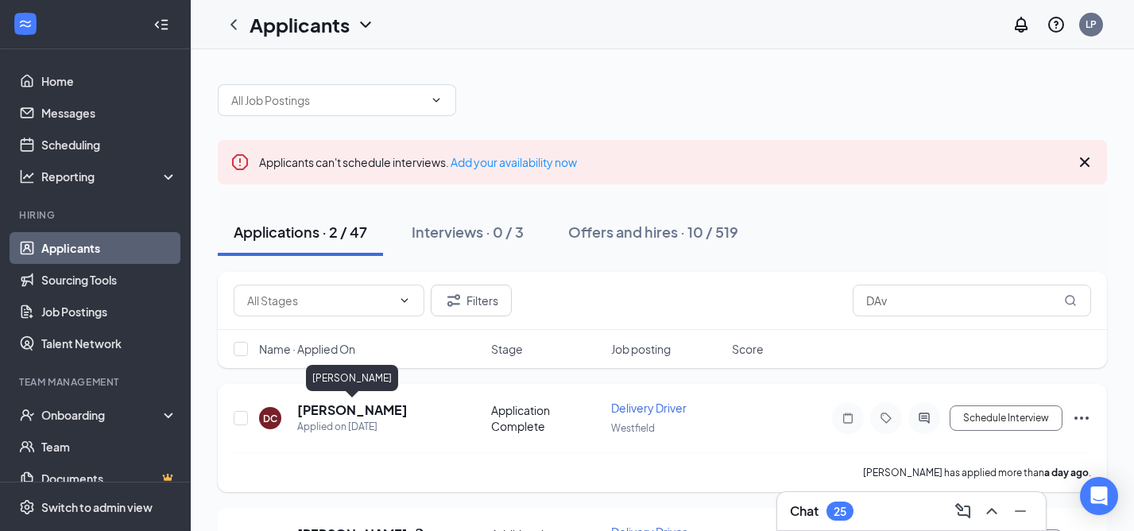
click at [335, 408] on h5 "[PERSON_NAME]" at bounding box center [352, 409] width 111 height 17
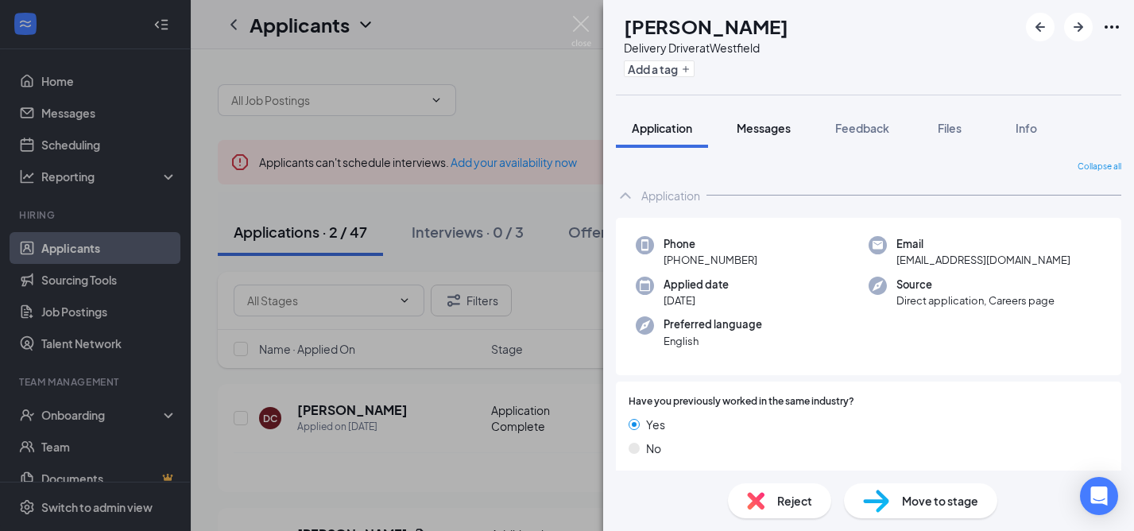
click at [758, 130] on span "Messages" at bounding box center [764, 128] width 54 height 14
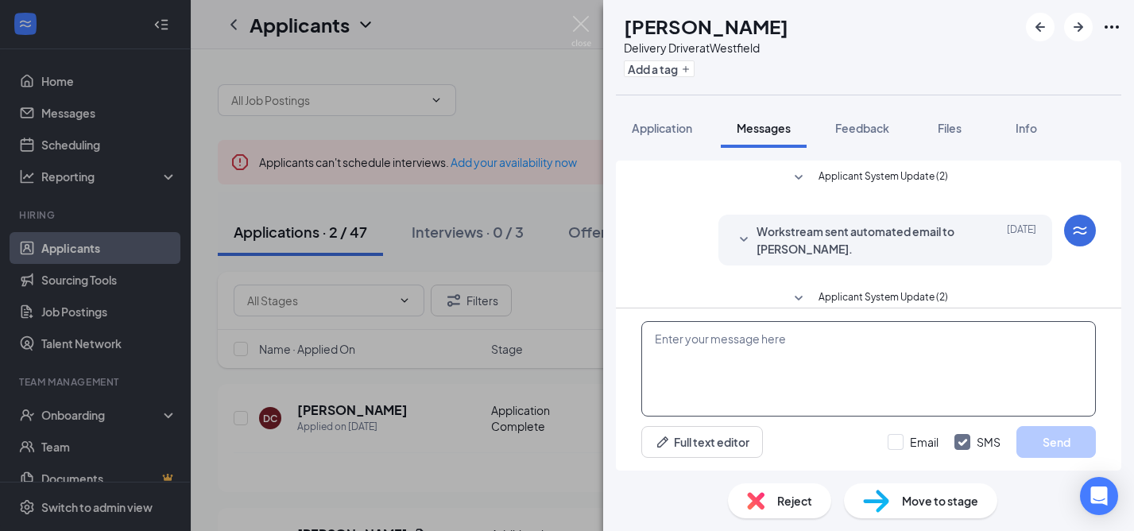
scroll to position [20, 0]
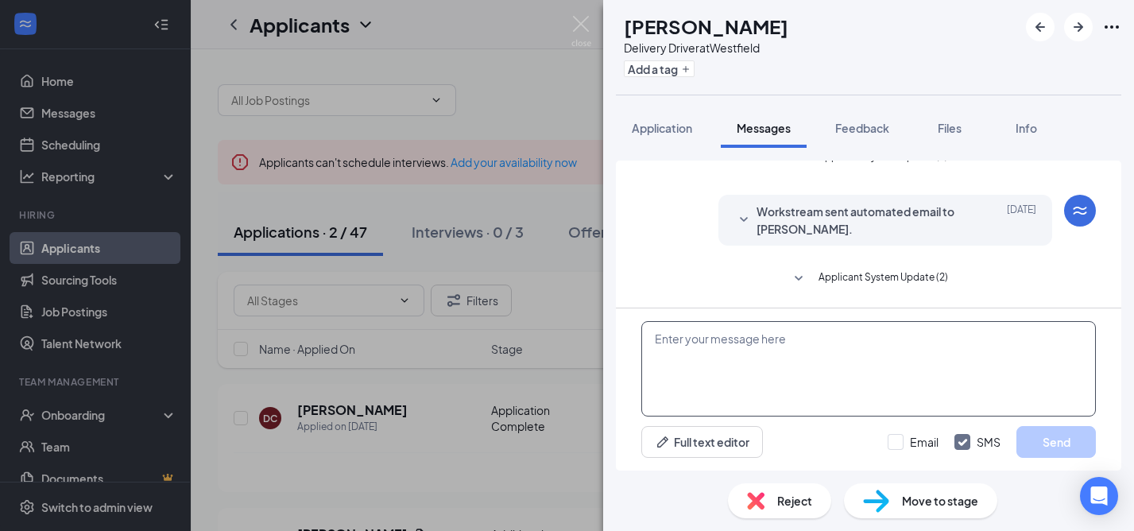
click at [695, 362] on textarea at bounding box center [869, 368] width 455 height 95
paste textarea "Good morning.. Thank you for applying to work at [DEMOGRAPHIC_DATA][GEOGRAPHIC_…"
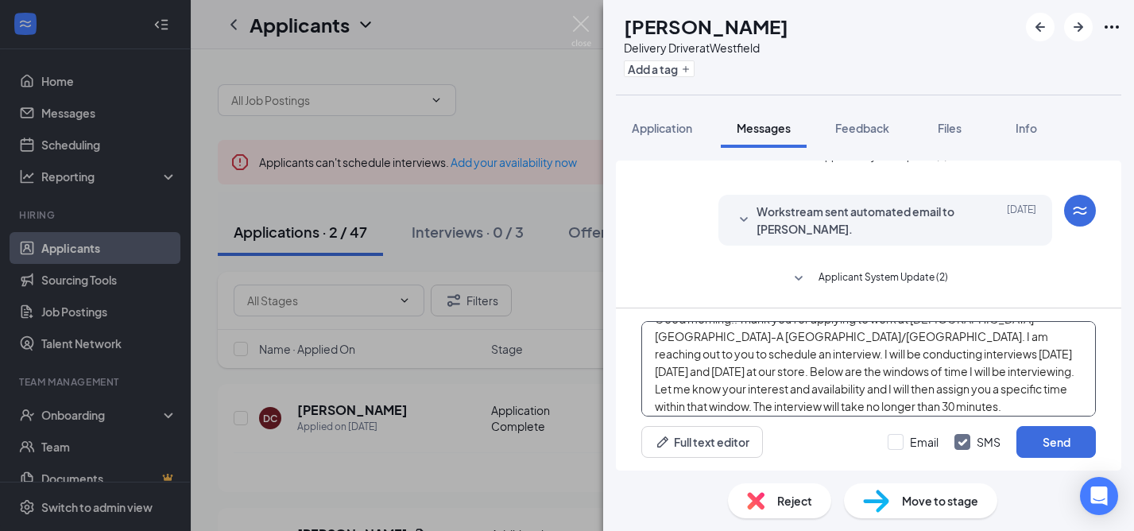
scroll to position [0, 0]
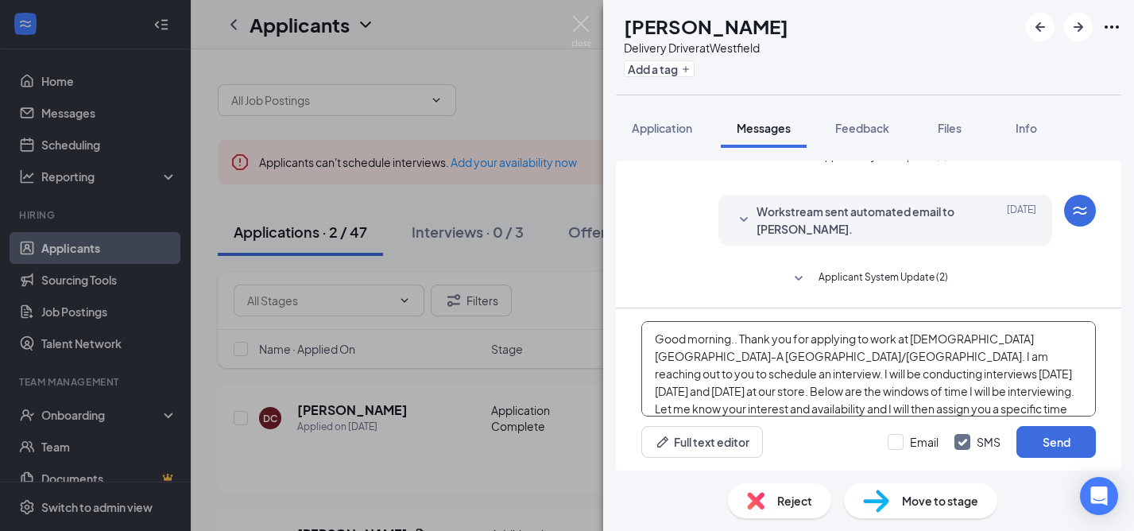
click at [739, 343] on textarea "Good morning.. Thank you for applying to work at [DEMOGRAPHIC_DATA][GEOGRAPHIC_…" at bounding box center [869, 368] width 455 height 95
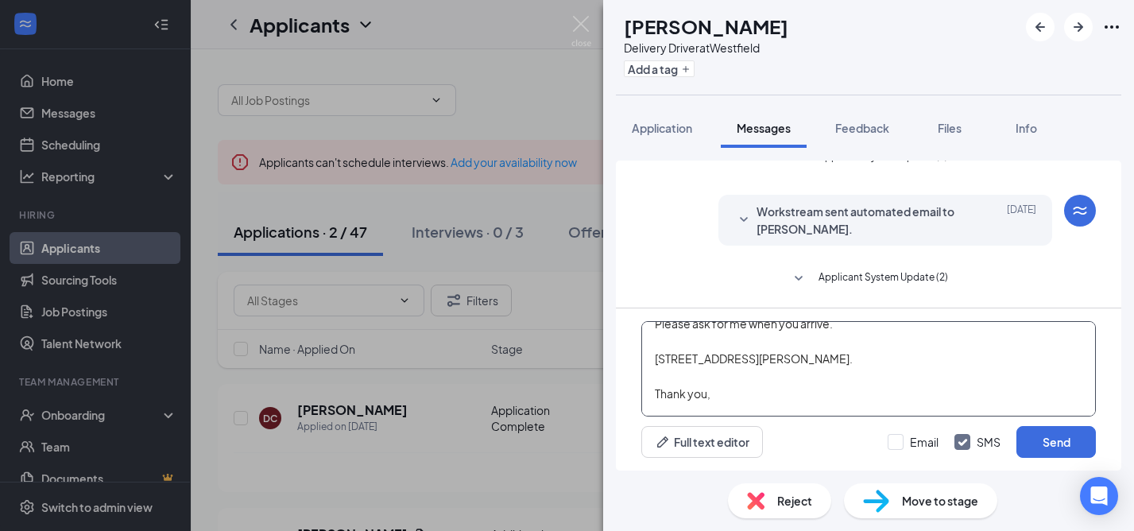
scroll to position [211, 0]
type textarea "Good morning. Thank you for applying to work at [DEMOGRAPHIC_DATA][GEOGRAPHIC_D…"
click at [1054, 445] on button "Send" at bounding box center [1056, 442] width 79 height 32
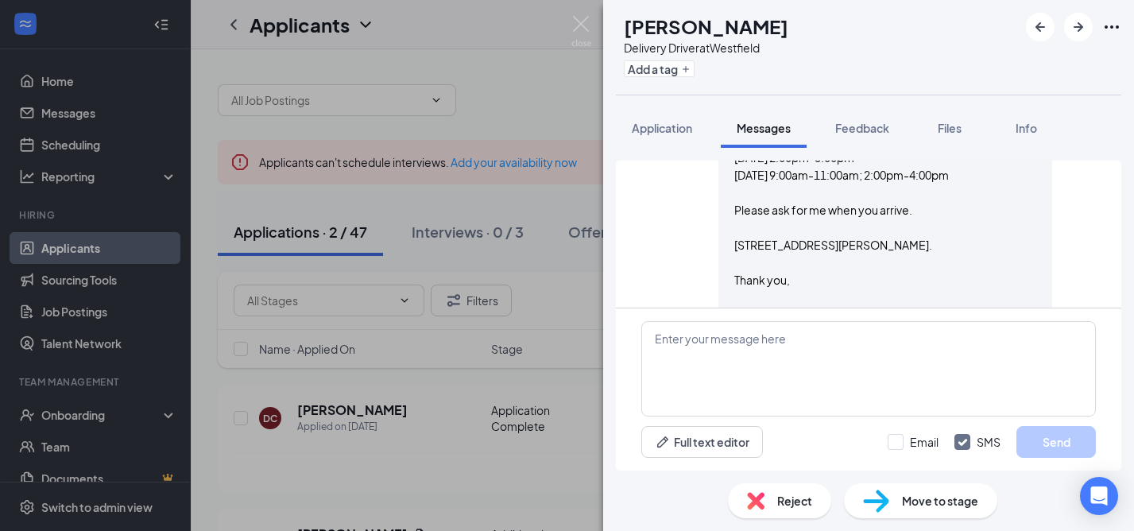
scroll to position [489, 0]
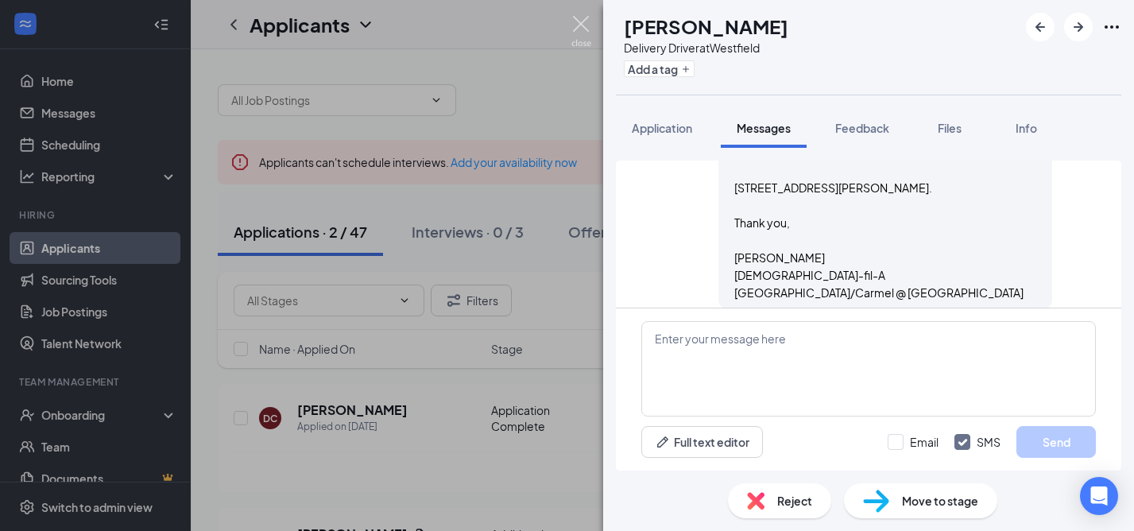
click at [581, 22] on img at bounding box center [582, 31] width 20 height 31
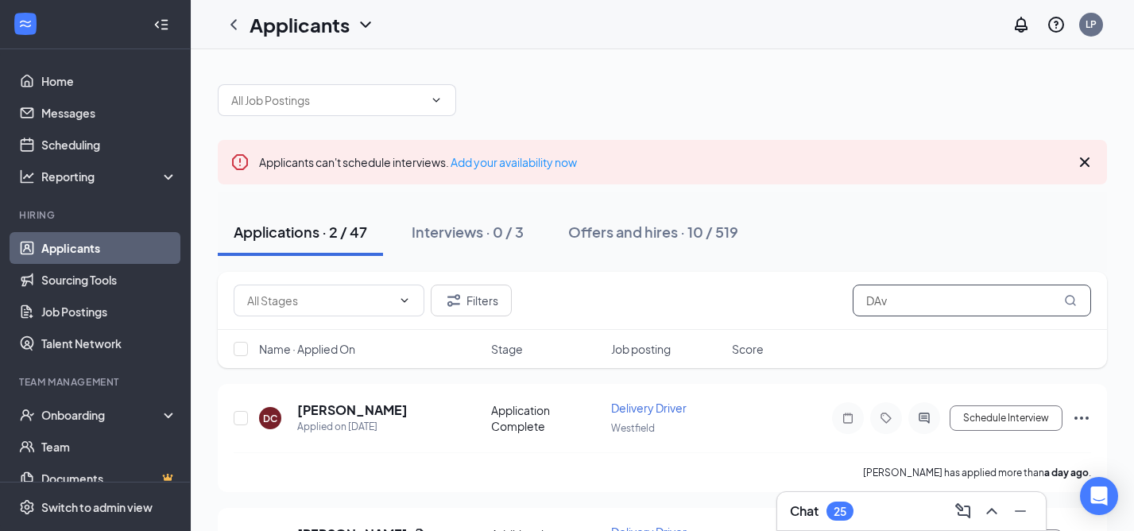
drag, startPoint x: 902, startPoint y: 298, endPoint x: 851, endPoint y: 299, distance: 51.7
click at [852, 300] on div "Filters DAv" at bounding box center [663, 301] width 858 height 32
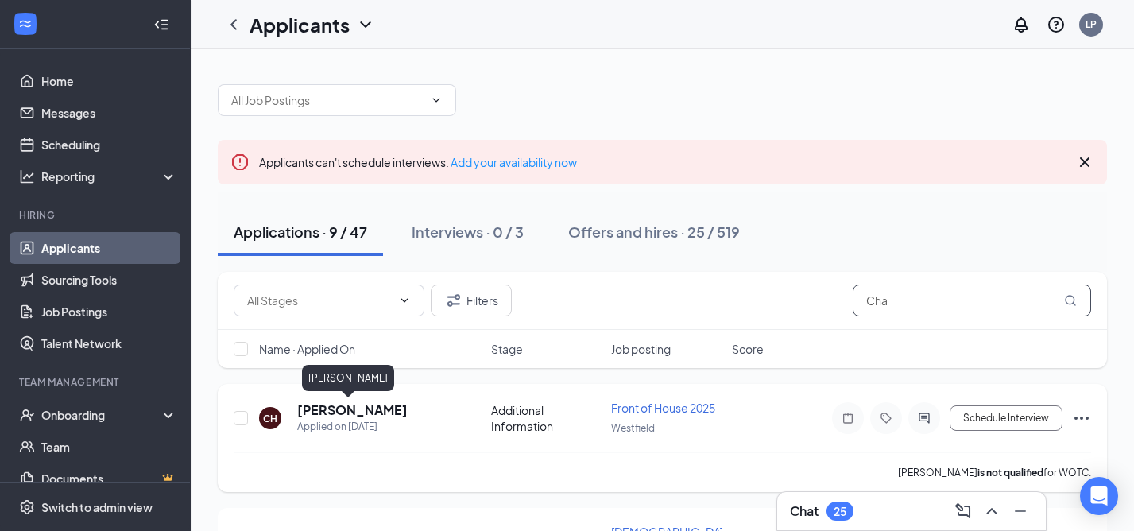
type input "Cha"
click at [328, 407] on h5 "[PERSON_NAME]" at bounding box center [352, 409] width 111 height 17
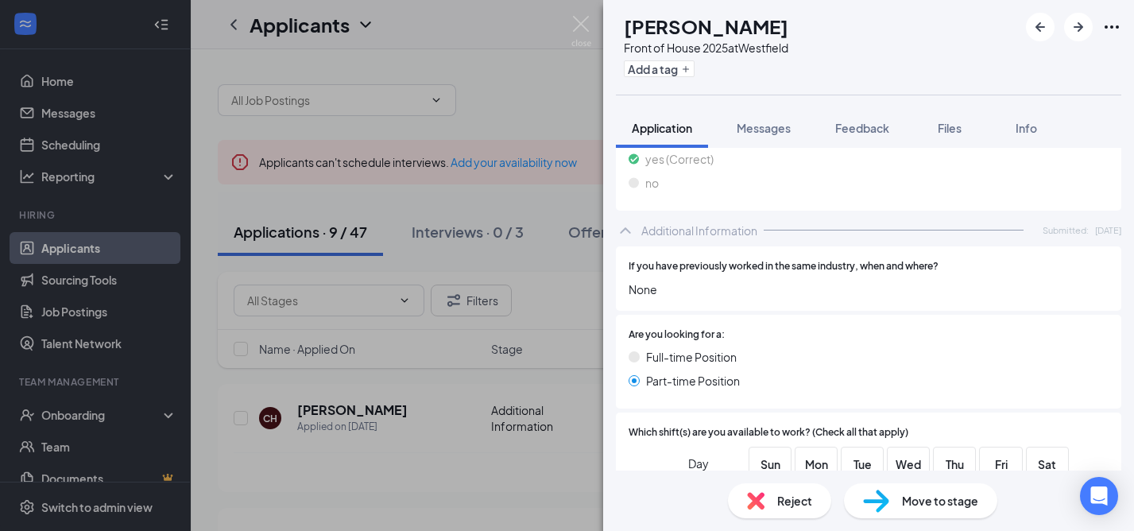
scroll to position [782, 0]
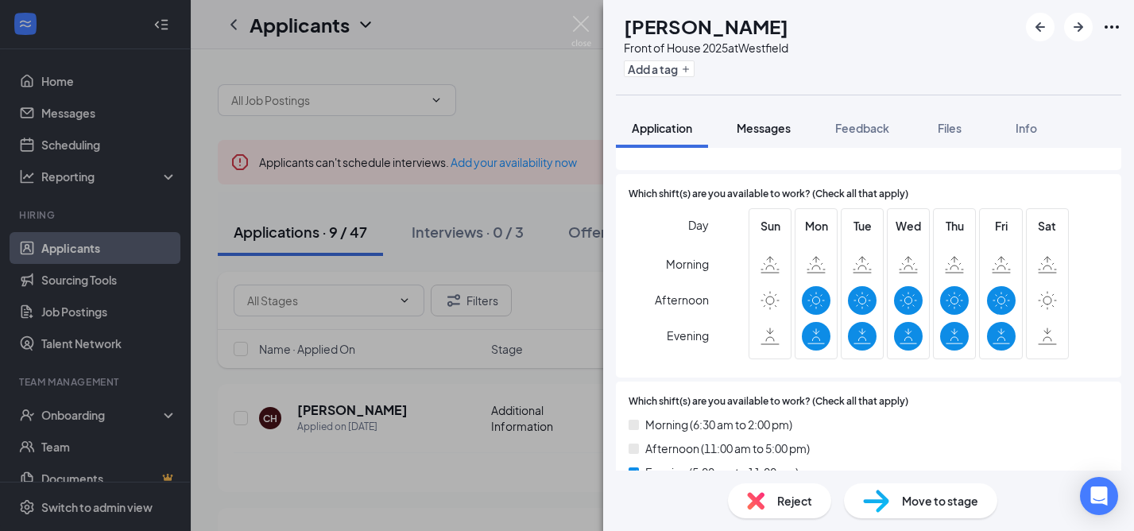
click at [770, 129] on span "Messages" at bounding box center [764, 128] width 54 height 14
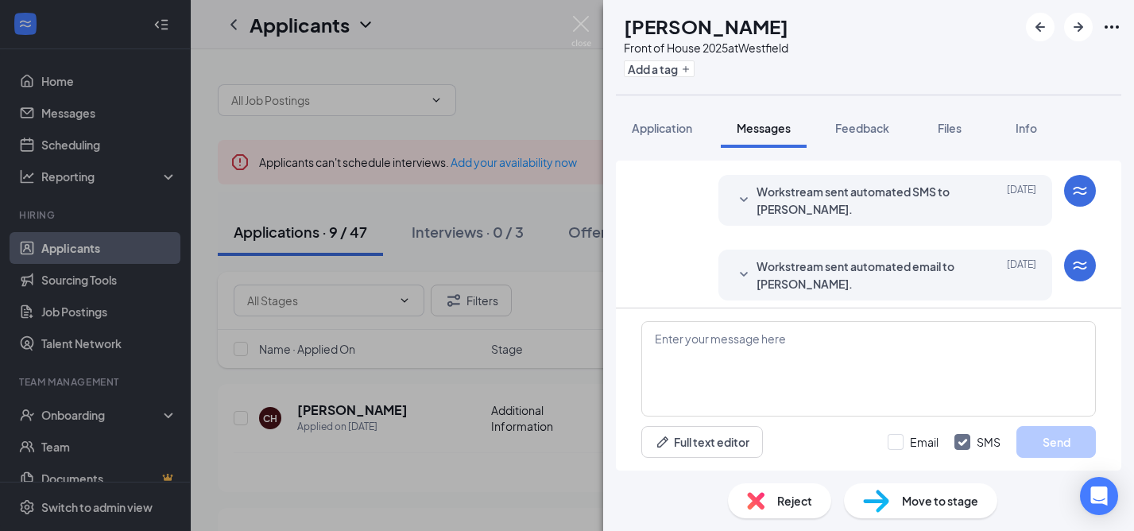
scroll to position [95, 0]
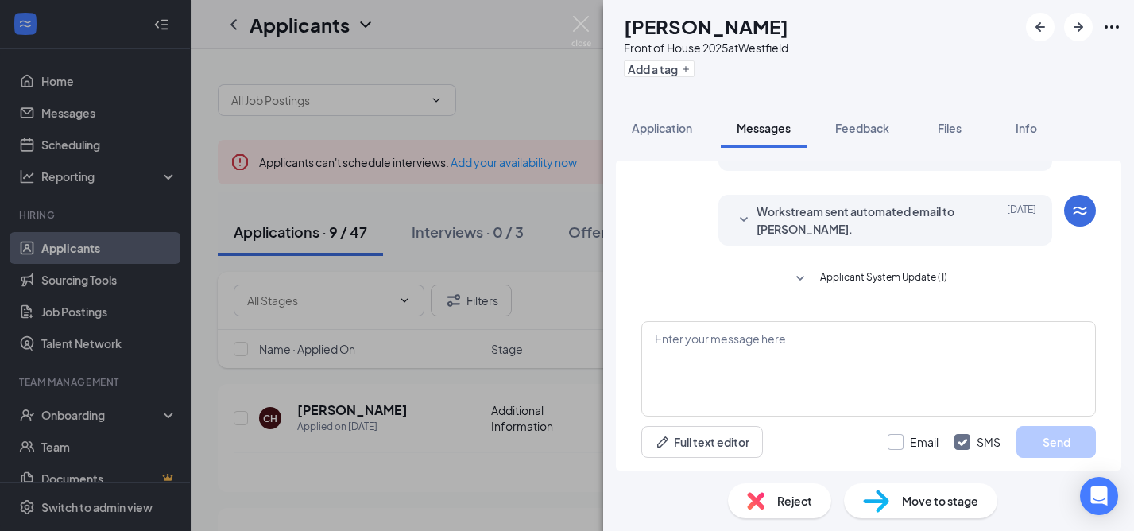
click at [899, 444] on input "Email" at bounding box center [913, 442] width 51 height 16
checkbox input "true"
click at [751, 371] on textarea at bounding box center [869, 368] width 455 height 95
paste textarea "Good morning.. Thank you for applying to work at [DEMOGRAPHIC_DATA][GEOGRAPHIC_…"
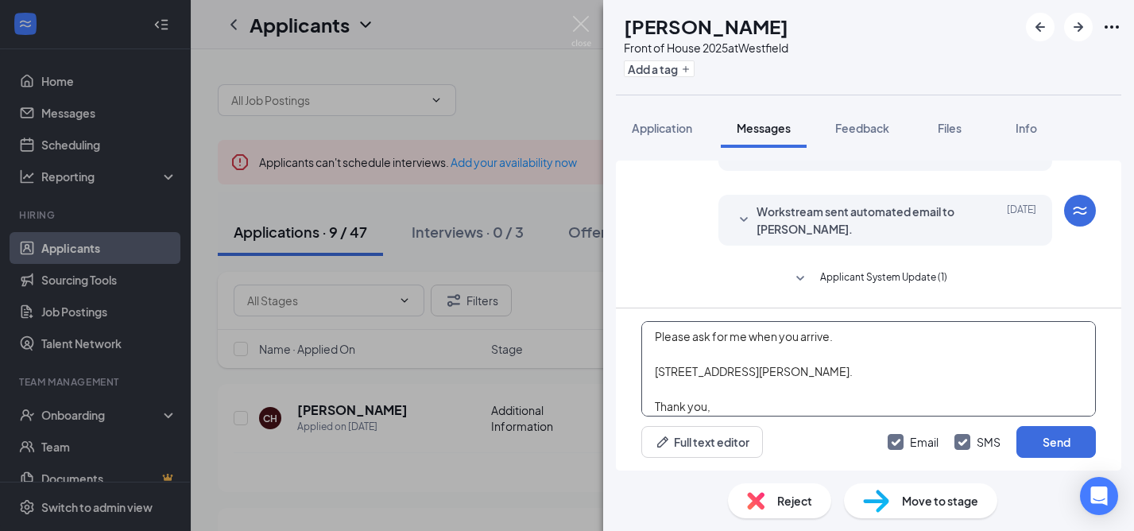
scroll to position [196, 0]
type textarea "Good morning.. Thank you for applying to work at [DEMOGRAPHIC_DATA][GEOGRAPHIC_…"
click at [1054, 442] on button "Send" at bounding box center [1056, 442] width 79 height 32
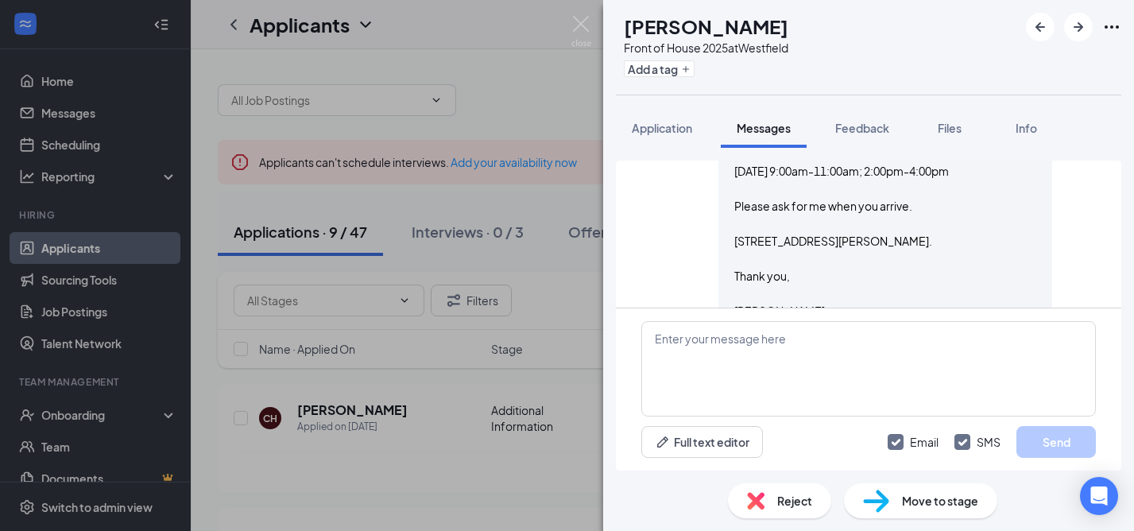
scroll to position [1001, 0]
click at [582, 23] on img at bounding box center [582, 31] width 20 height 31
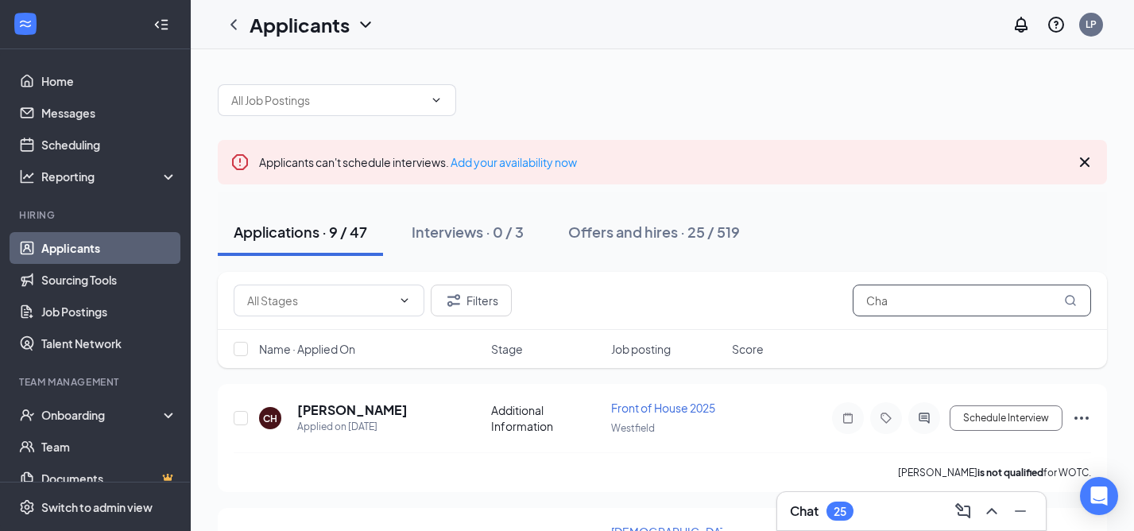
drag, startPoint x: 910, startPoint y: 305, endPoint x: 836, endPoint y: 301, distance: 74.1
click at [836, 301] on div "Filters Cha" at bounding box center [663, 301] width 858 height 32
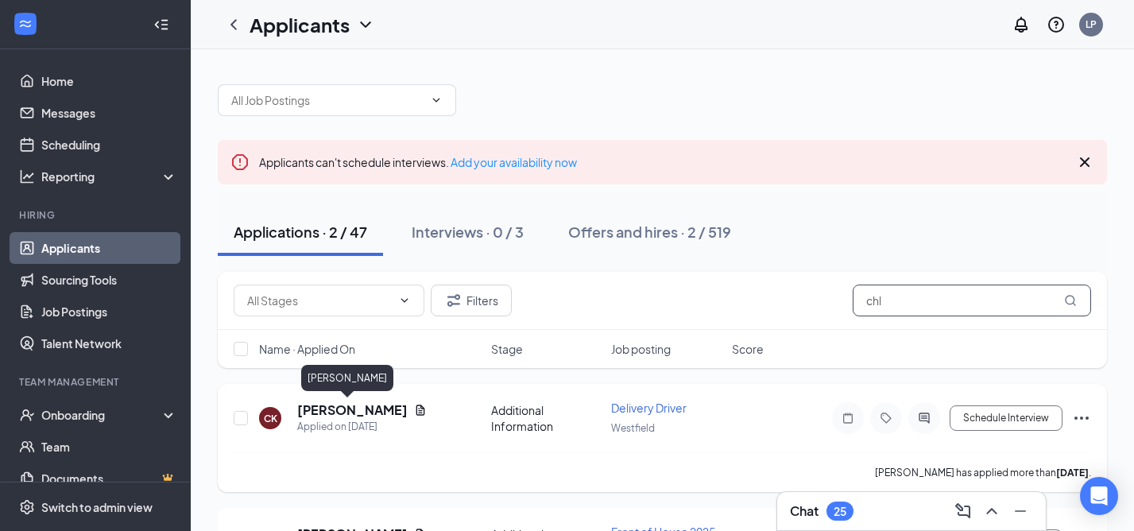
type input "chl"
click at [364, 413] on h5 "[PERSON_NAME]" at bounding box center [352, 409] width 111 height 17
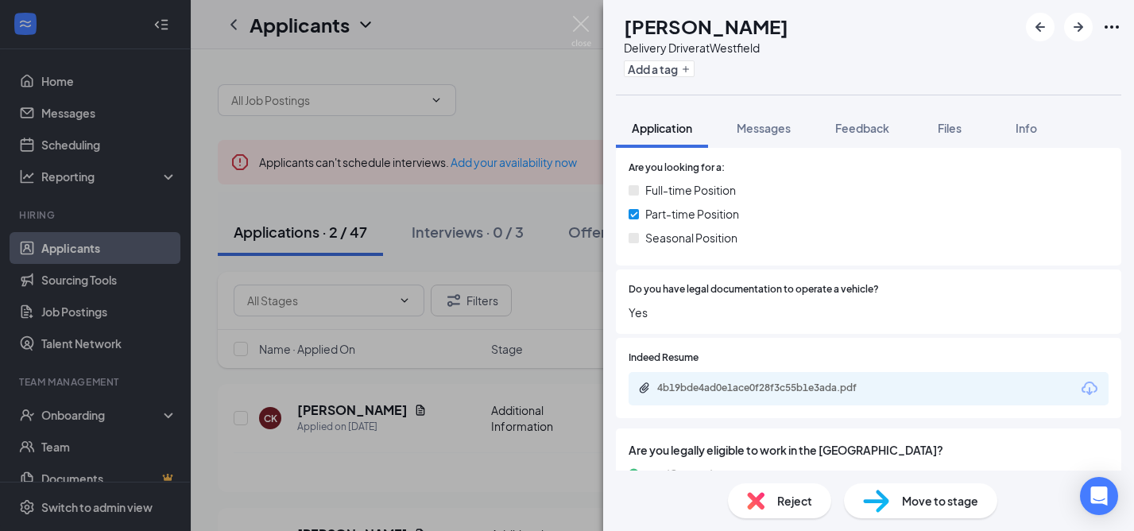
scroll to position [302, 0]
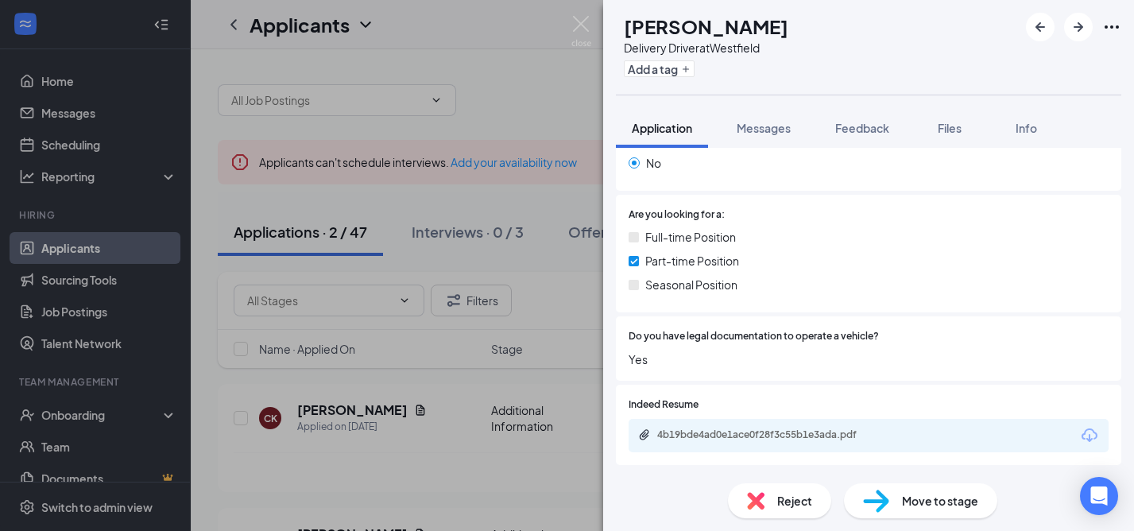
click at [792, 497] on span "Reject" at bounding box center [795, 500] width 35 height 17
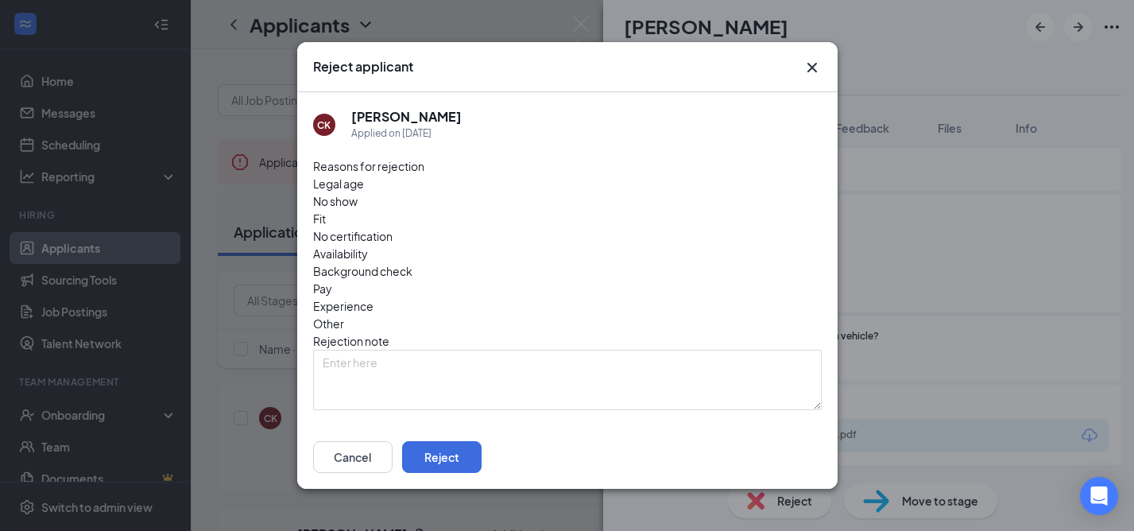
click at [368, 245] on span "Availability" at bounding box center [340, 253] width 55 height 17
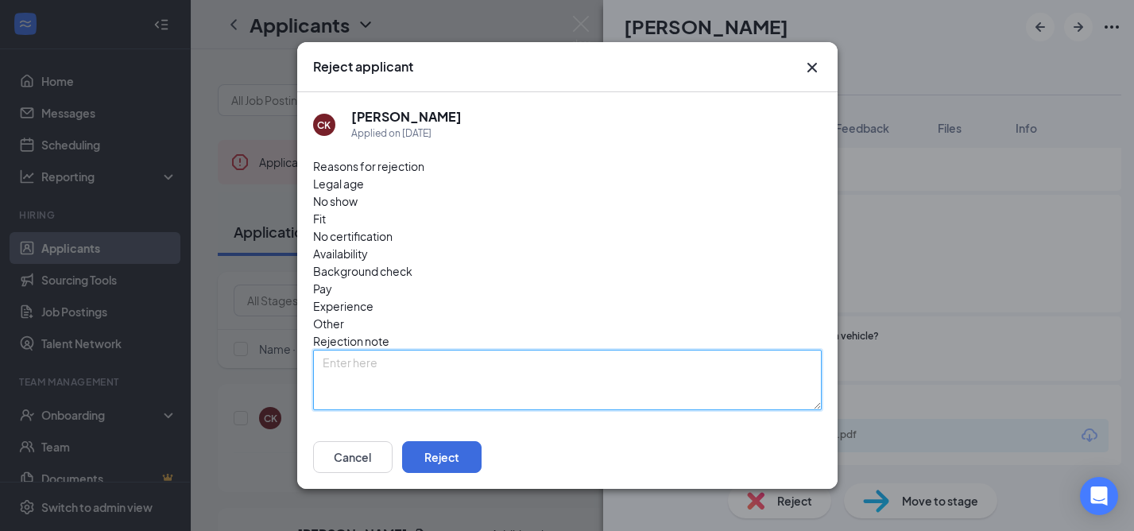
click at [328, 350] on textarea at bounding box center [567, 380] width 509 height 60
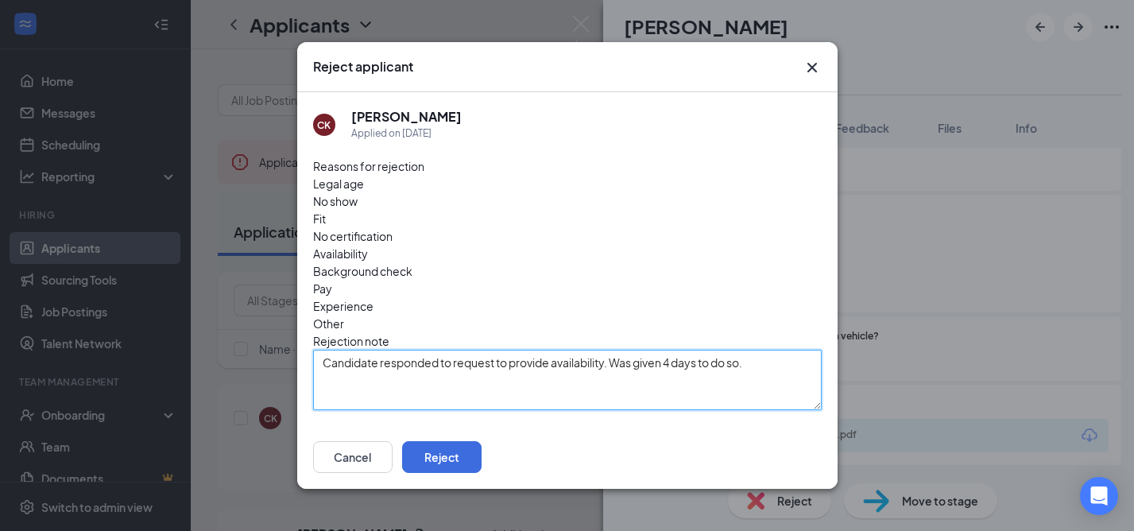
drag, startPoint x: 754, startPoint y: 301, endPoint x: 324, endPoint y: 301, distance: 429.3
click at [324, 350] on textarea "Candidate responded to request to provide availability. Was given 4 days to do …" at bounding box center [567, 380] width 509 height 60
click at [778, 350] on textarea "Candidate responded to request to provide availability. Was given 4 days to do …" at bounding box center [567, 380] width 509 height 60
type textarea "Candidate responded to request to provide availability. Was given 4 days to do …"
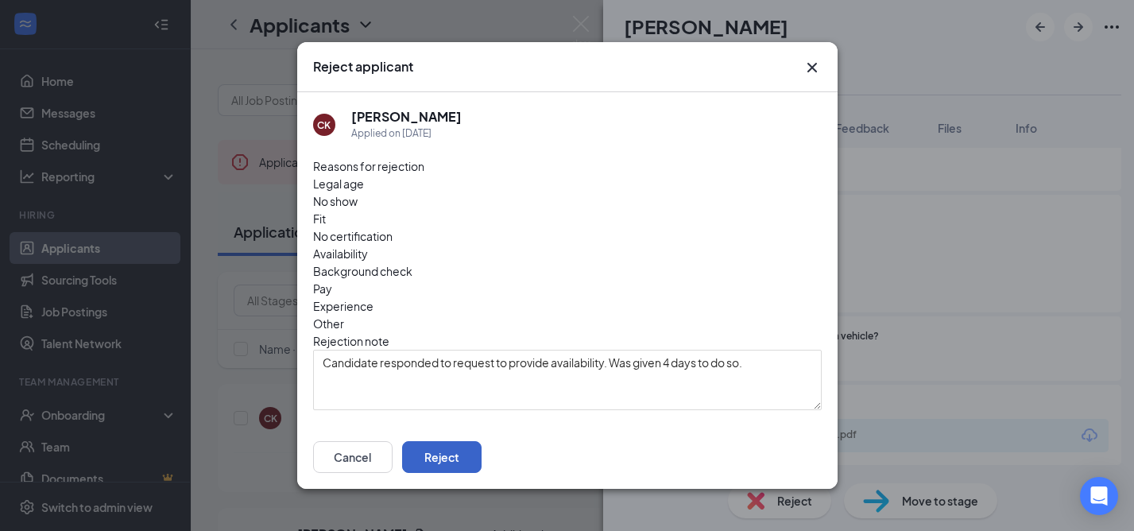
click at [482, 456] on button "Reject" at bounding box center [441, 457] width 79 height 32
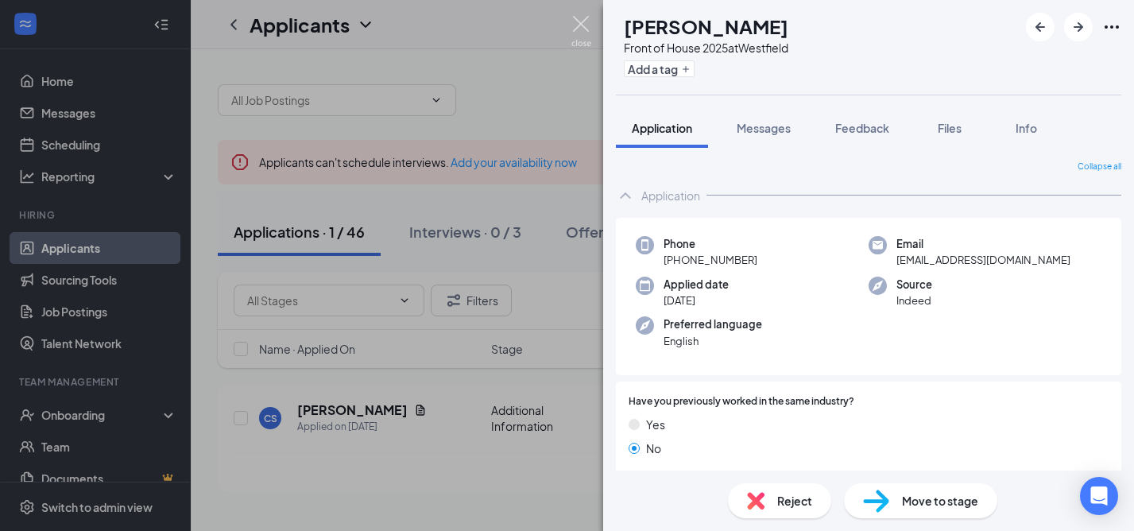
click at [584, 22] on img at bounding box center [582, 31] width 20 height 31
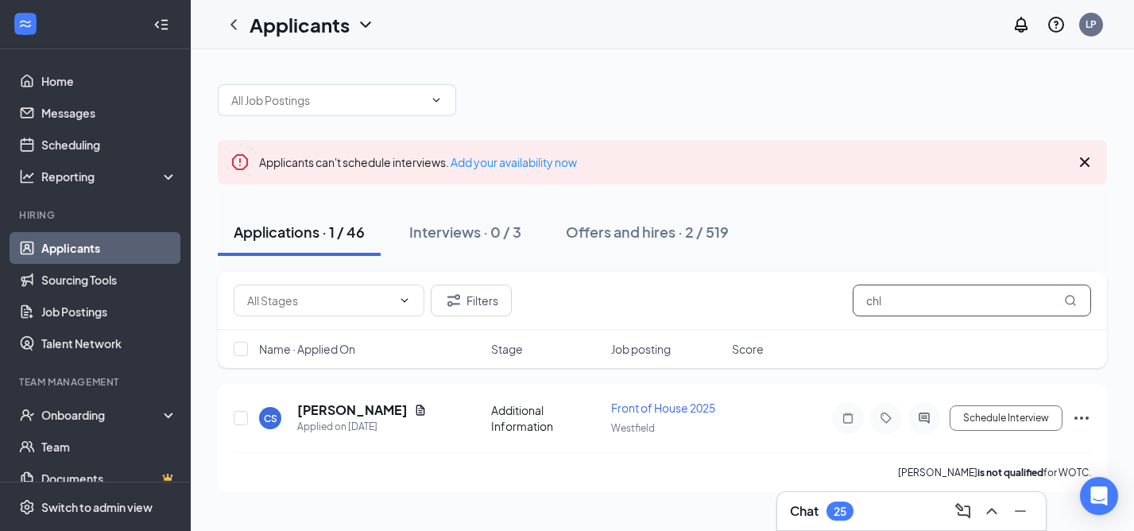
drag, startPoint x: 910, startPoint y: 300, endPoint x: 846, endPoint y: 298, distance: 64.4
click at [846, 299] on div "Filters chl" at bounding box center [663, 301] width 858 height 32
type input "bru"
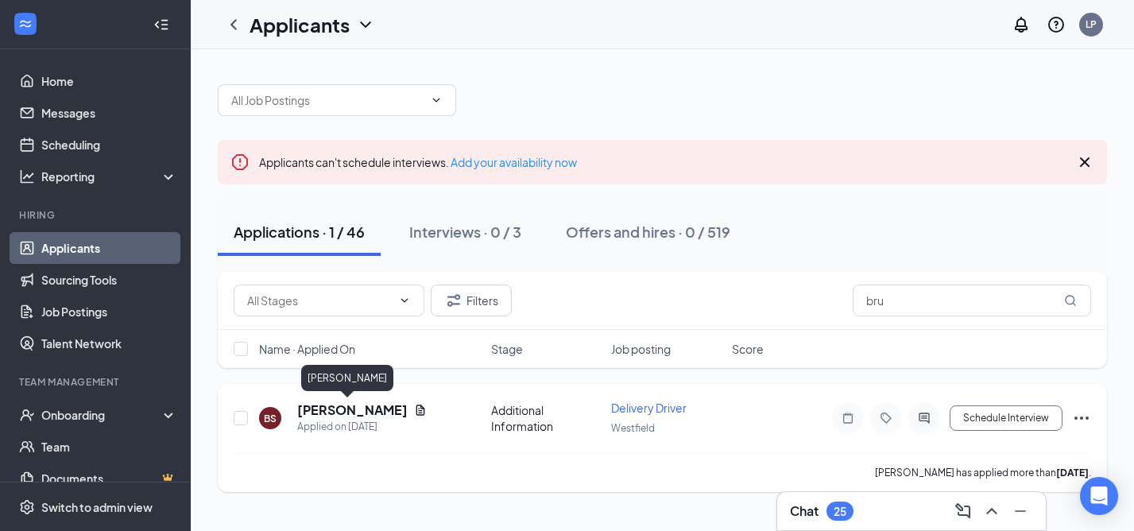
click at [343, 409] on h5 "[PERSON_NAME]" at bounding box center [352, 409] width 111 height 17
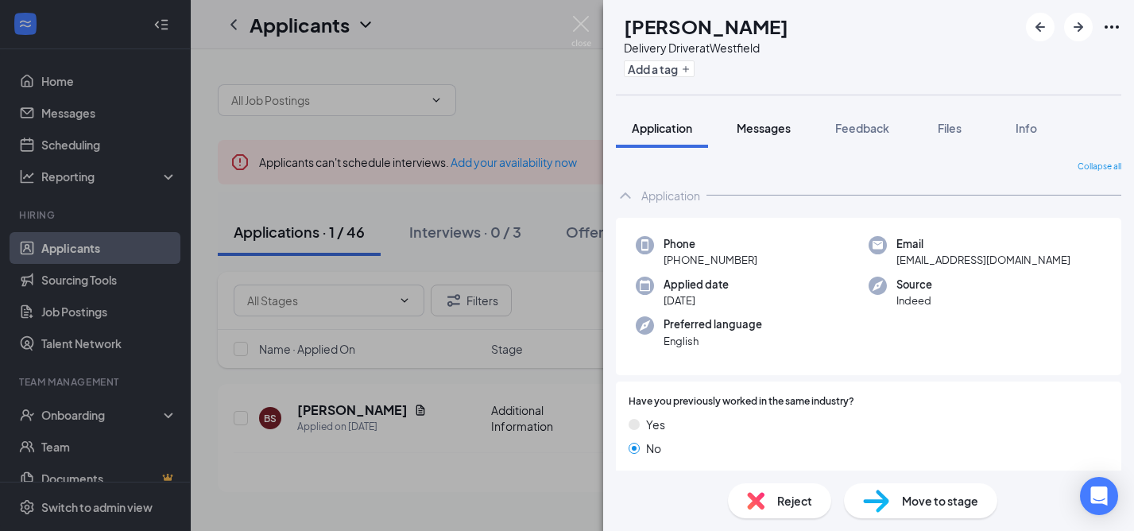
click at [769, 130] on span "Messages" at bounding box center [764, 128] width 54 height 14
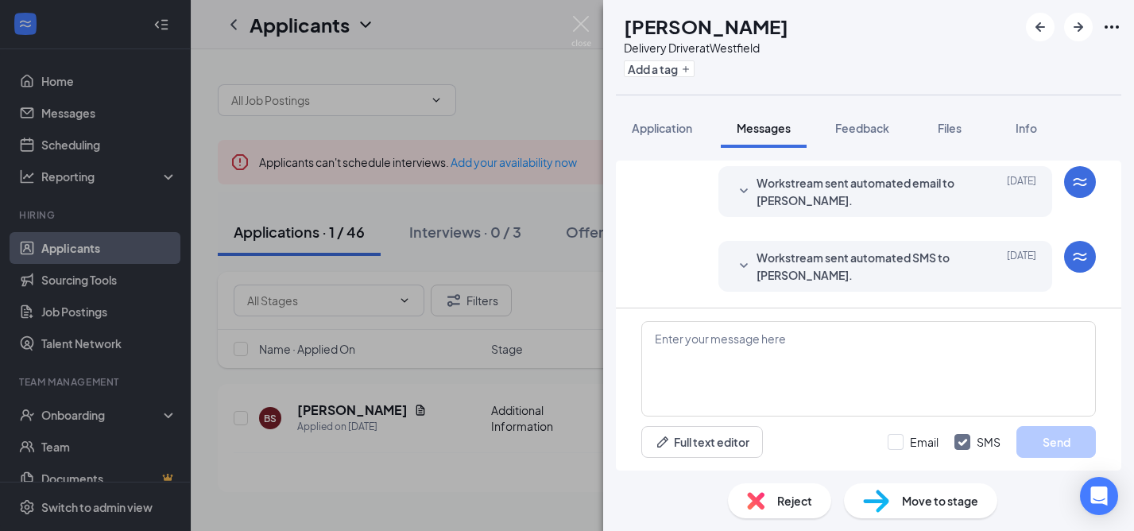
scroll to position [46, 0]
click at [677, 129] on span "Application" at bounding box center [662, 128] width 60 height 14
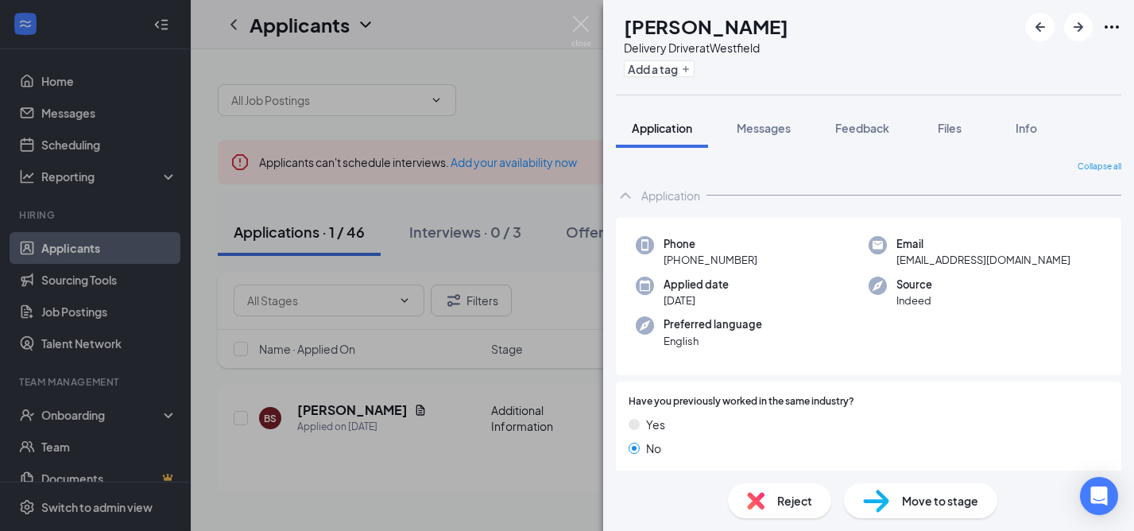
click at [783, 505] on span "Reject" at bounding box center [795, 500] width 35 height 17
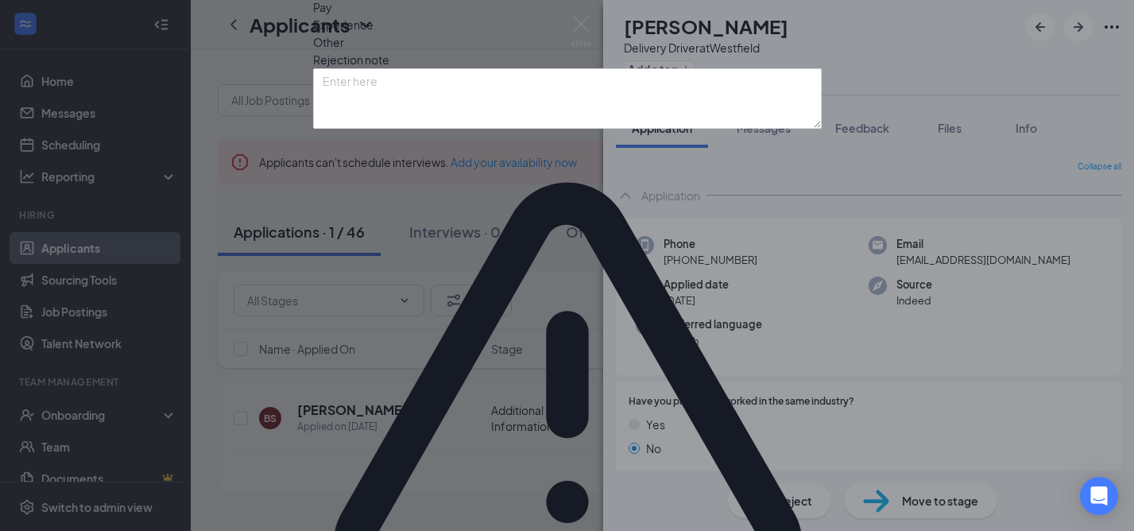
click at [373, 129] on textarea at bounding box center [567, 98] width 509 height 60
paste textarea "Candidate responded to request to provide availability. Was given 4 days to do …"
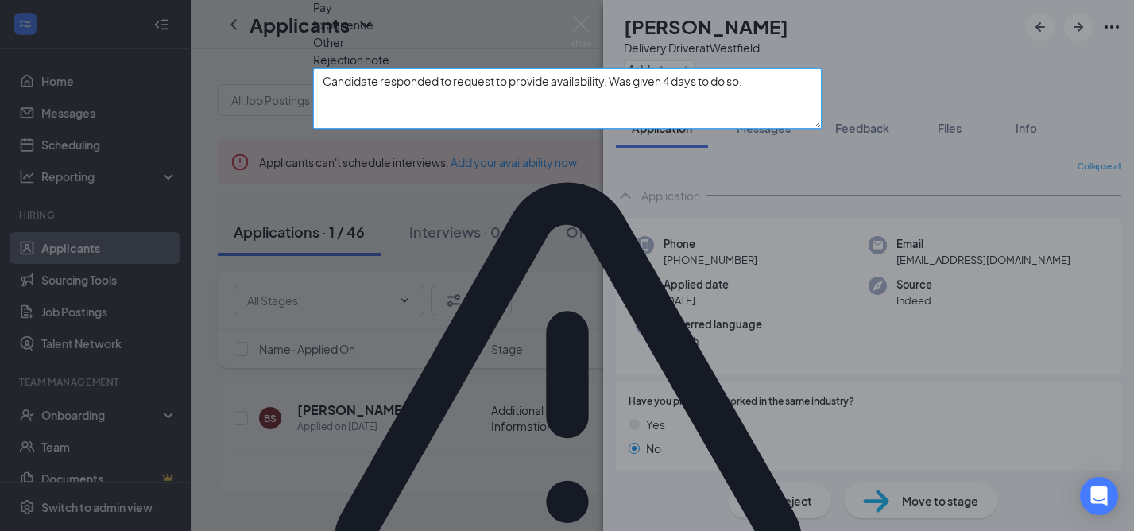
click at [675, 129] on textarea "Candidate responded to request to provide availability. Was given 4 days to do …" at bounding box center [567, 98] width 509 height 60
type textarea "Candidate responded to request to provide availability. Was given 3 days to do …"
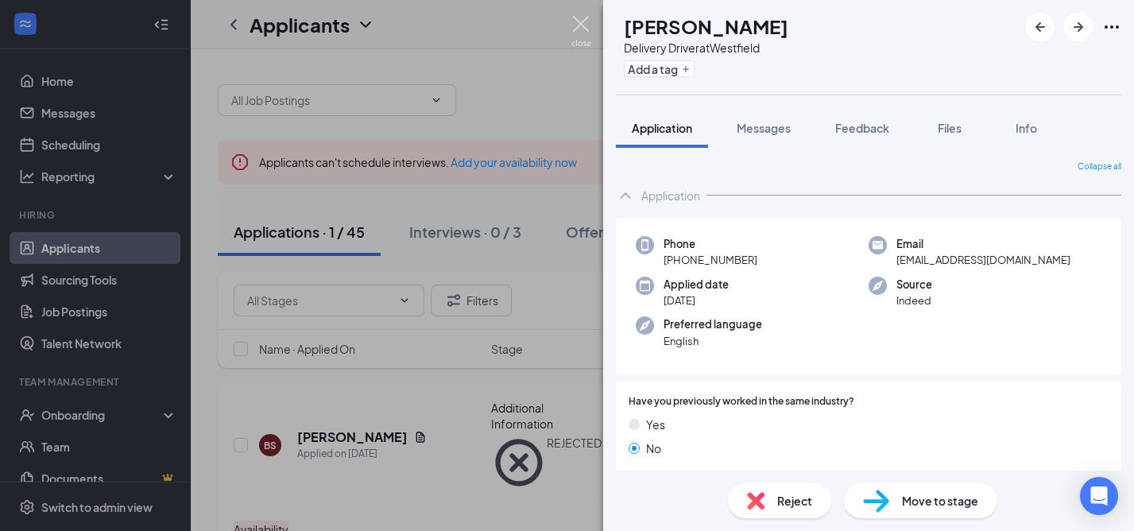
click at [581, 24] on img at bounding box center [582, 31] width 20 height 31
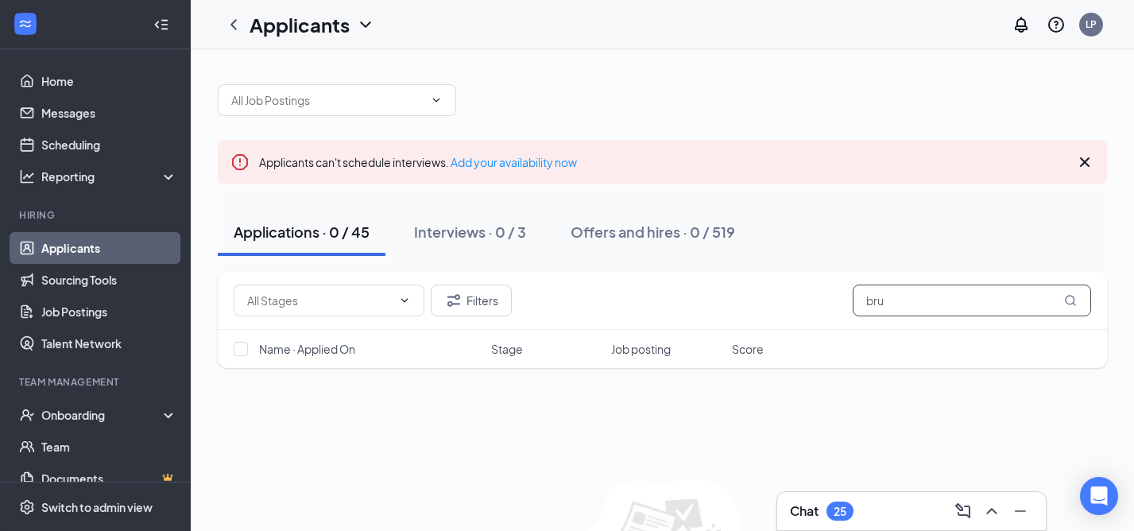
drag, startPoint x: 903, startPoint y: 305, endPoint x: 852, endPoint y: 304, distance: 50.9
click at [853, 304] on input "bru" at bounding box center [972, 301] width 238 height 32
